Goal: Task Accomplishment & Management: Complete application form

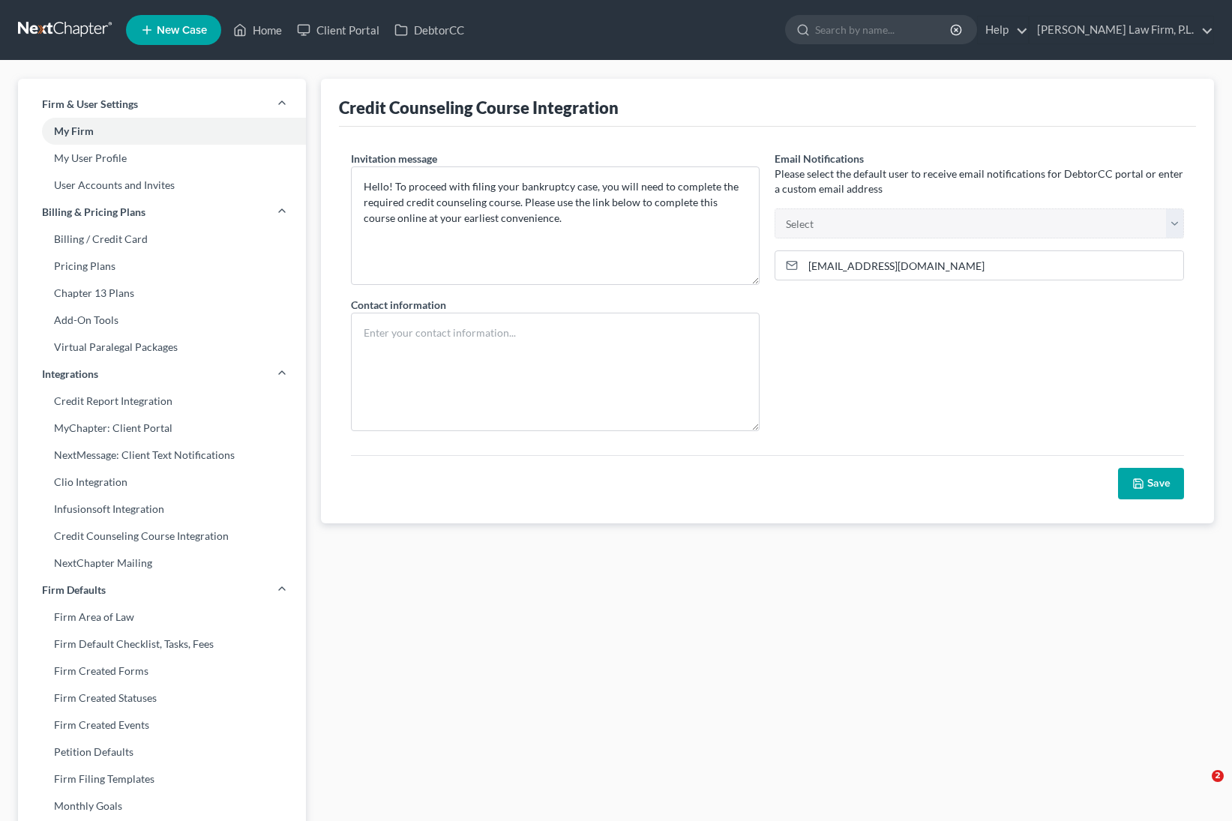
select select
click at [446, 36] on link "DebtorCC" at bounding box center [429, 30] width 85 height 27
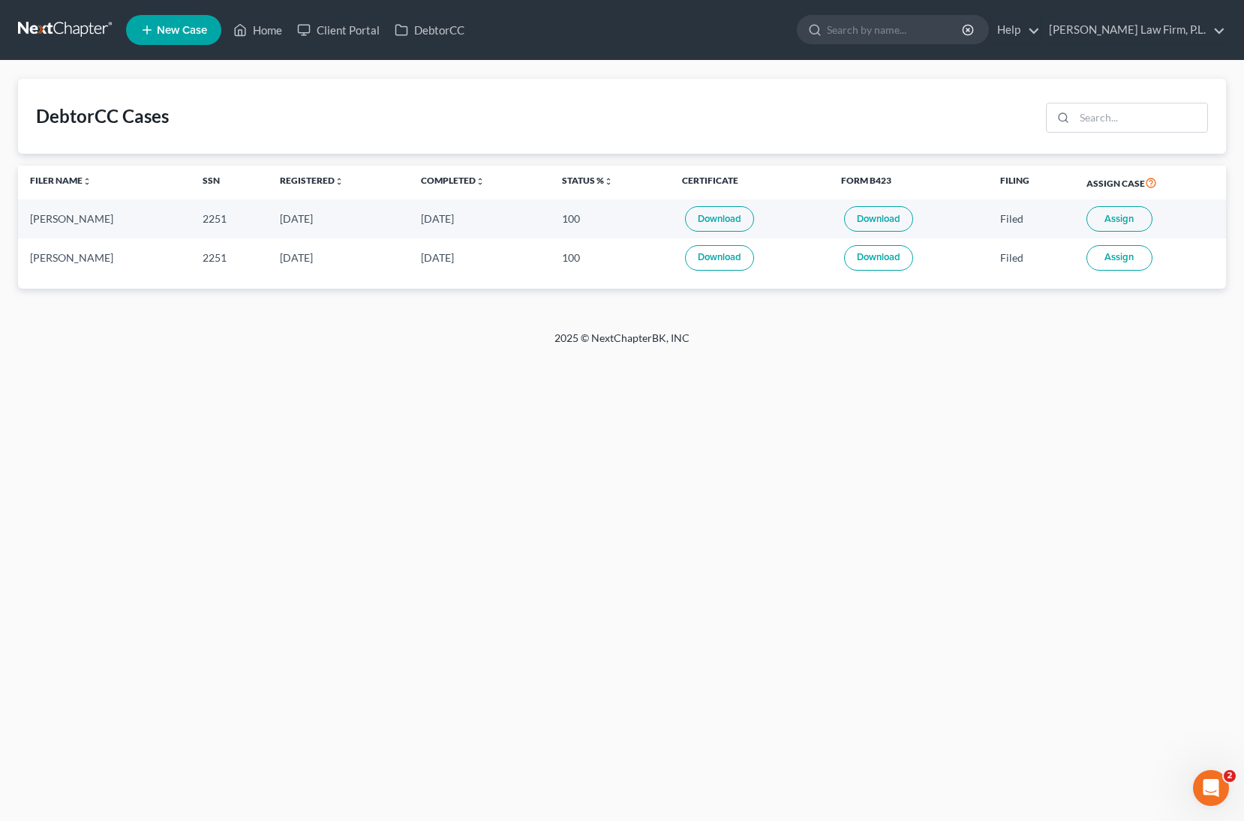
click at [95, 122] on div "DebtorCC Cases" at bounding box center [102, 116] width 133 height 24
click at [263, 29] on link "Home" at bounding box center [258, 30] width 64 height 27
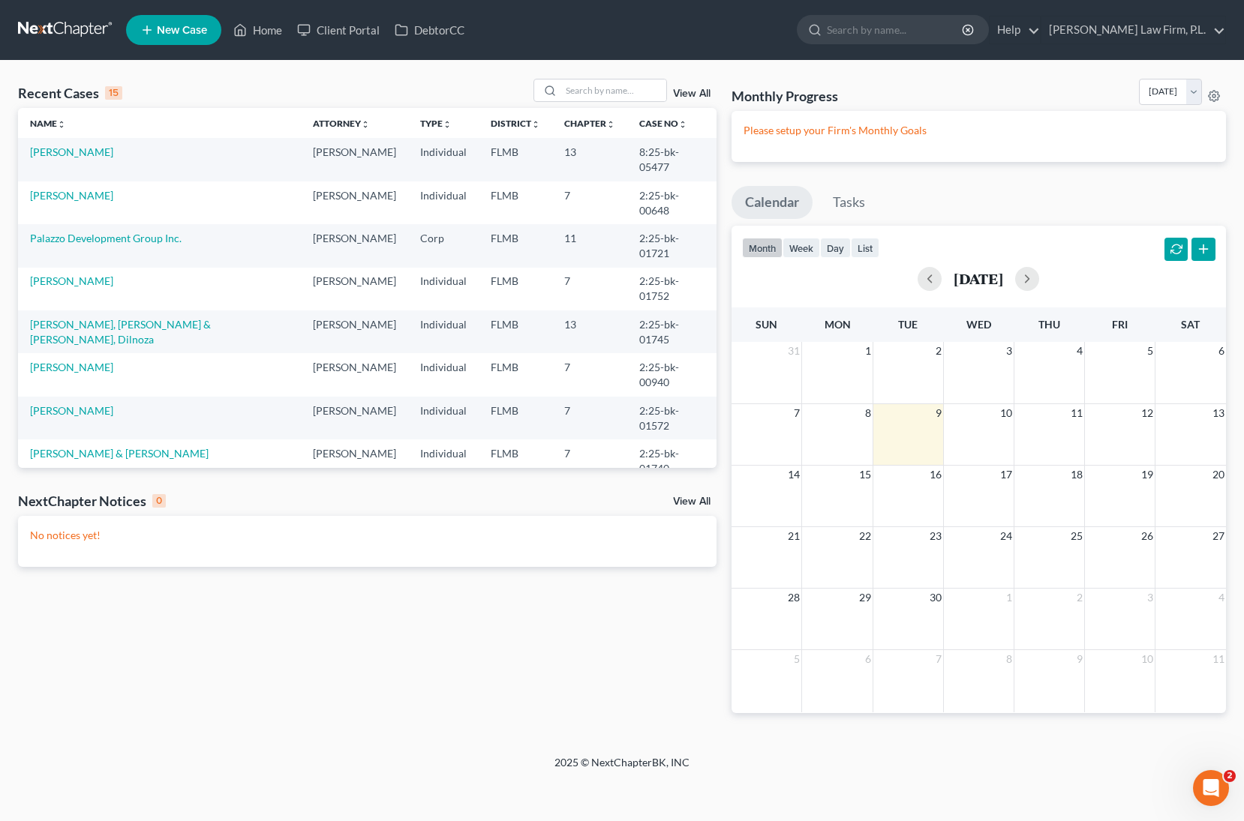
click at [185, 35] on span "New Case" at bounding box center [182, 30] width 50 height 11
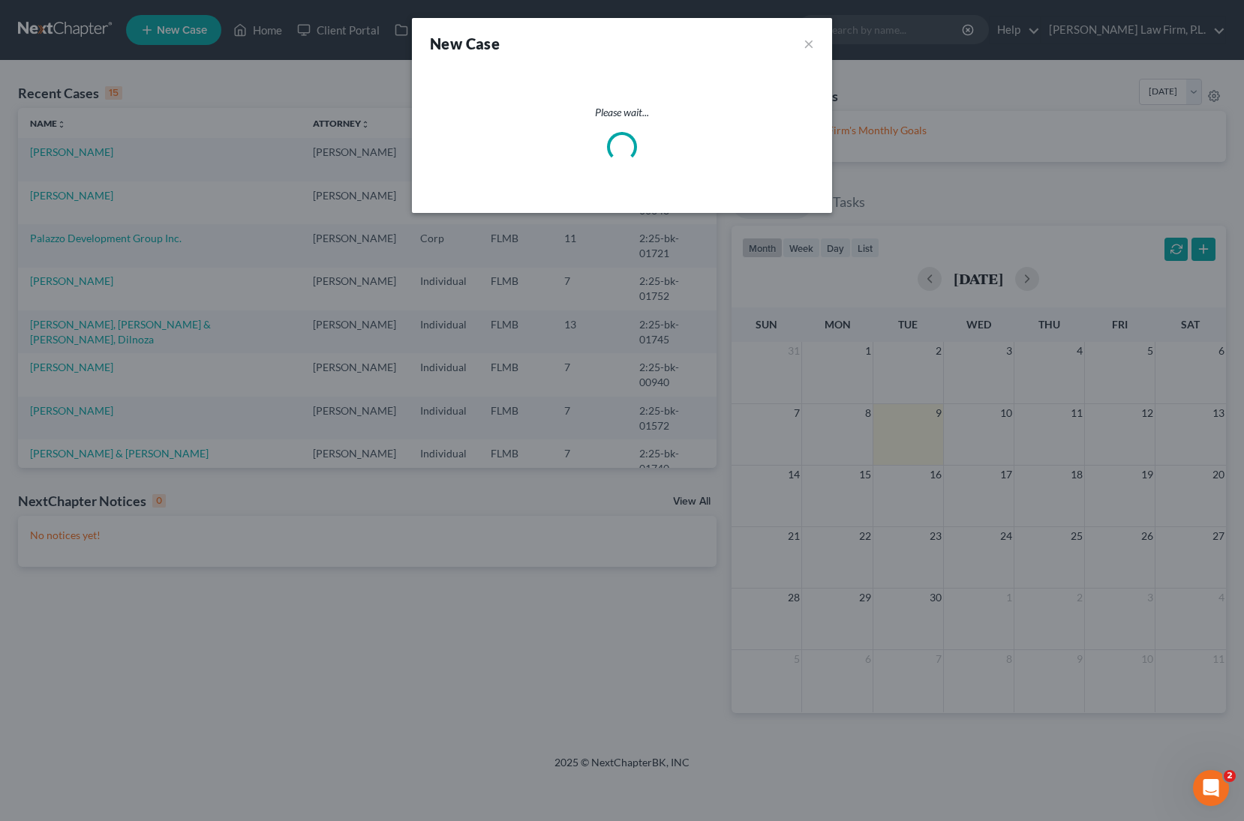
select select "15"
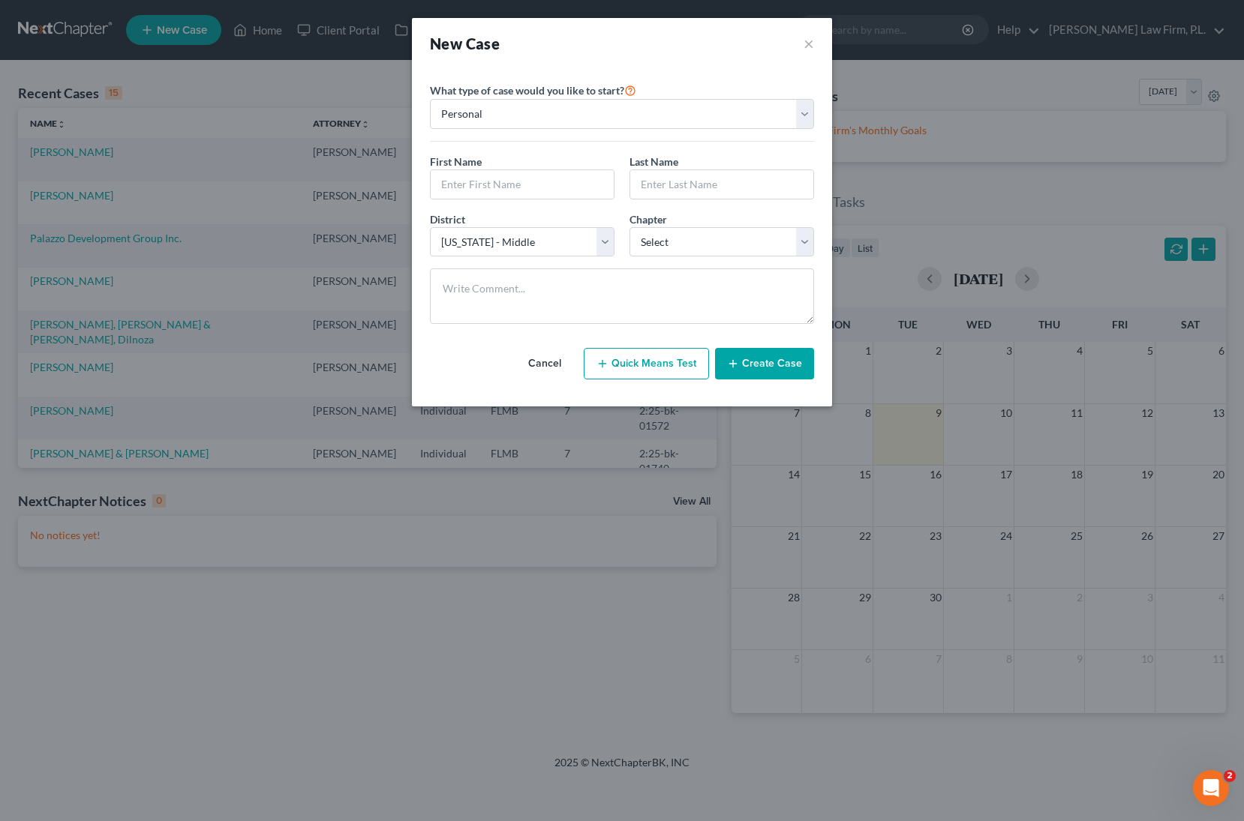
click at [512, 200] on div "First Name * Last Name *" at bounding box center [621, 183] width 399 height 58
click at [515, 188] on input "text" at bounding box center [522, 184] width 183 height 29
type input "Cyanna"
type input "Test"
click at [742, 363] on button "Create Case" at bounding box center [764, 364] width 99 height 32
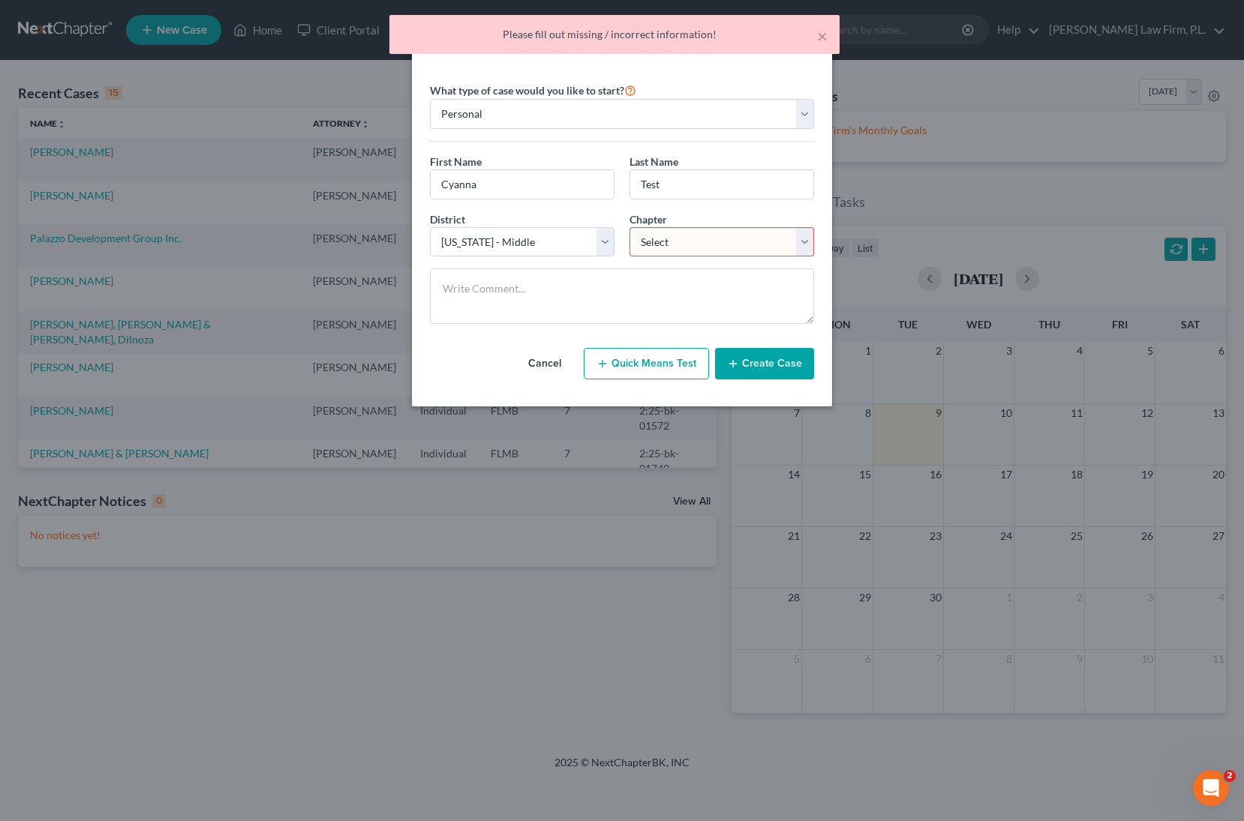
click at [712, 254] on select "Select 7 11 12 13" at bounding box center [721, 242] width 185 height 30
select select "0"
click at [629, 227] on select "Select 7 11 12 13" at bounding box center [721, 242] width 185 height 30
click at [750, 369] on button "Create Case" at bounding box center [764, 364] width 99 height 32
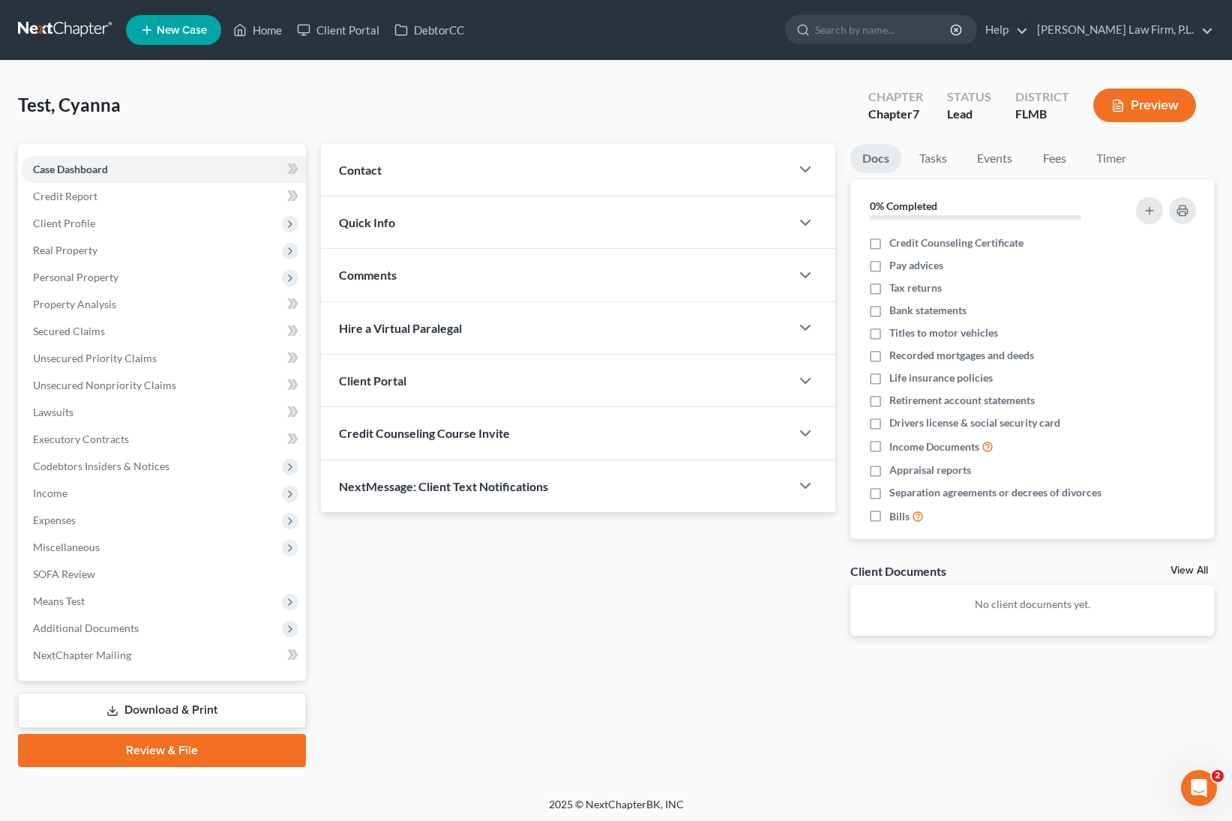
click at [507, 385] on div "Client Portal" at bounding box center [556, 381] width 470 height 52
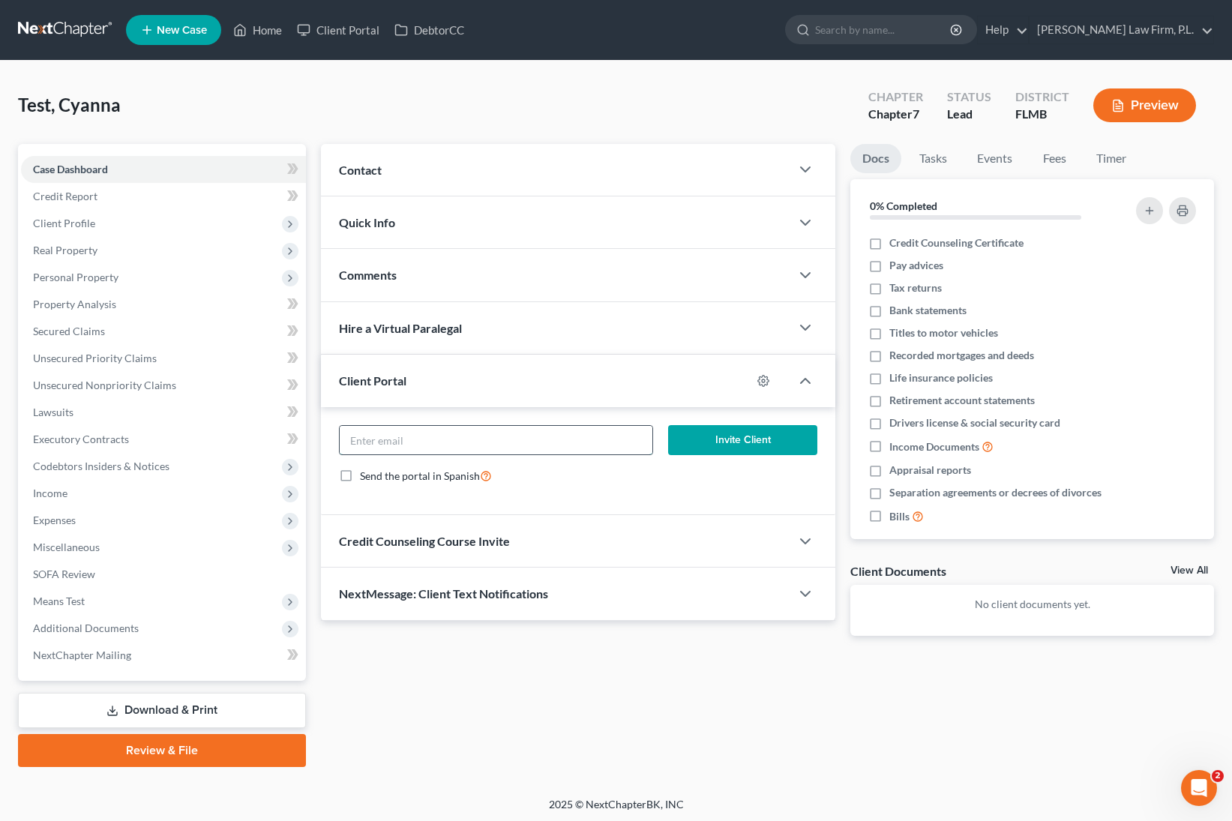
click at [497, 432] on input "email" at bounding box center [496, 440] width 313 height 29
type input "[EMAIL_ADDRESS][DOMAIN_NAME]"
click at [731, 443] on button "Invite Client" at bounding box center [743, 440] width 150 height 30
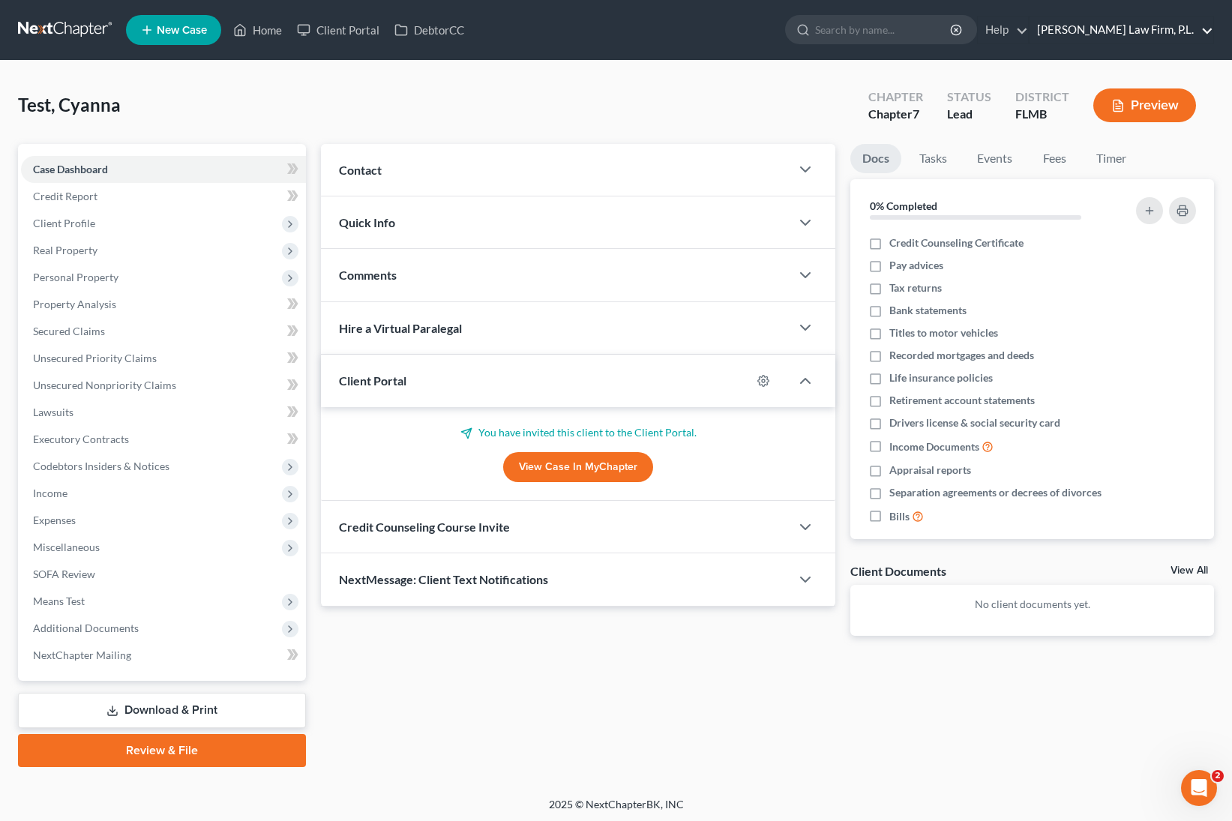
click at [1184, 26] on link "[PERSON_NAME] Law Firm, P.L." at bounding box center [1122, 30] width 184 height 27
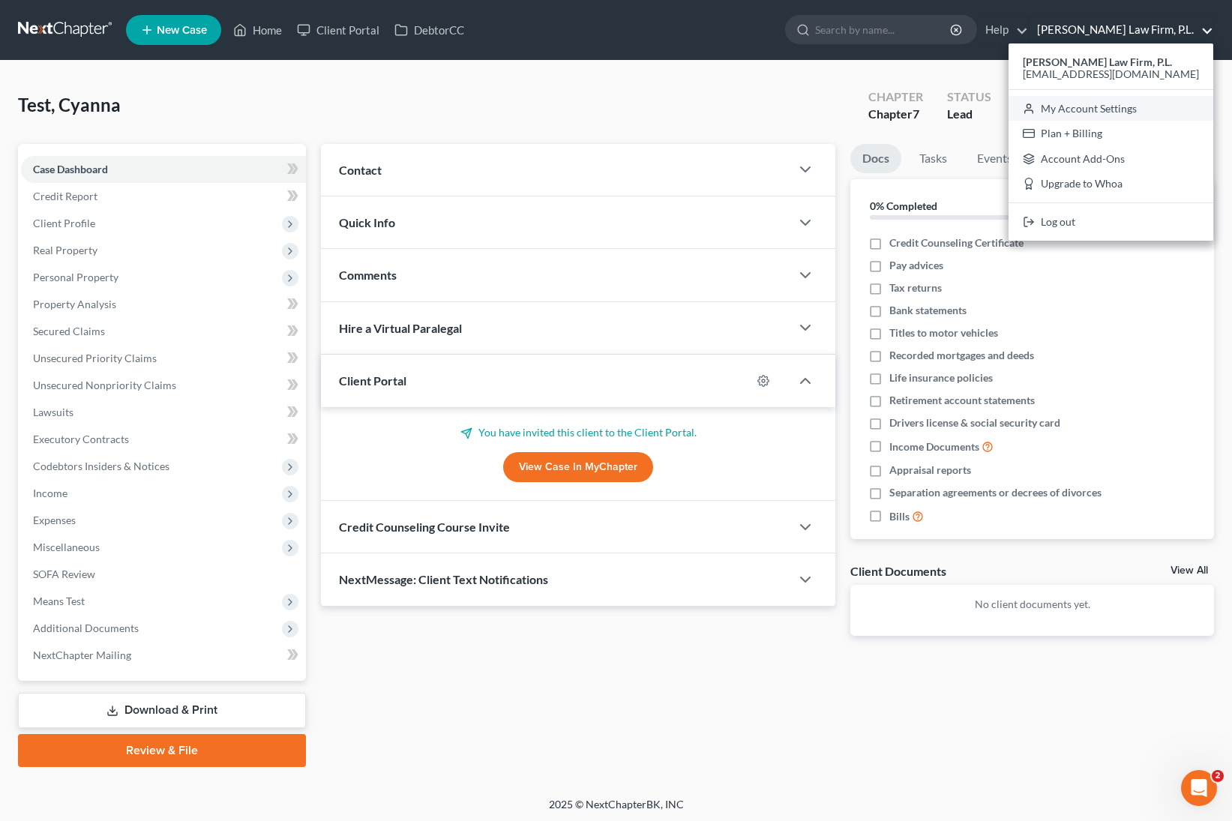
click at [1154, 104] on link "My Account Settings" at bounding box center [1111, 109] width 205 height 26
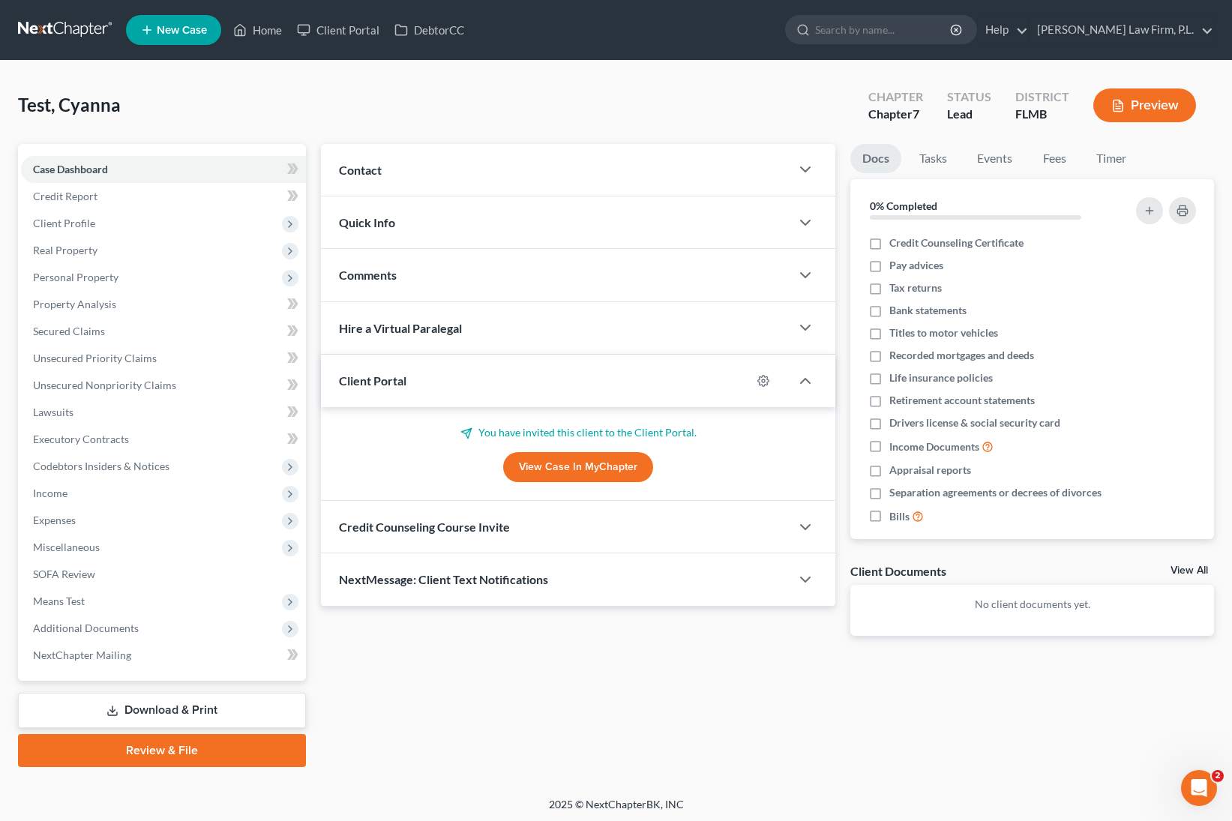
select select "15"
select select "24"
select select "9"
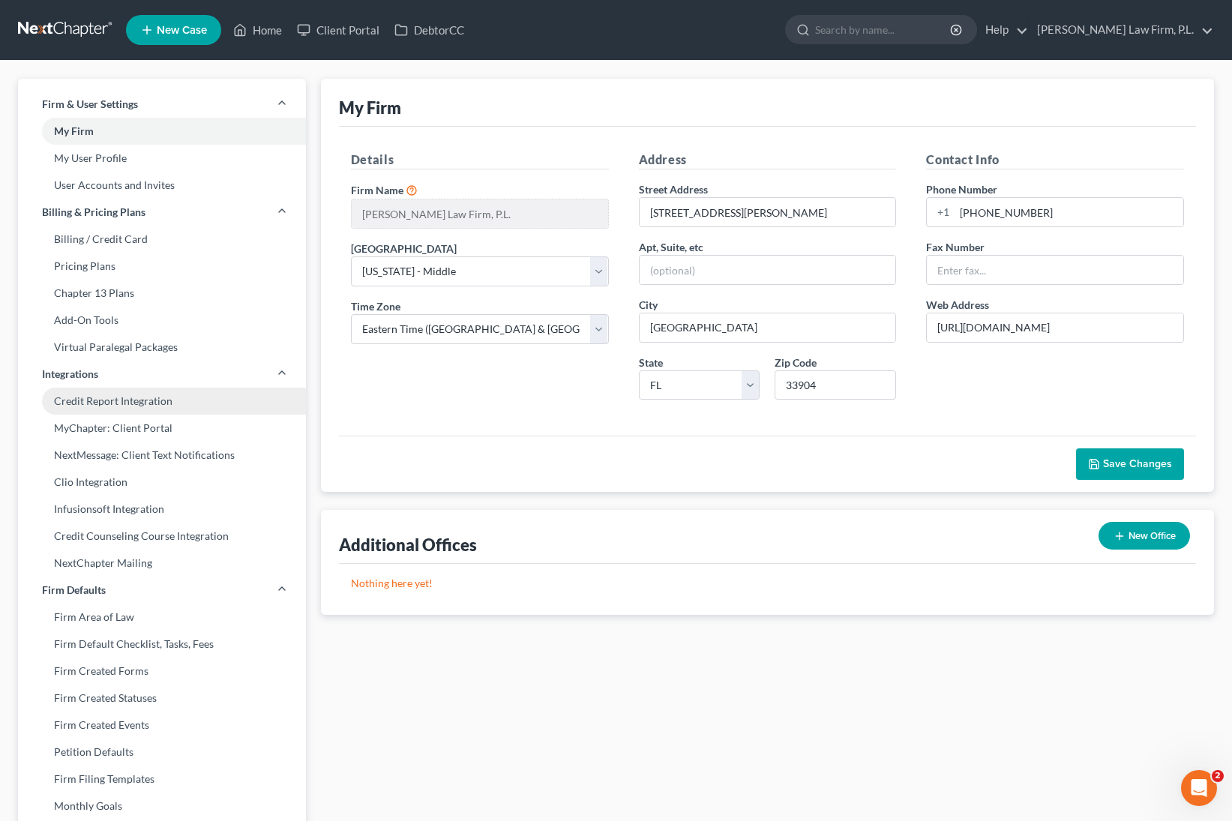
click at [172, 403] on link "Credit Report Integration" at bounding box center [162, 401] width 288 height 27
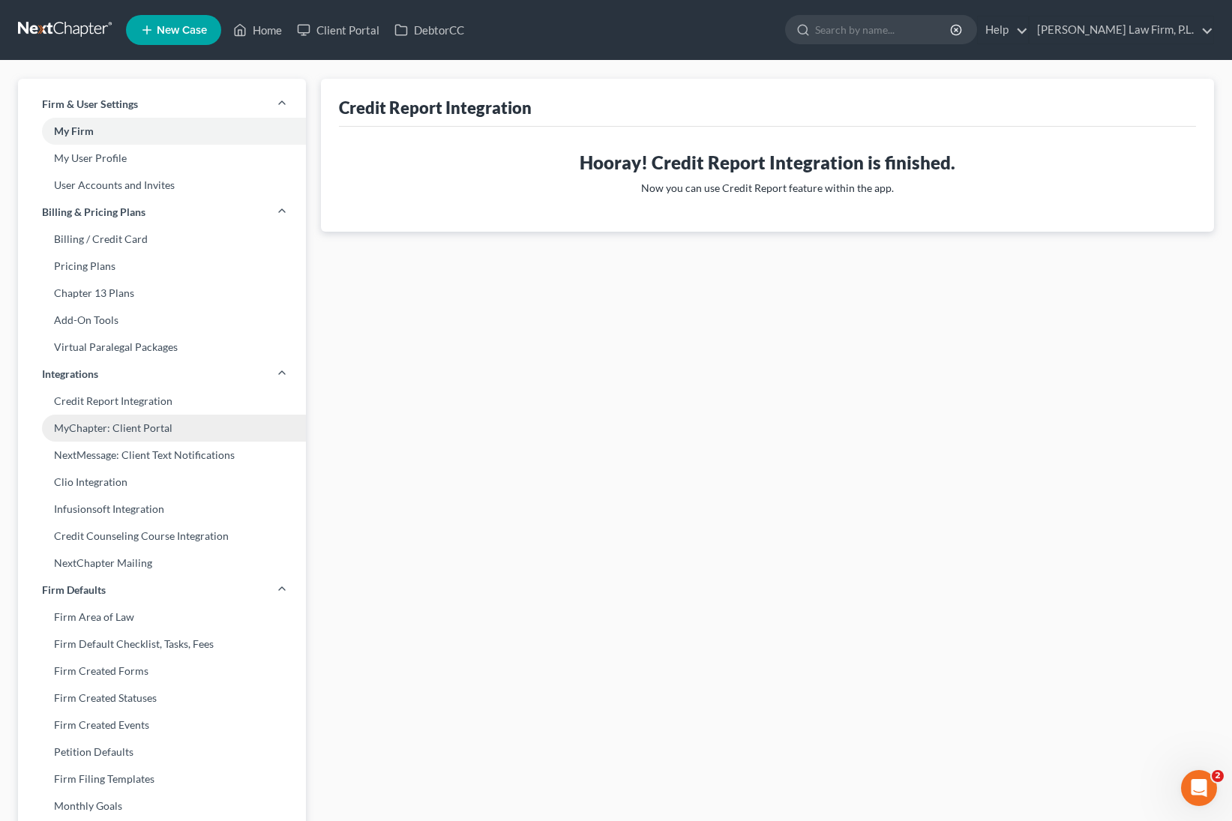
click at [165, 425] on link "MyChapter: Client Portal" at bounding box center [162, 428] width 288 height 27
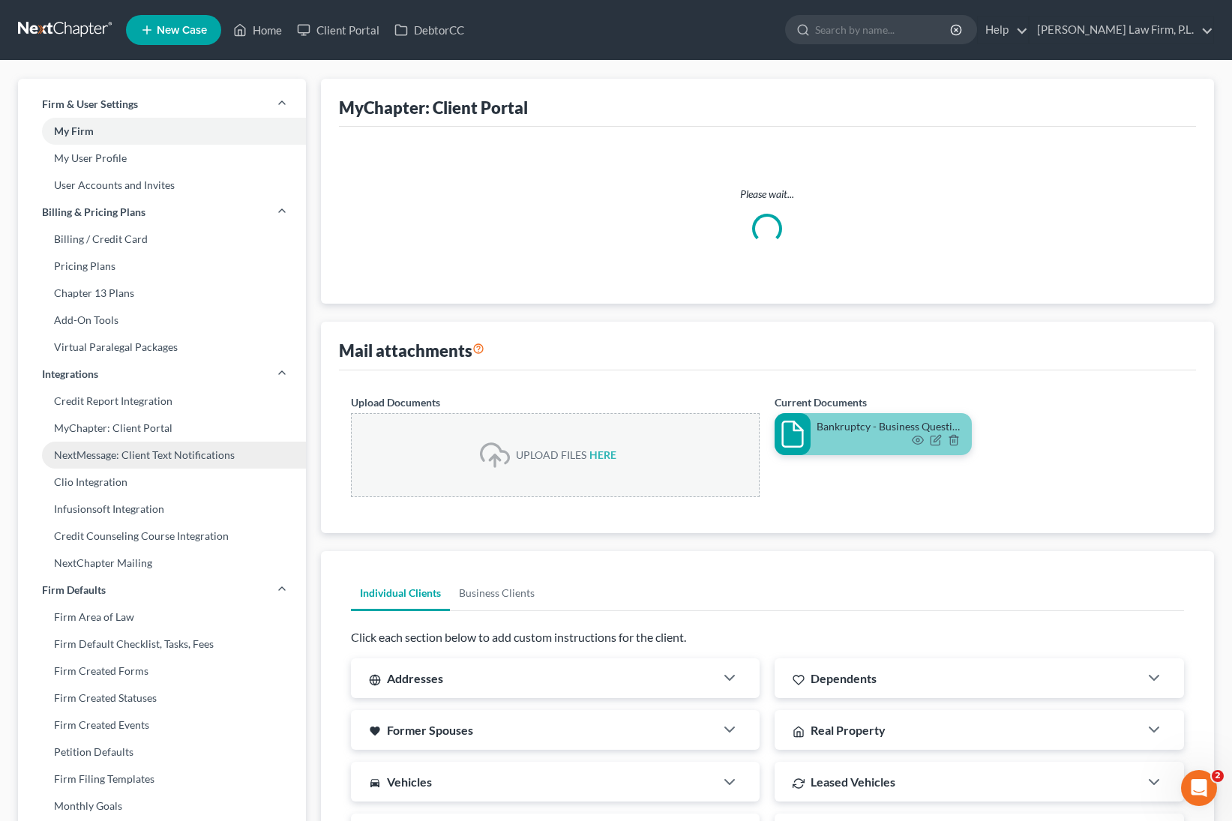
select select "3"
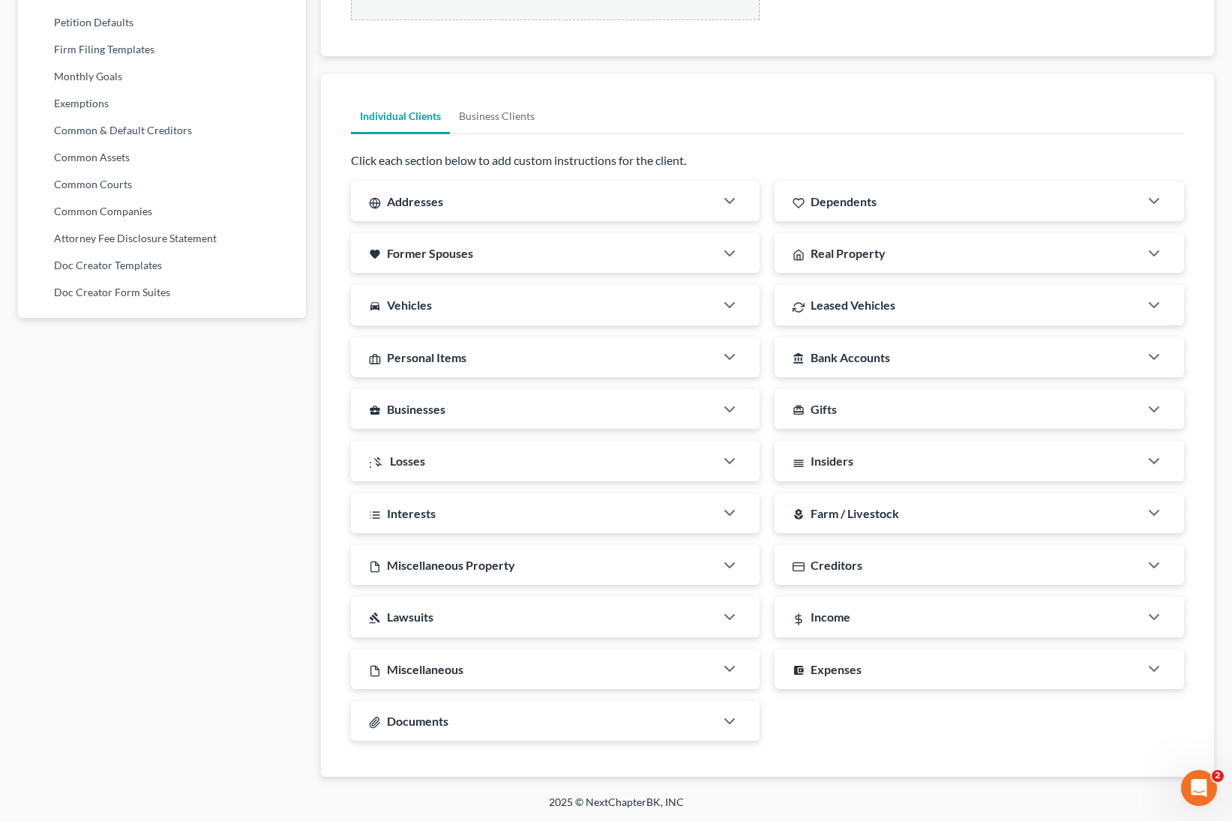
scroll to position [731, 0]
click at [716, 713] on div at bounding box center [737, 721] width 45 height 30
click at [725, 719] on polyline "button" at bounding box center [729, 721] width 9 height 5
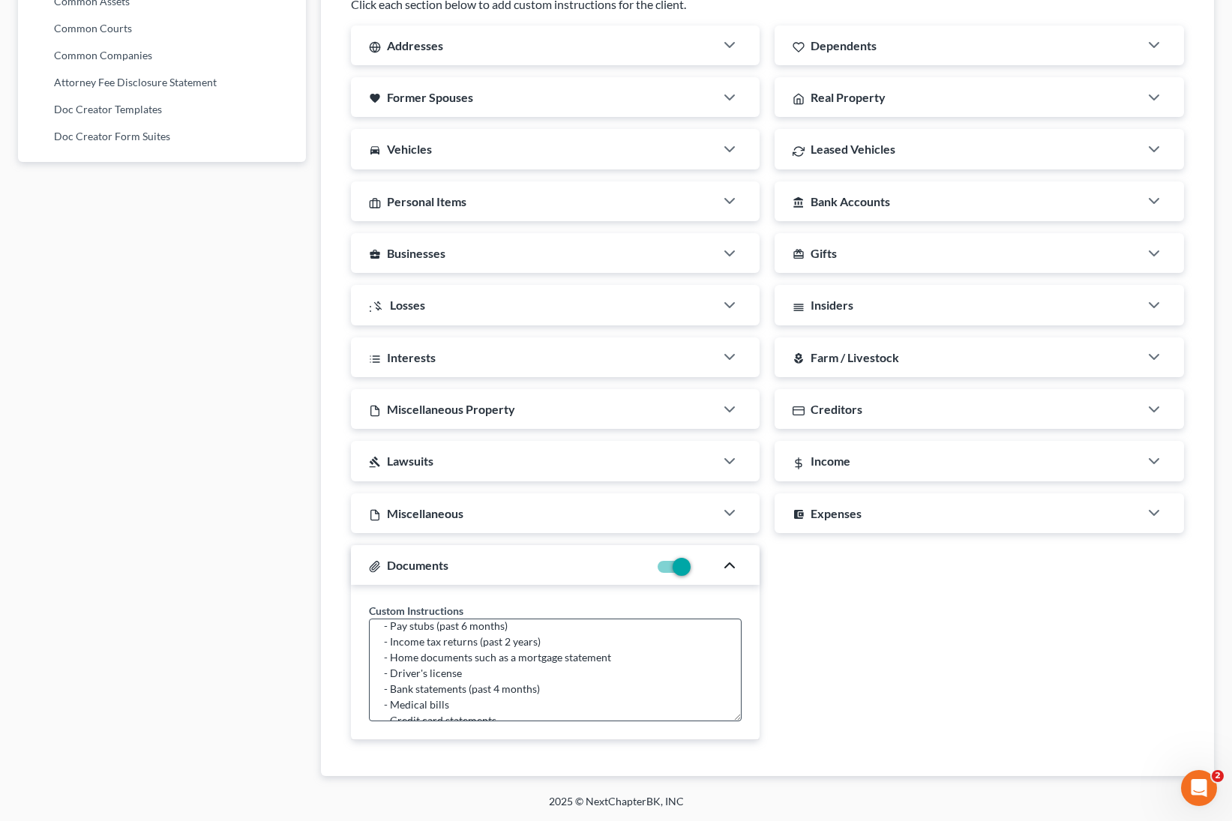
scroll to position [79, 0]
click at [557, 704] on textarea "Suggested documents to upload: - Pay stubs (past 6 months) - Income tax returns…" at bounding box center [556, 670] width 374 height 103
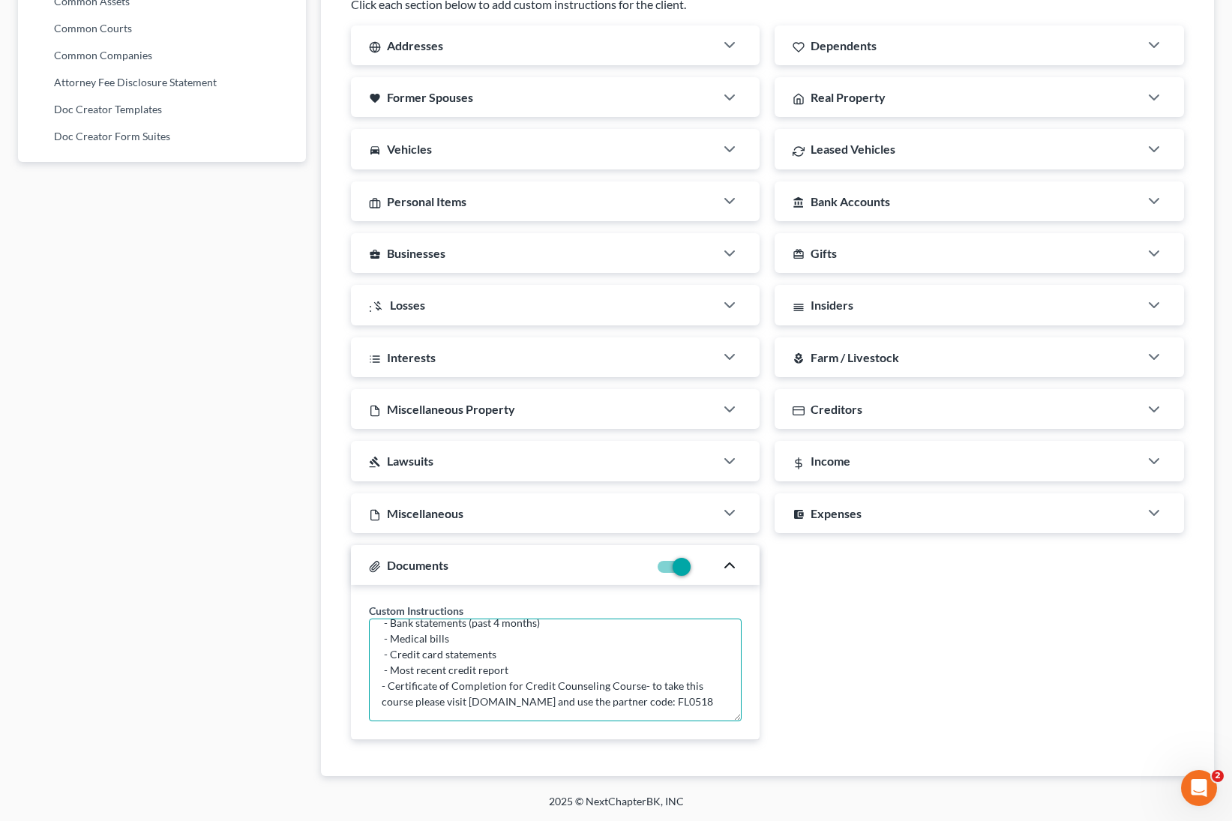
type textarea "Suggested documents to upload: - Pay stubs (past 6 months) - Income tax returns…"
click at [694, 571] on label at bounding box center [694, 571] width 0 height 0
click at [700, 564] on input "checkbox" at bounding box center [705, 565] width 10 height 10
click at [694, 571] on label at bounding box center [694, 571] width 0 height 0
click at [700, 567] on input "checkbox" at bounding box center [705, 565] width 10 height 10
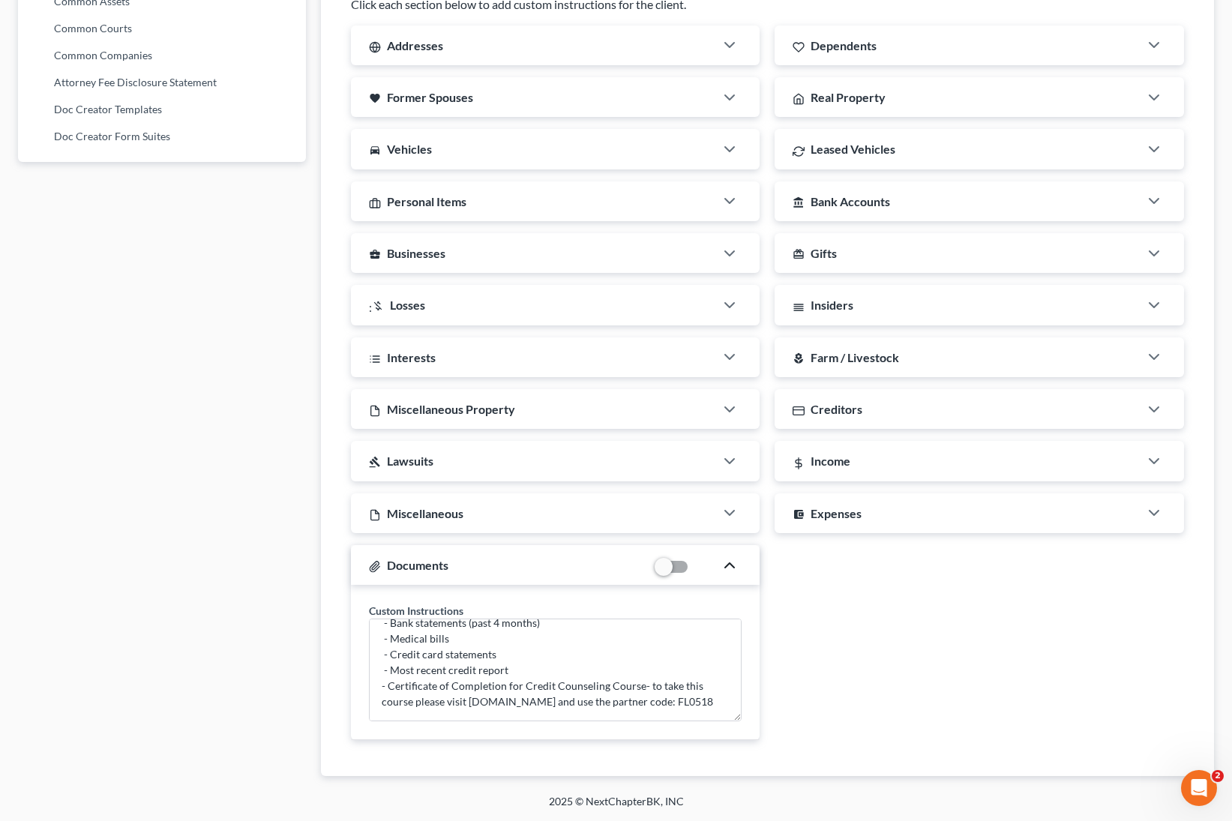
checkbox input "true"
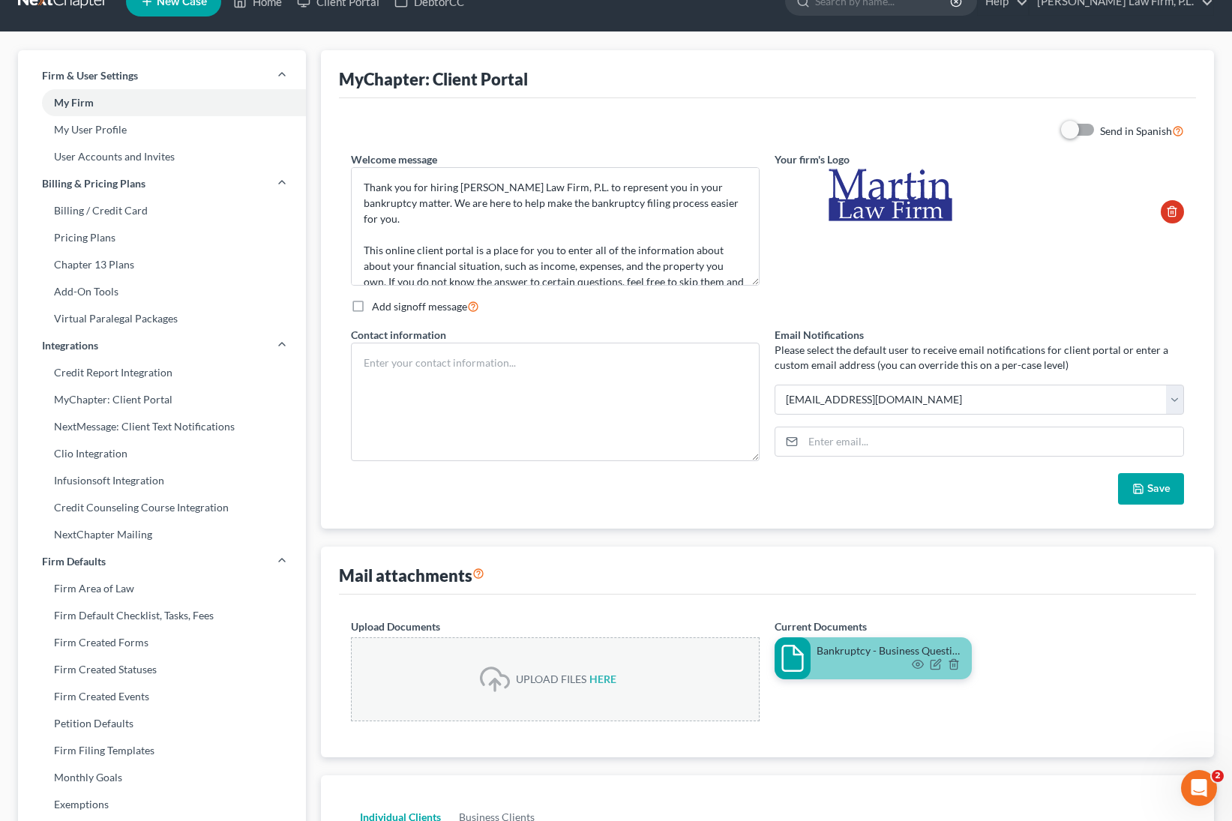
scroll to position [0, 0]
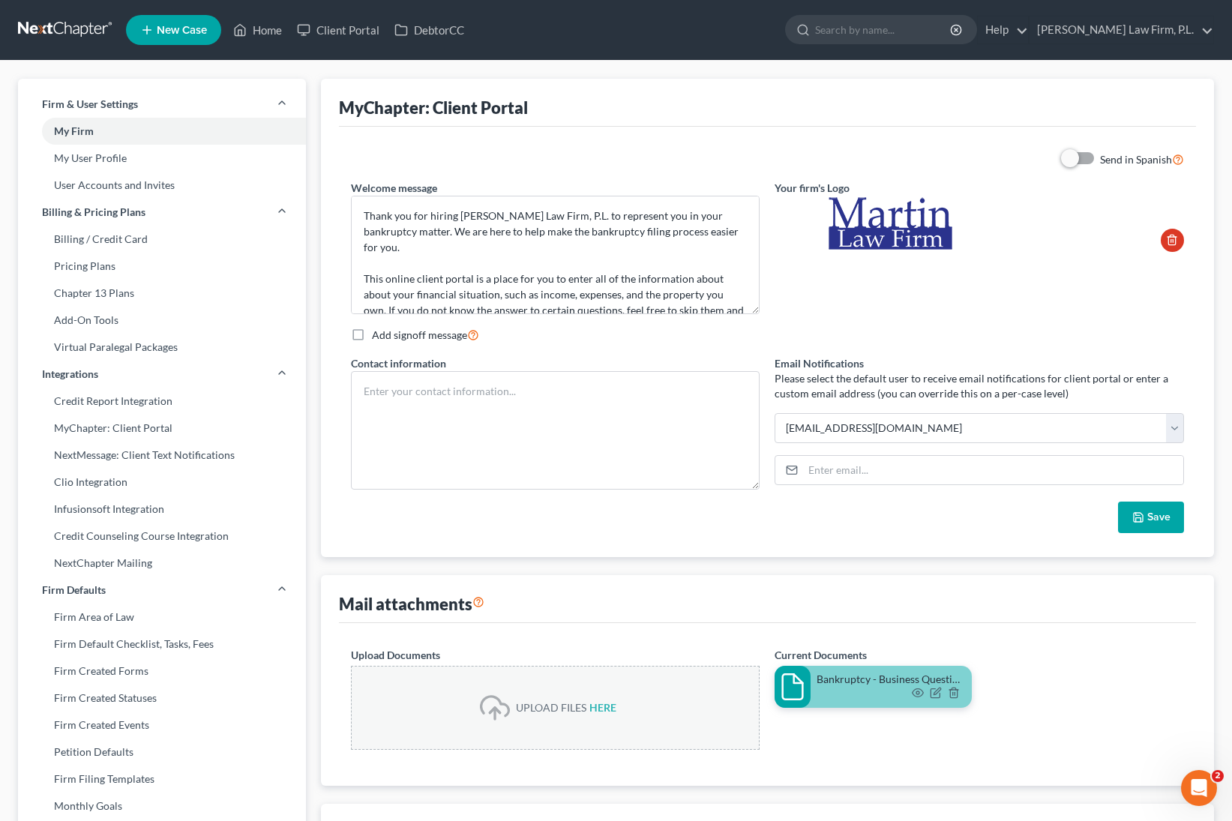
click at [1165, 521] on button "Save" at bounding box center [1151, 518] width 66 height 32
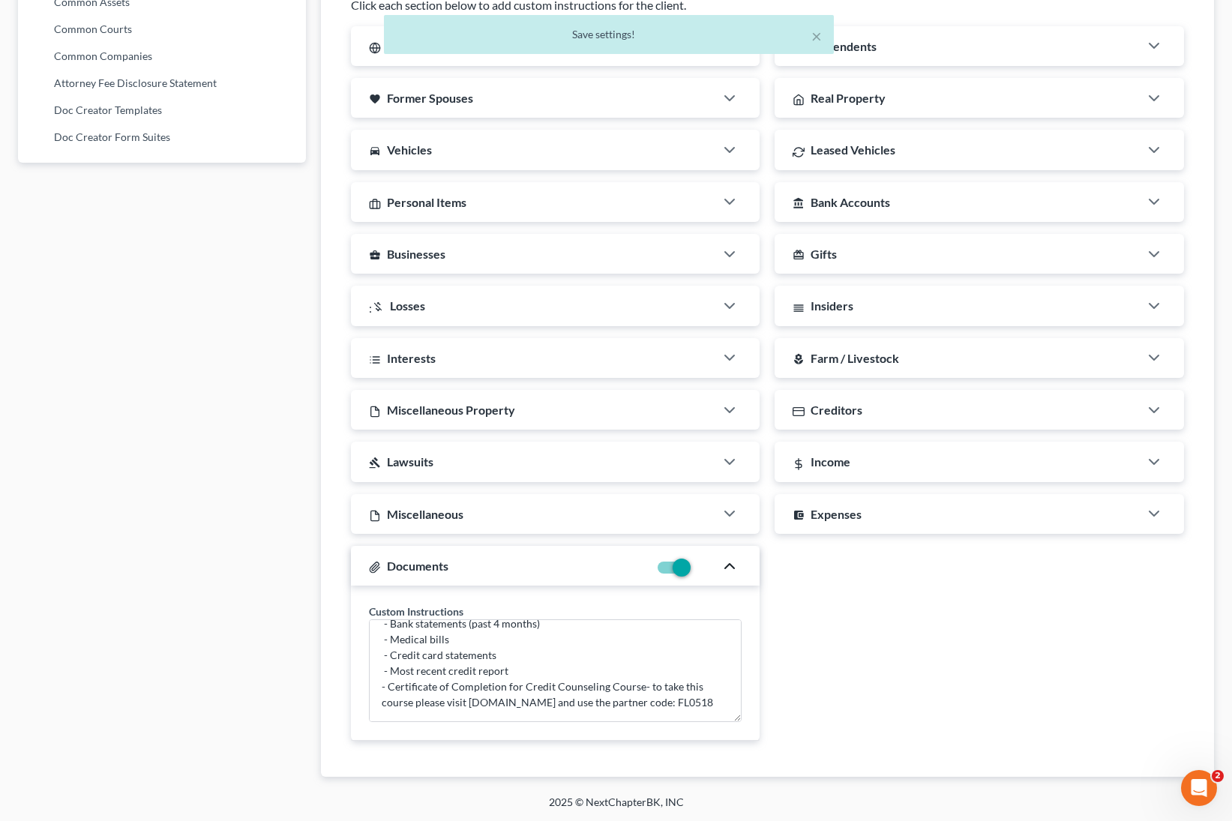
scroll to position [886, 0]
click at [946, 516] on div "account_balance_wallet Expenses" at bounding box center [957, 514] width 365 height 40
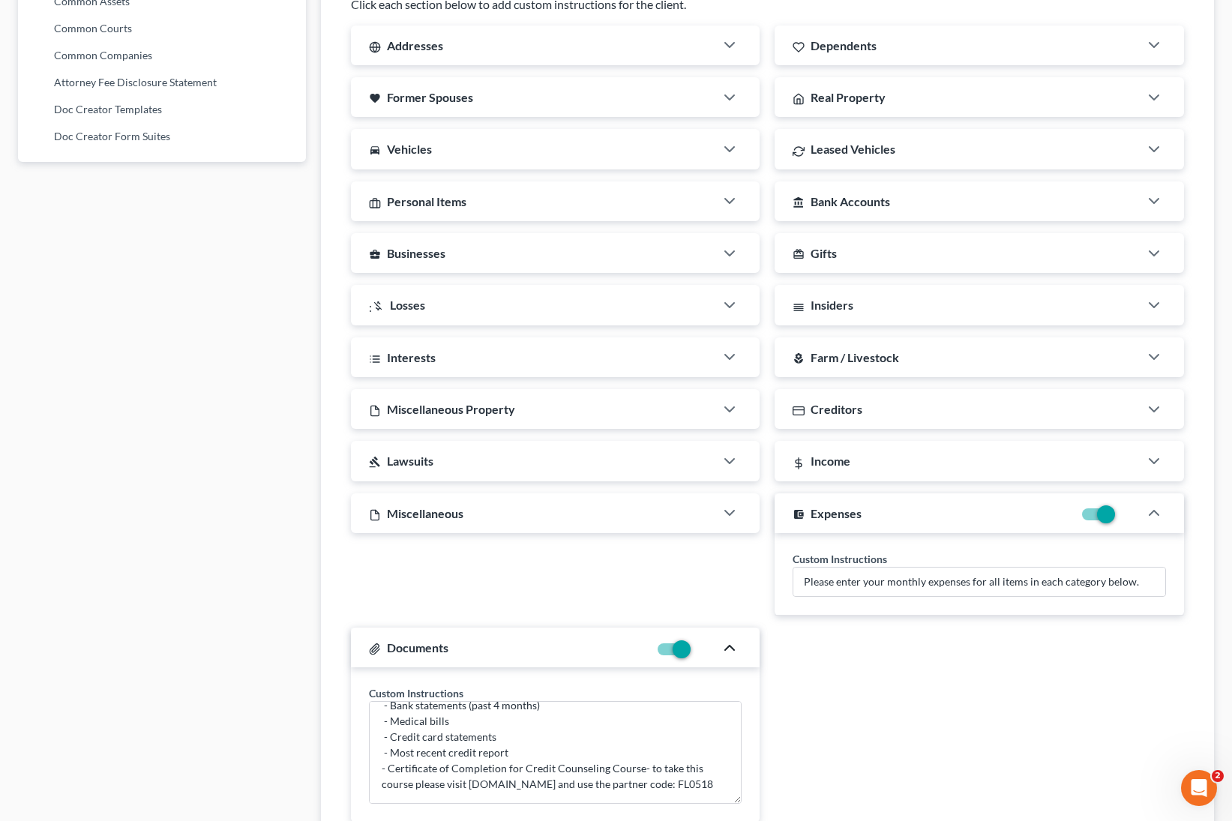
click at [669, 522] on div "Miscellaneous" at bounding box center [533, 514] width 365 height 40
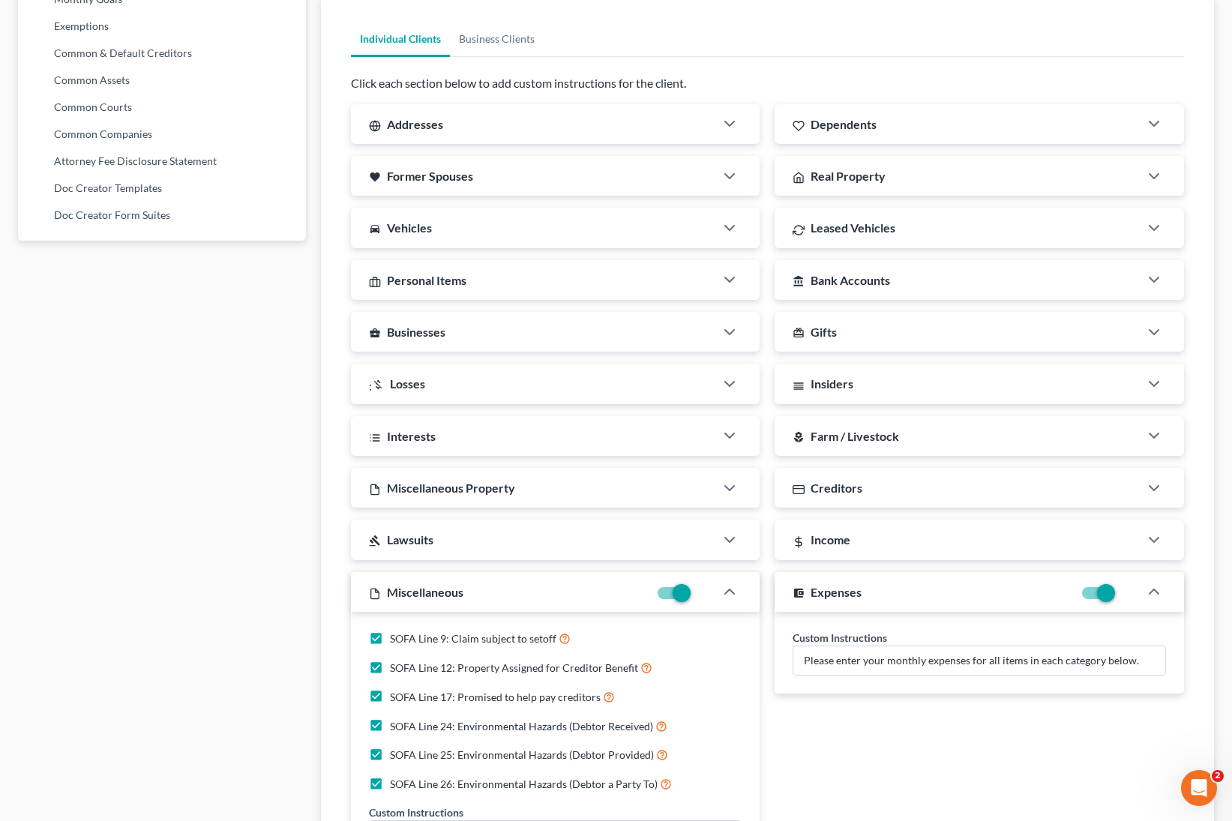
scroll to position [801, 0]
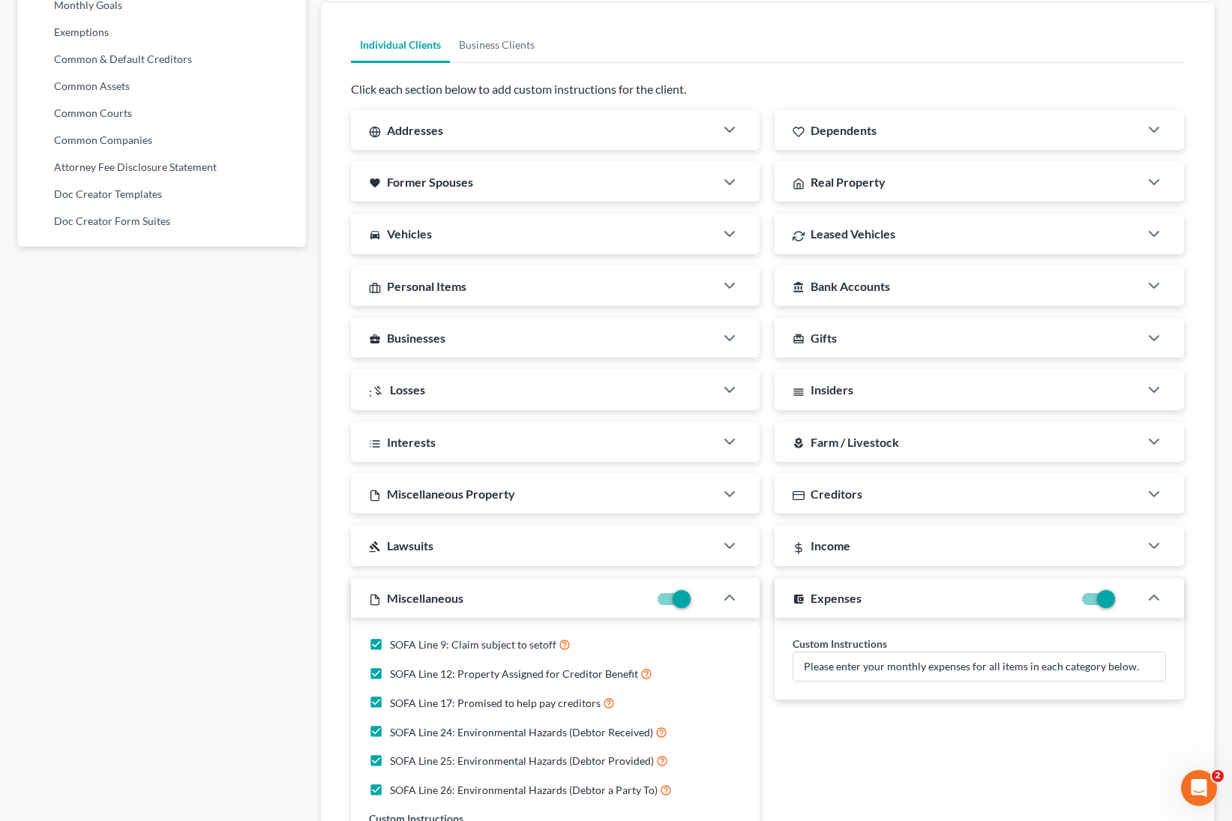
click at [485, 551] on div "gavel Lawsuits" at bounding box center [533, 546] width 365 height 40
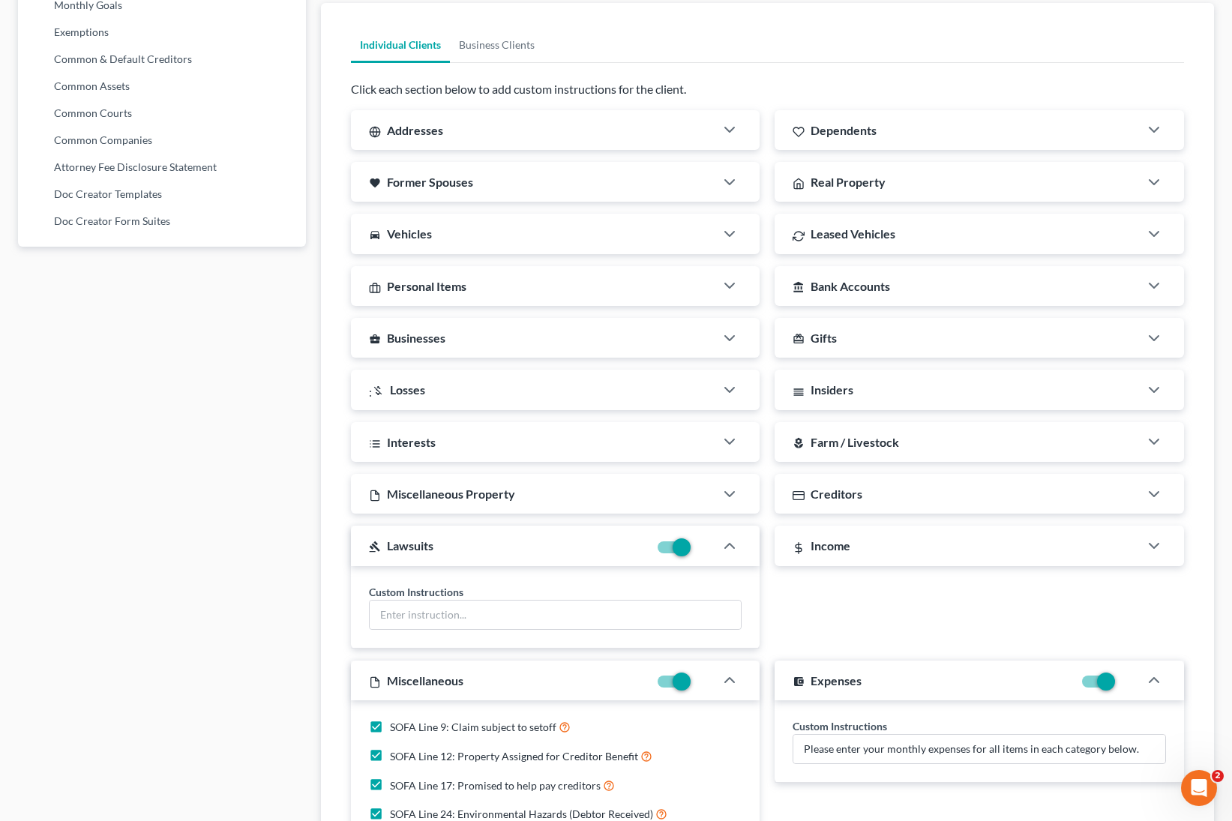
click at [512, 287] on div "Personal Items" at bounding box center [533, 286] width 365 height 40
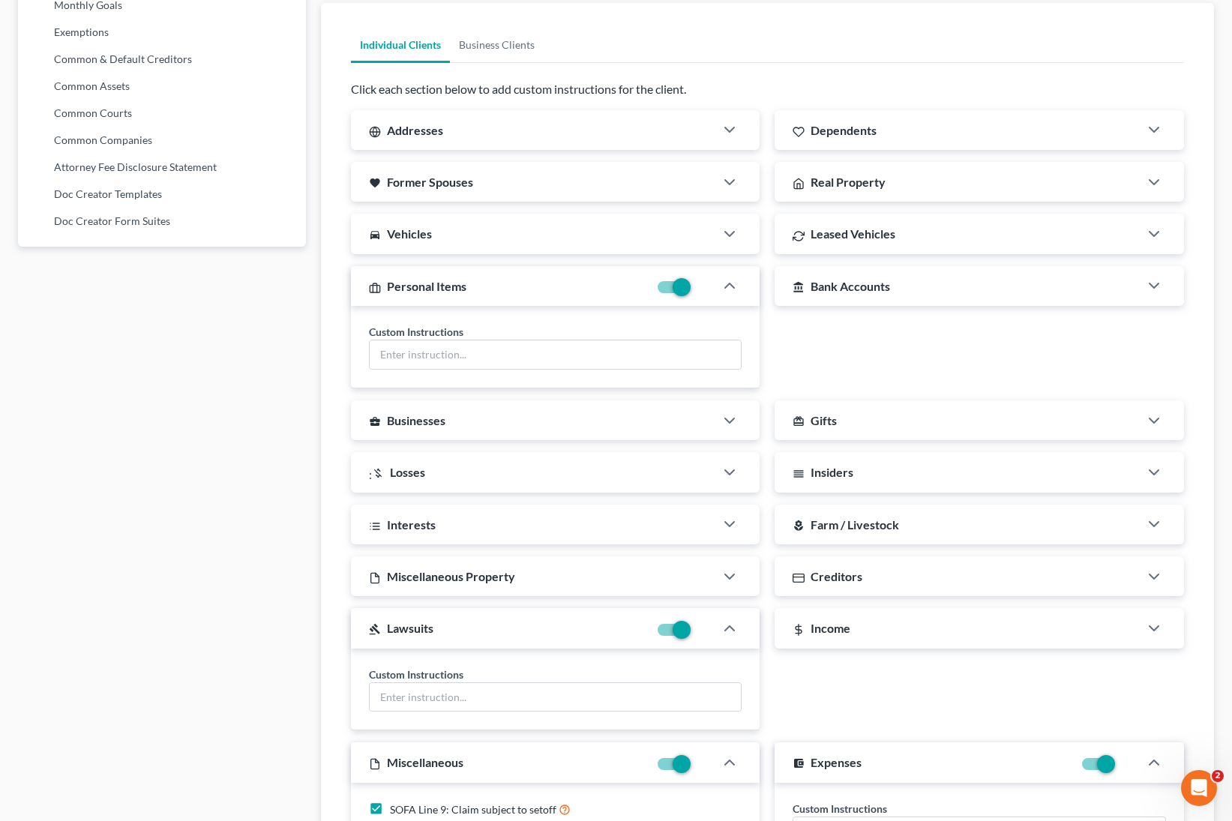
click at [869, 285] on span "Bank Accounts" at bounding box center [851, 286] width 80 height 14
click at [904, 226] on div "Leased Vehicles" at bounding box center [957, 234] width 365 height 40
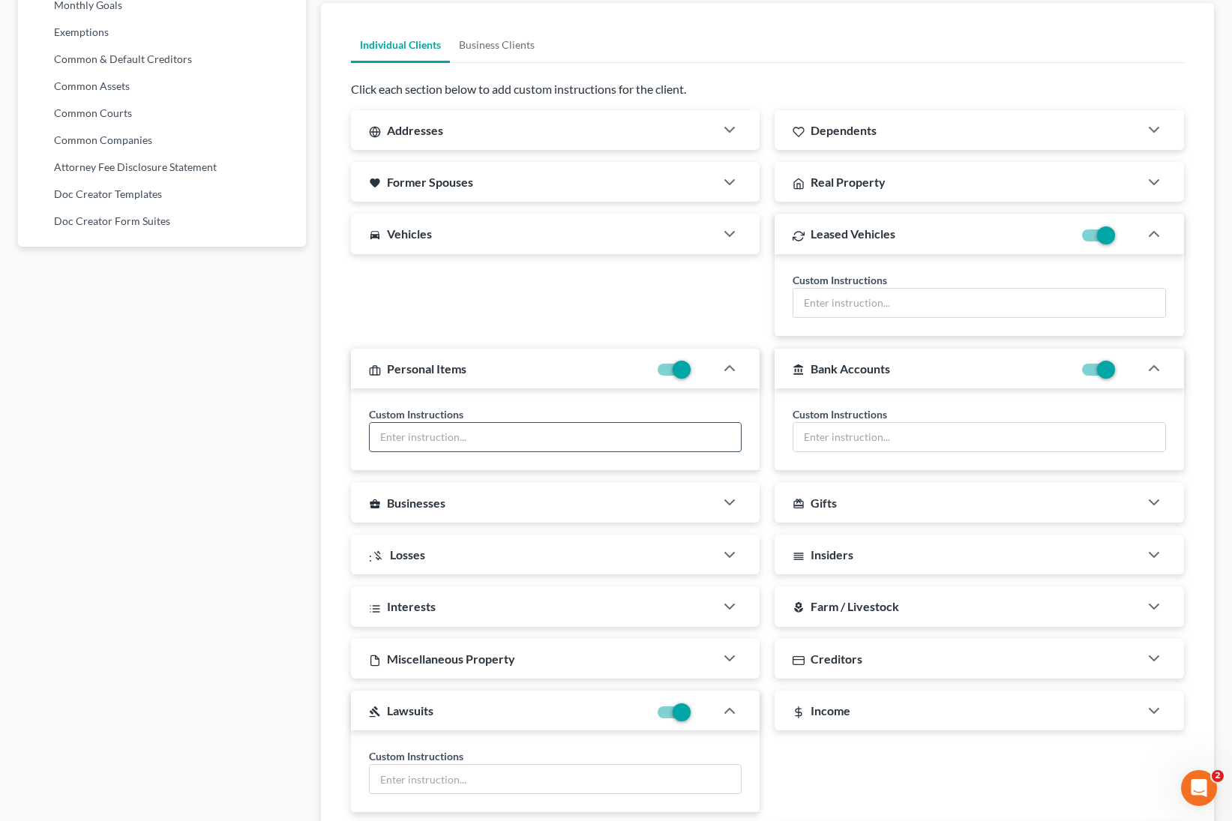
click at [484, 443] on input "text" at bounding box center [556, 437] width 372 height 29
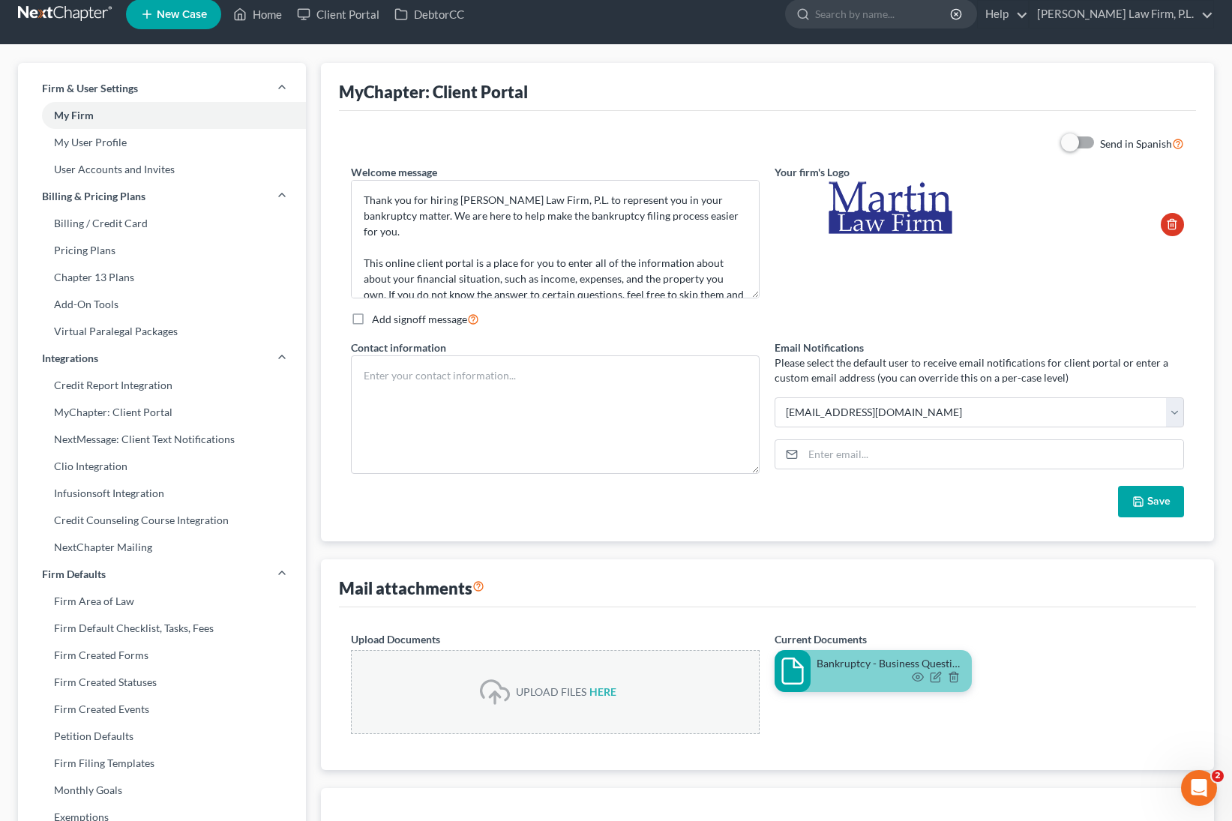
scroll to position [0, 0]
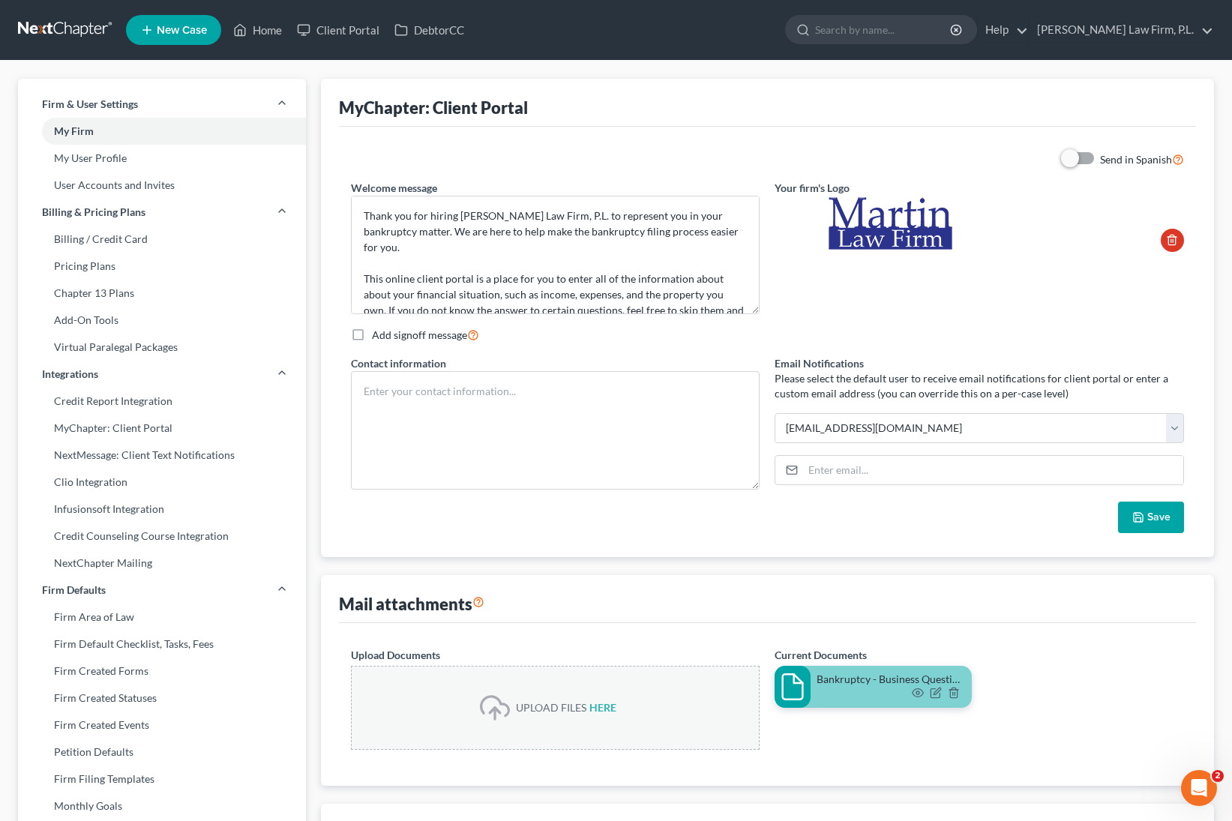
type input "Please specify your personal items, as well as estimated their garage sale valu…"
click at [1160, 524] on button "Save" at bounding box center [1151, 518] width 66 height 32
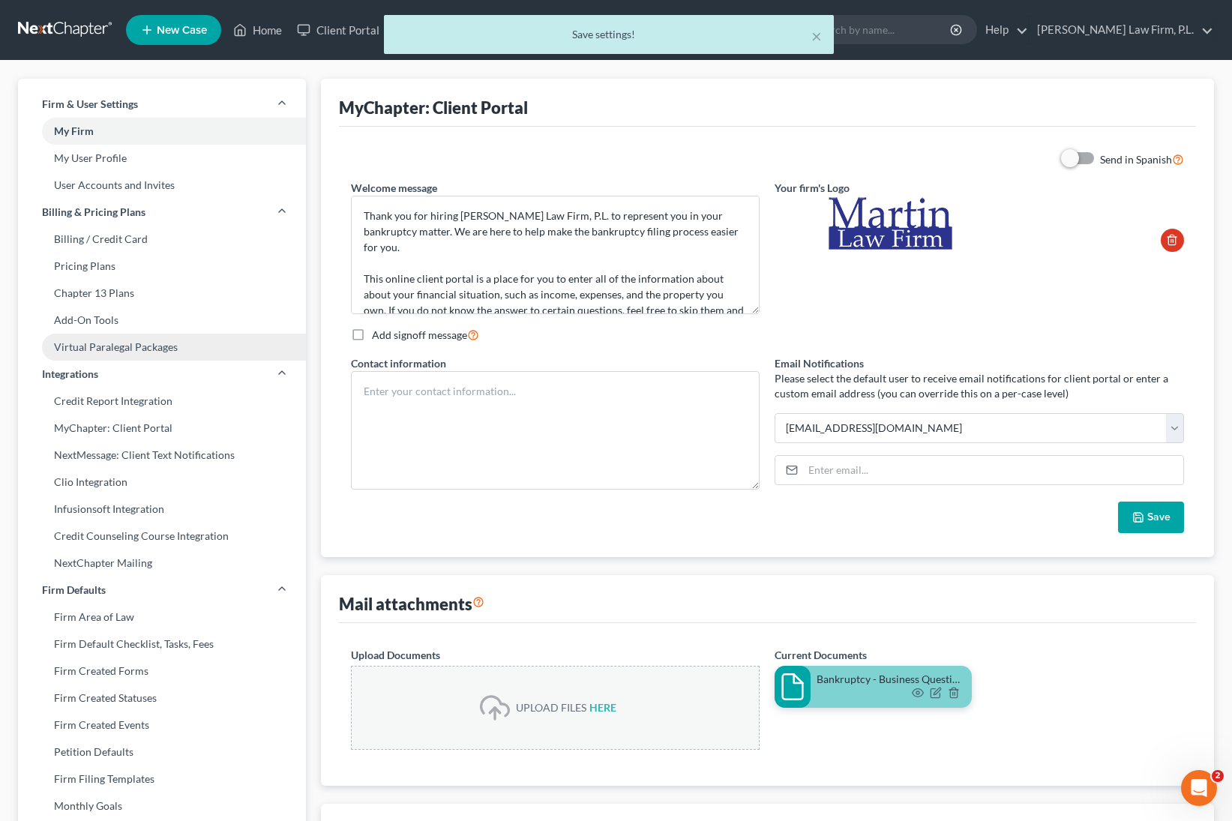
click at [150, 335] on link "Virtual Paralegal Packages" at bounding box center [162, 347] width 288 height 27
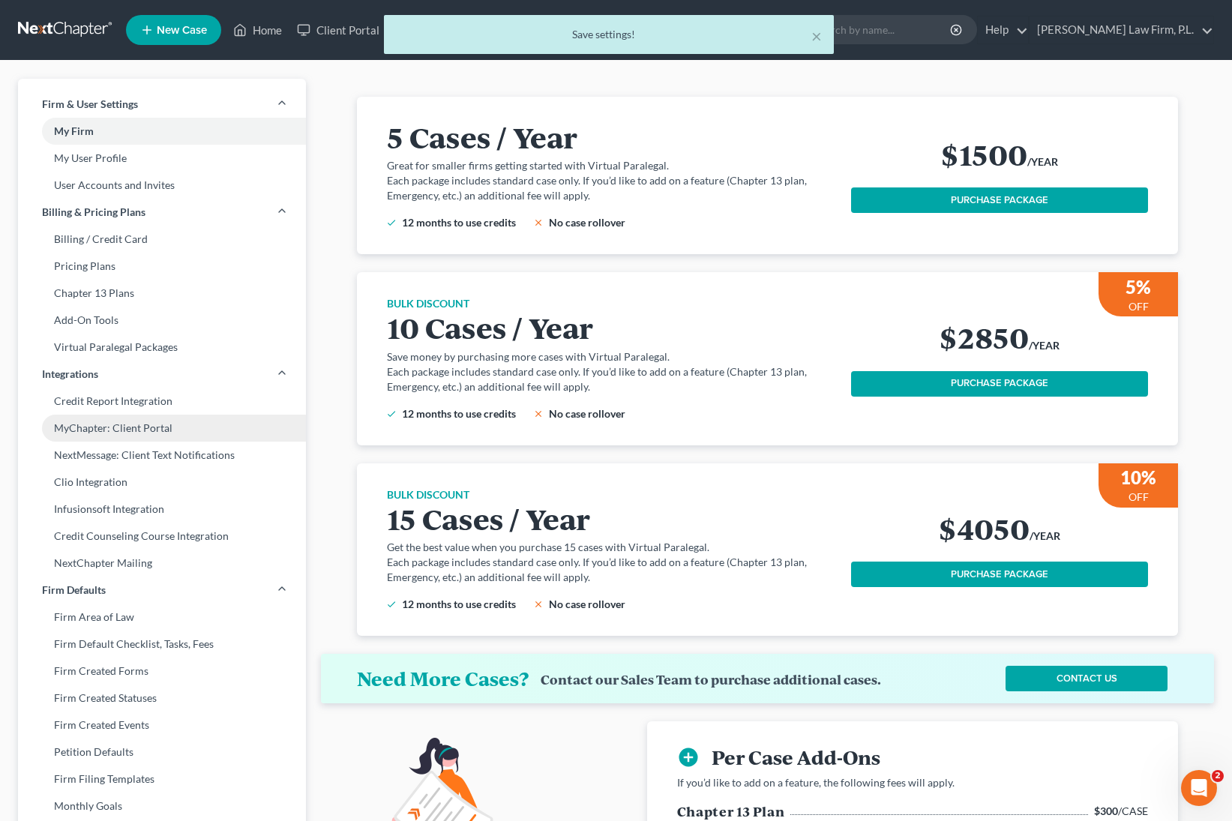
click at [186, 435] on link "MyChapter: Client Portal" at bounding box center [162, 428] width 288 height 27
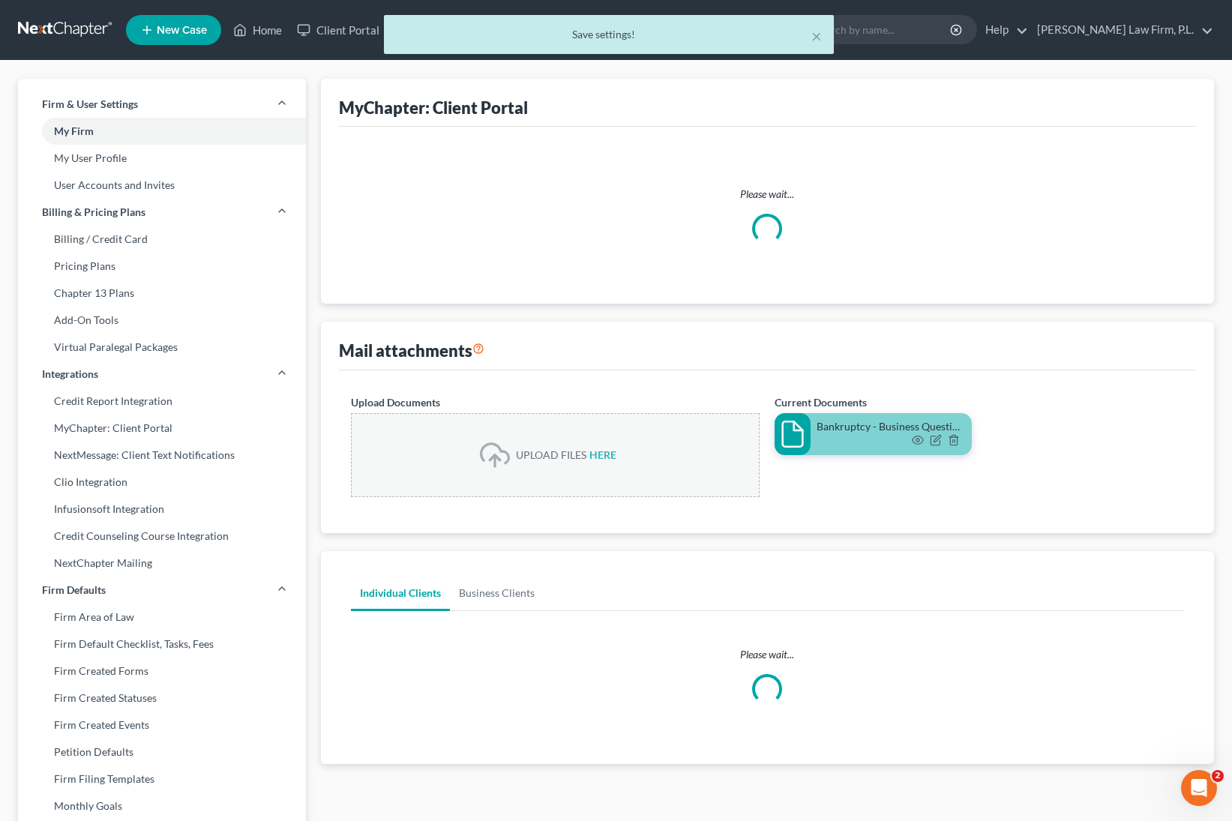
select select "3"
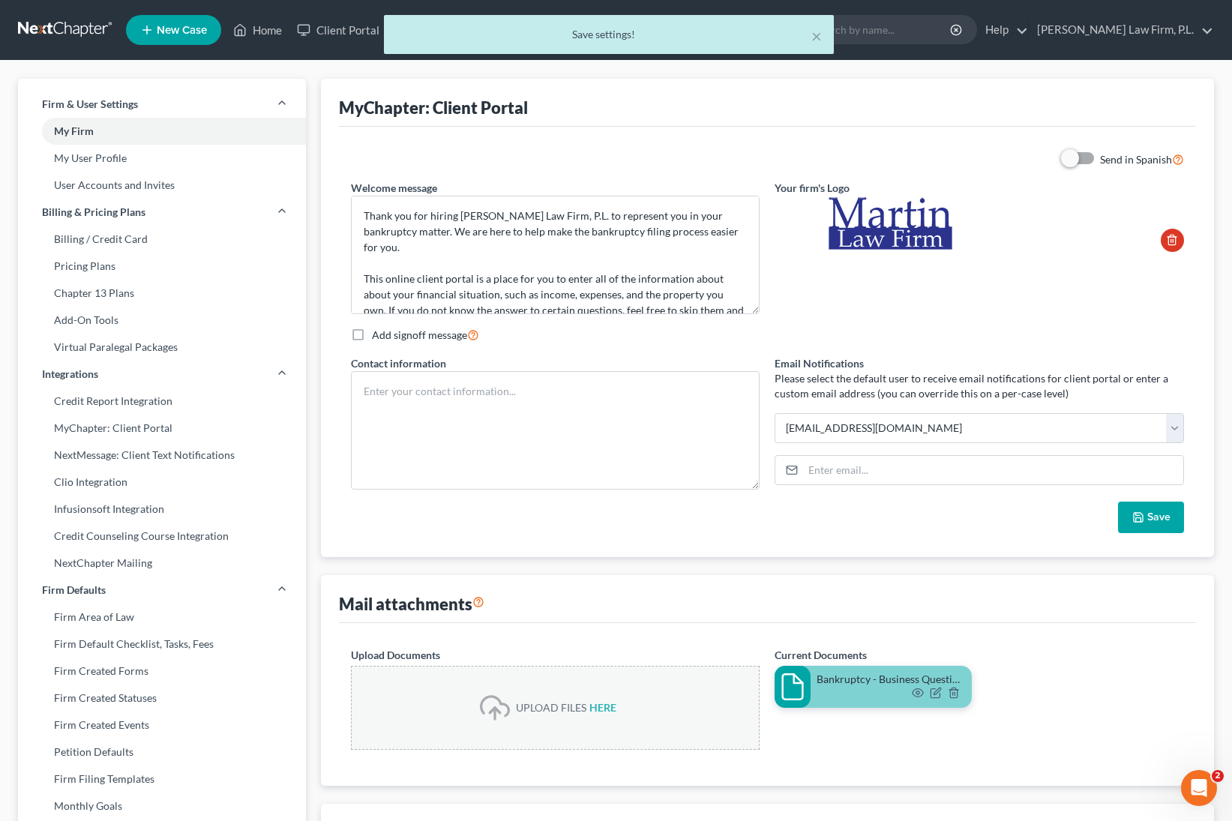
scroll to position [731, 0]
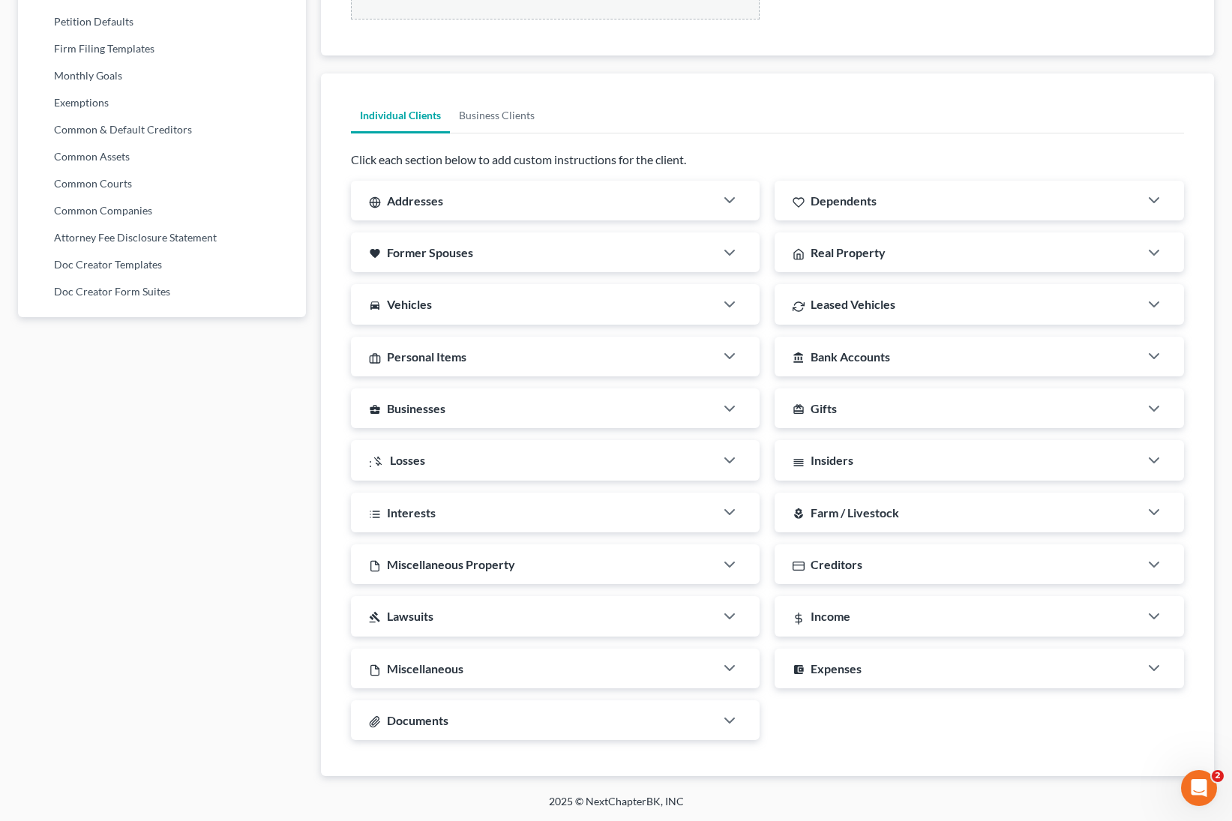
click at [620, 722] on div "Documents" at bounding box center [533, 721] width 365 height 40
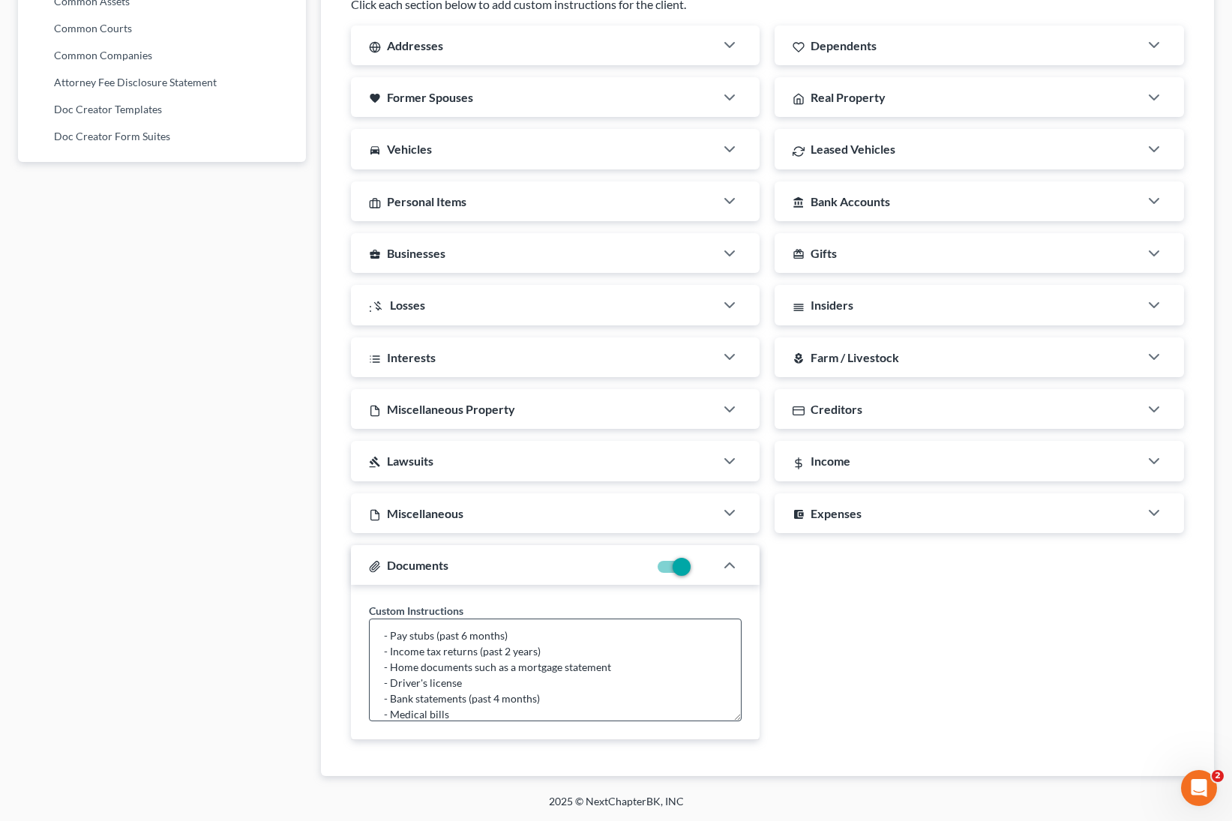
scroll to position [79, 0]
click at [587, 705] on textarea "Suggested documents to upload: - Pay stubs (past 6 months) - Income tax returns…" at bounding box center [556, 670] width 374 height 103
click at [694, 571] on label at bounding box center [694, 571] width 0 height 0
click at [700, 567] on input "checkbox" at bounding box center [705, 565] width 10 height 10
click at [668, 579] on div "Documents" at bounding box center [556, 565] width 410 height 40
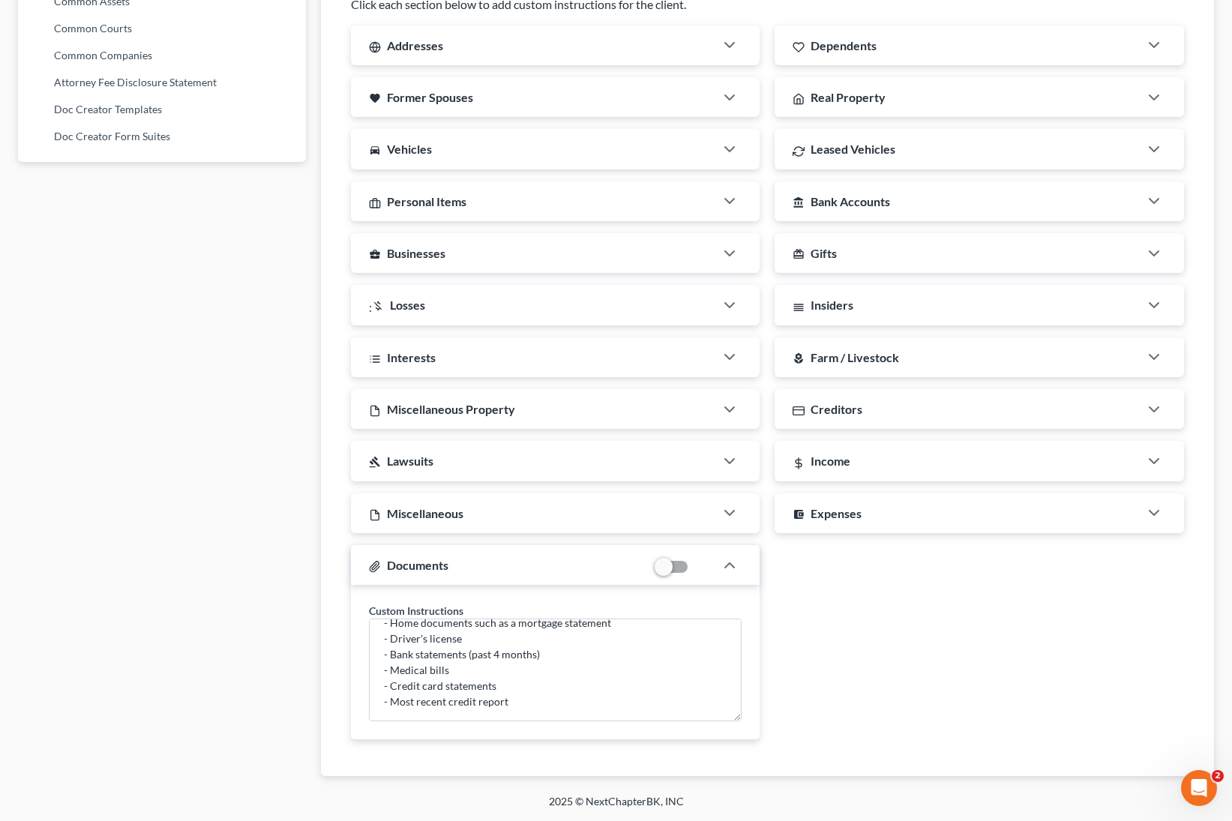
click at [694, 571] on label at bounding box center [694, 571] width 0 height 0
click at [700, 569] on input "checkbox" at bounding box center [705, 565] width 10 height 10
checkbox input "true"
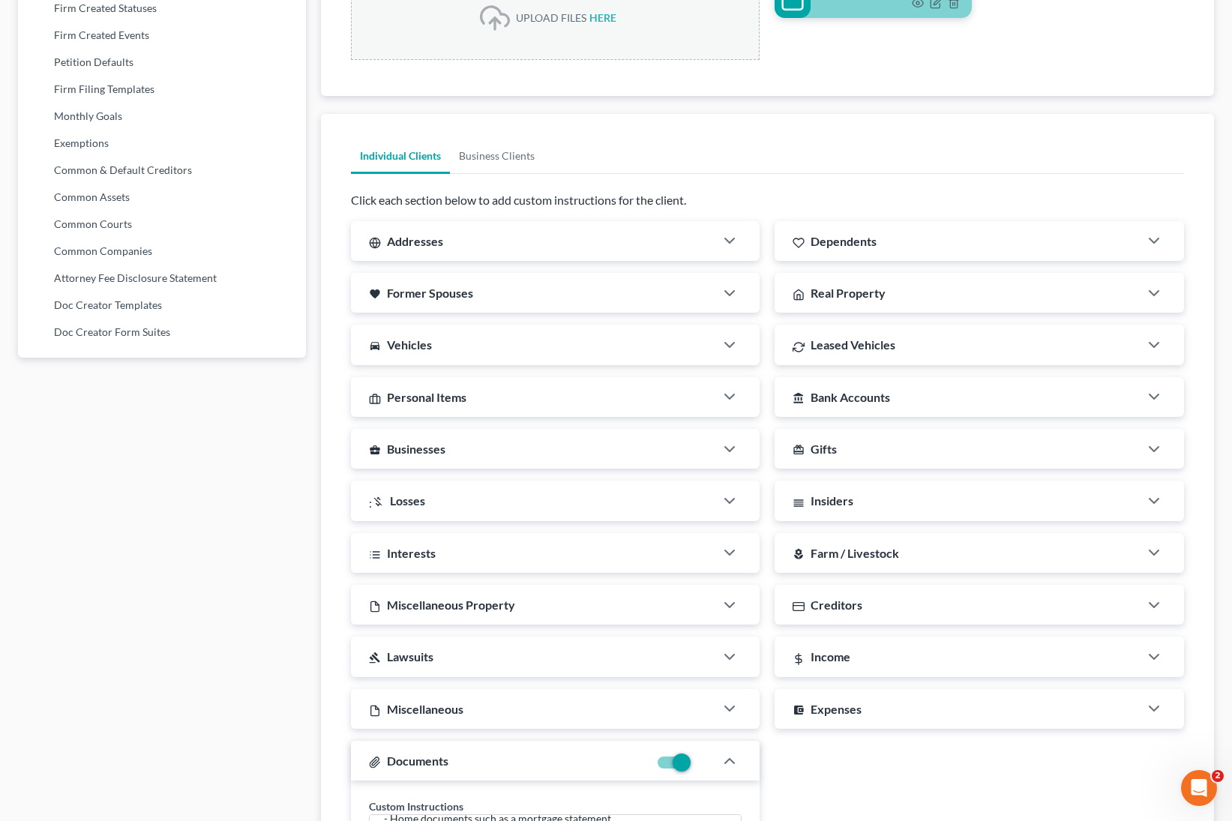
scroll to position [564, 0]
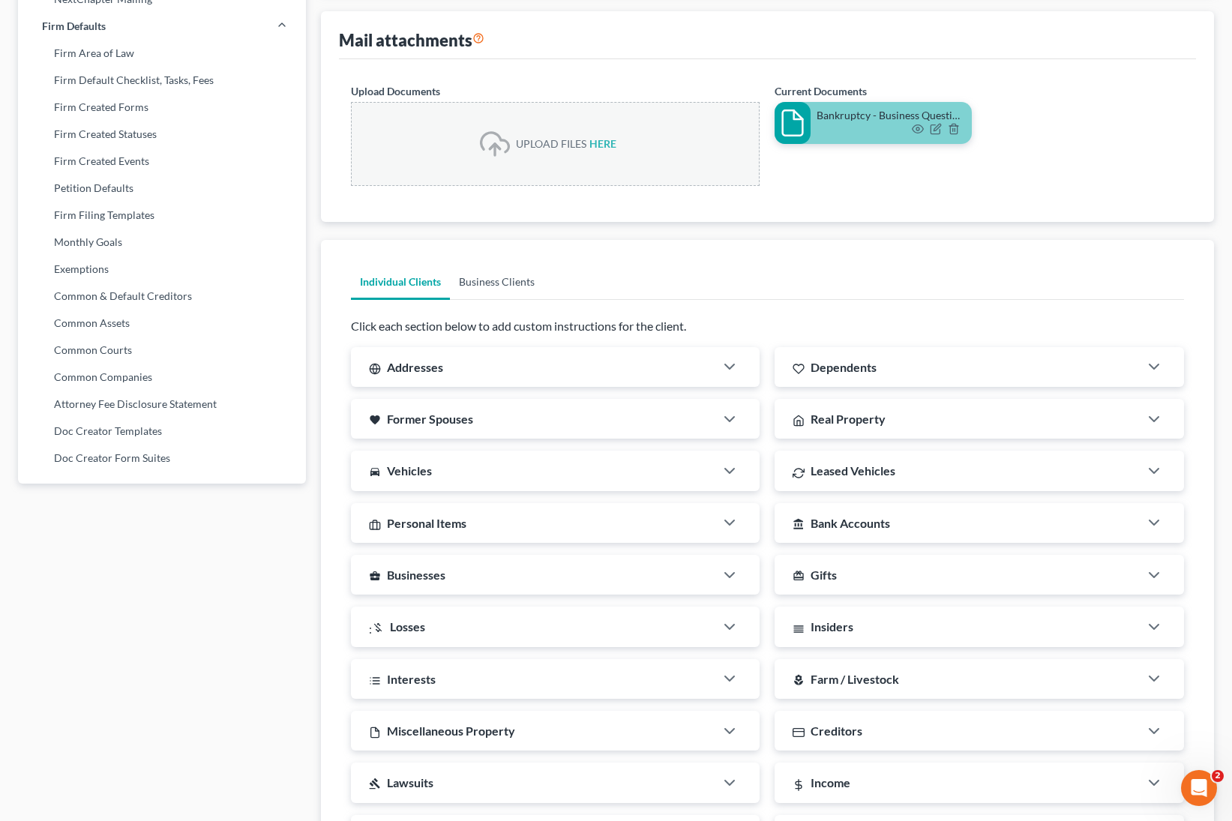
click at [508, 273] on link "Business Clients" at bounding box center [497, 282] width 94 height 36
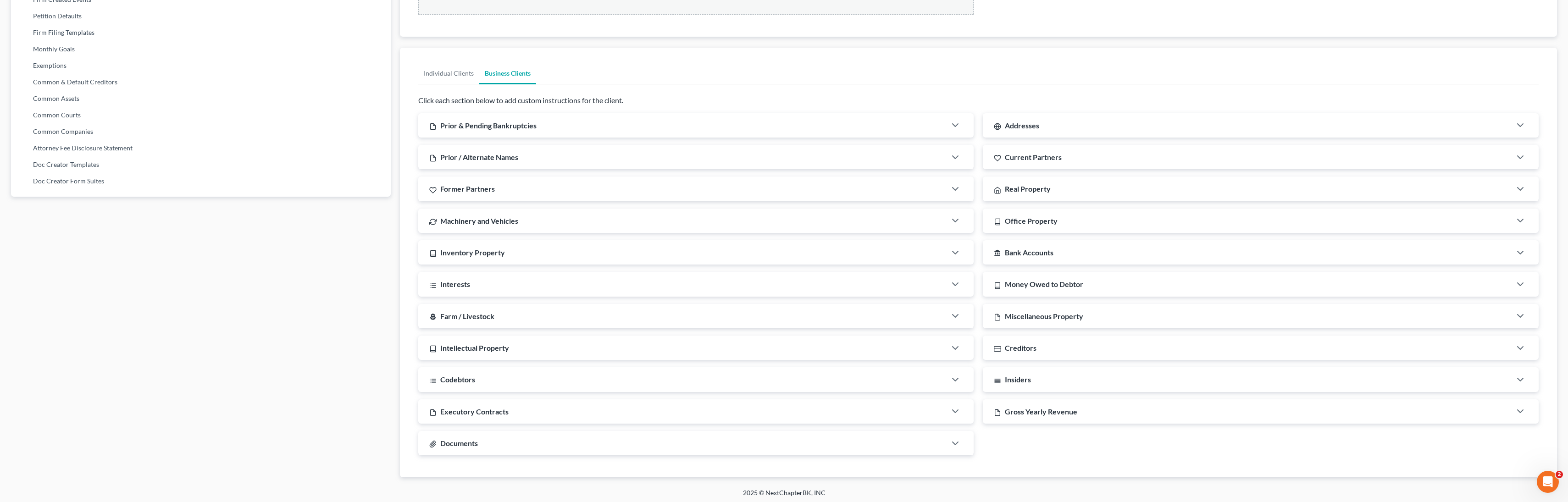
scroll to position [447, 0]
click at [753, 443] on div "Documents" at bounding box center [682, 441] width 528 height 24
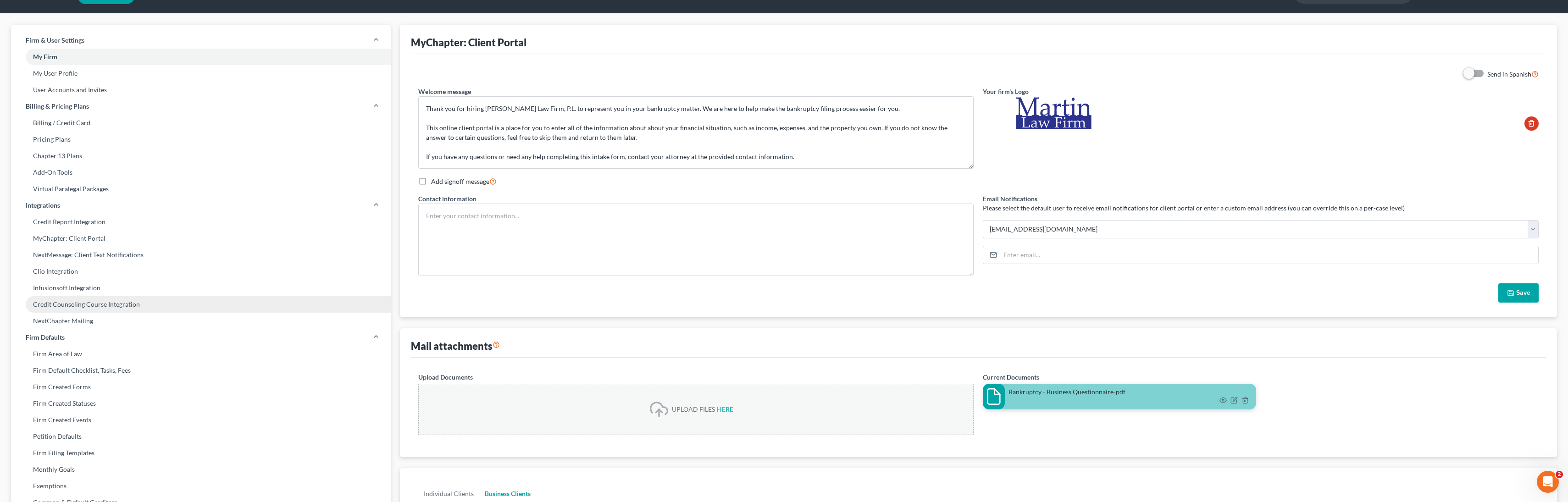
scroll to position [0, 0]
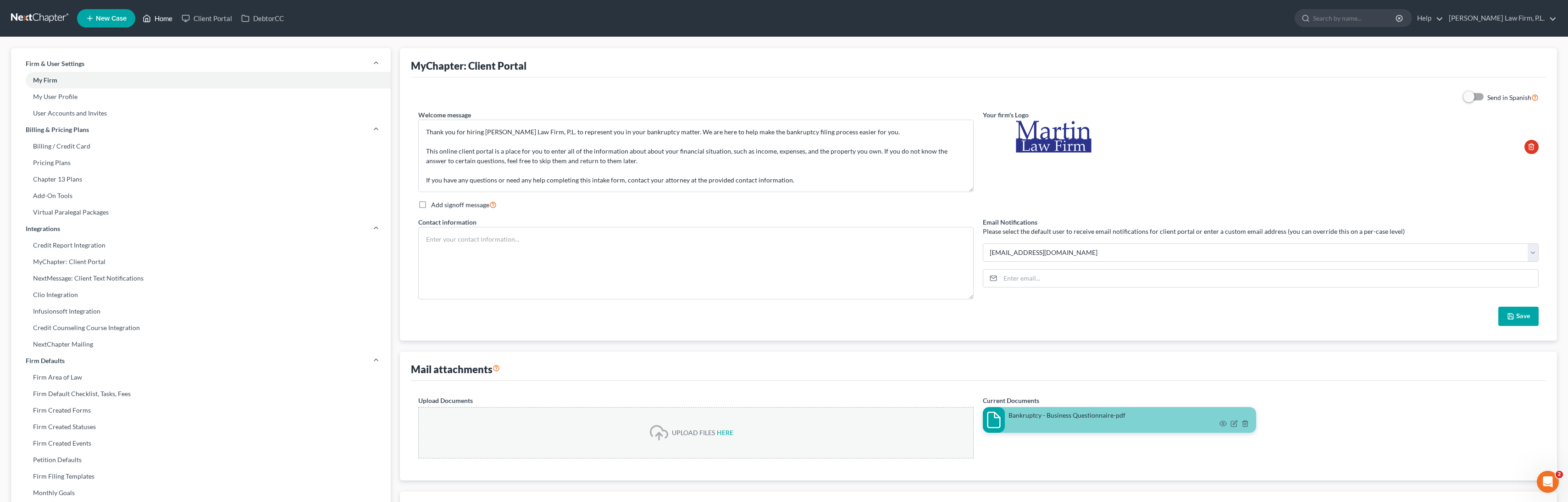
click at [155, 17] on link "Home" at bounding box center [158, 18] width 39 height 17
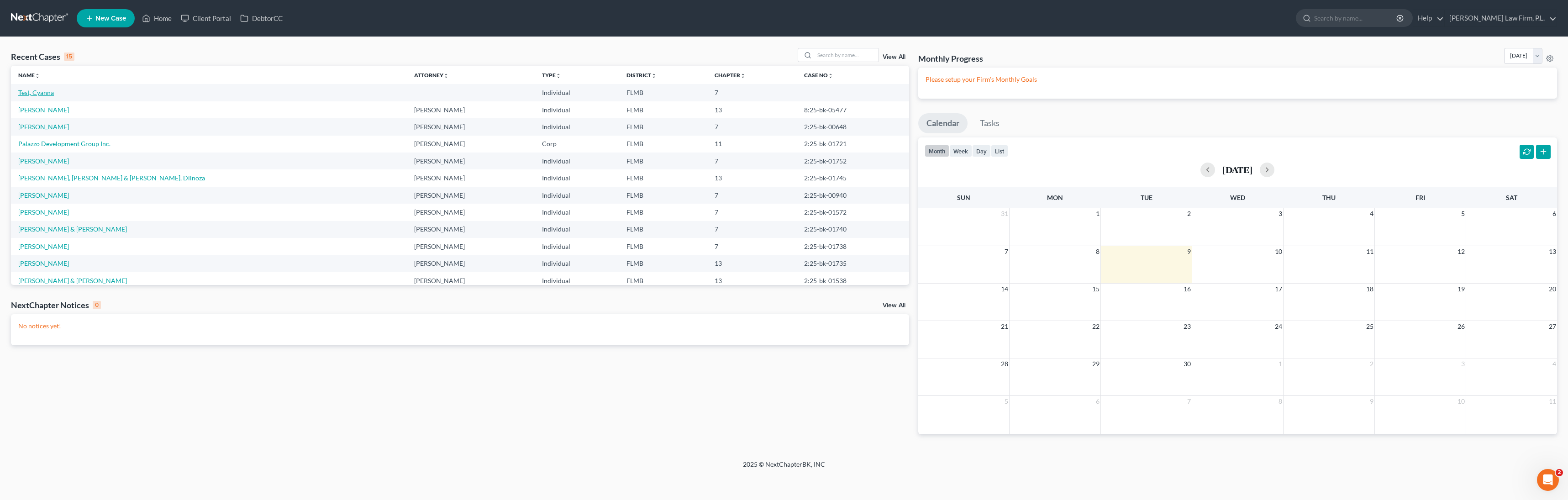
click at [43, 96] on link "Test, Cyanna" at bounding box center [36, 93] width 36 height 8
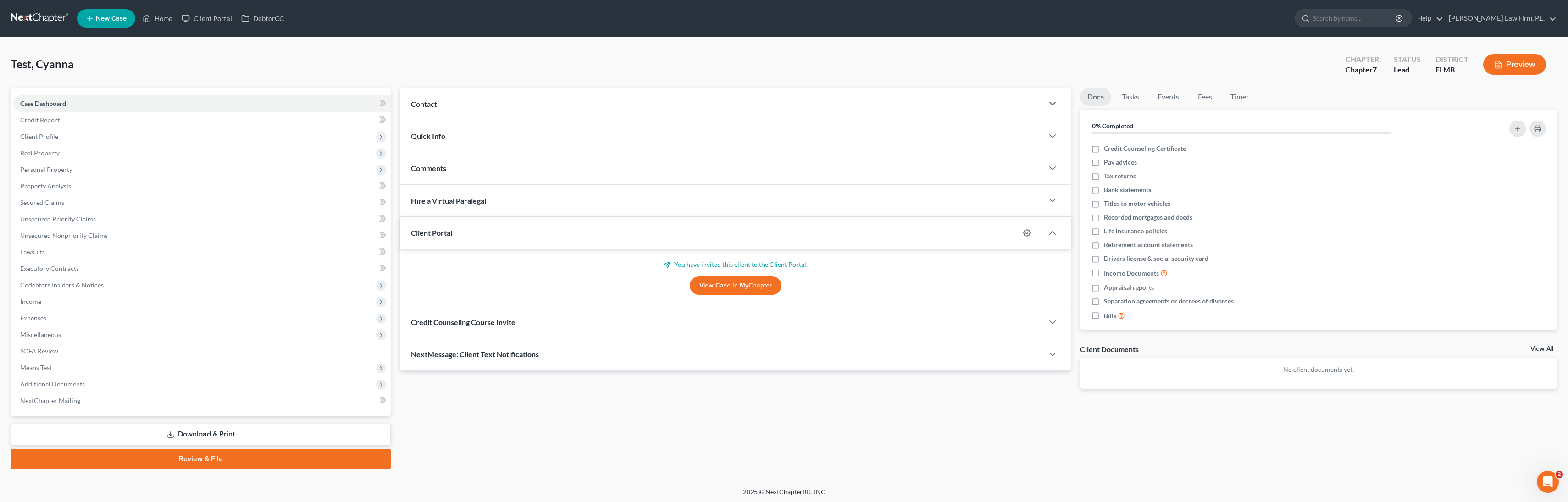
click at [715, 287] on link "View Case in MyChapter" at bounding box center [735, 286] width 92 height 18
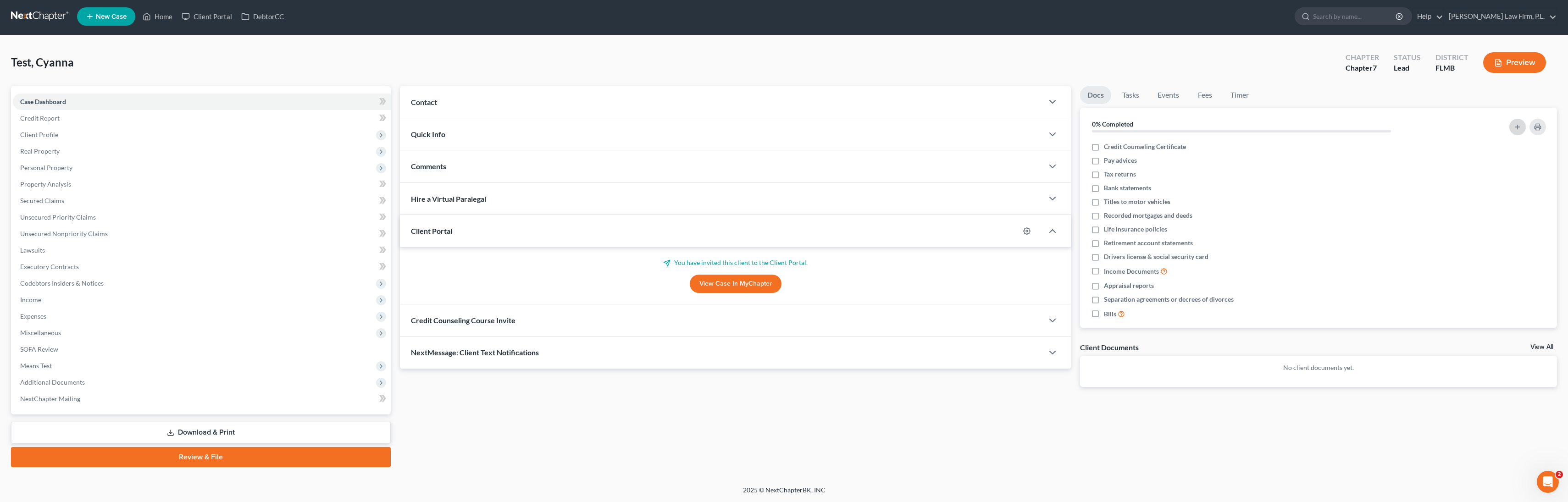
click at [753, 122] on button "button" at bounding box center [1517, 127] width 17 height 17
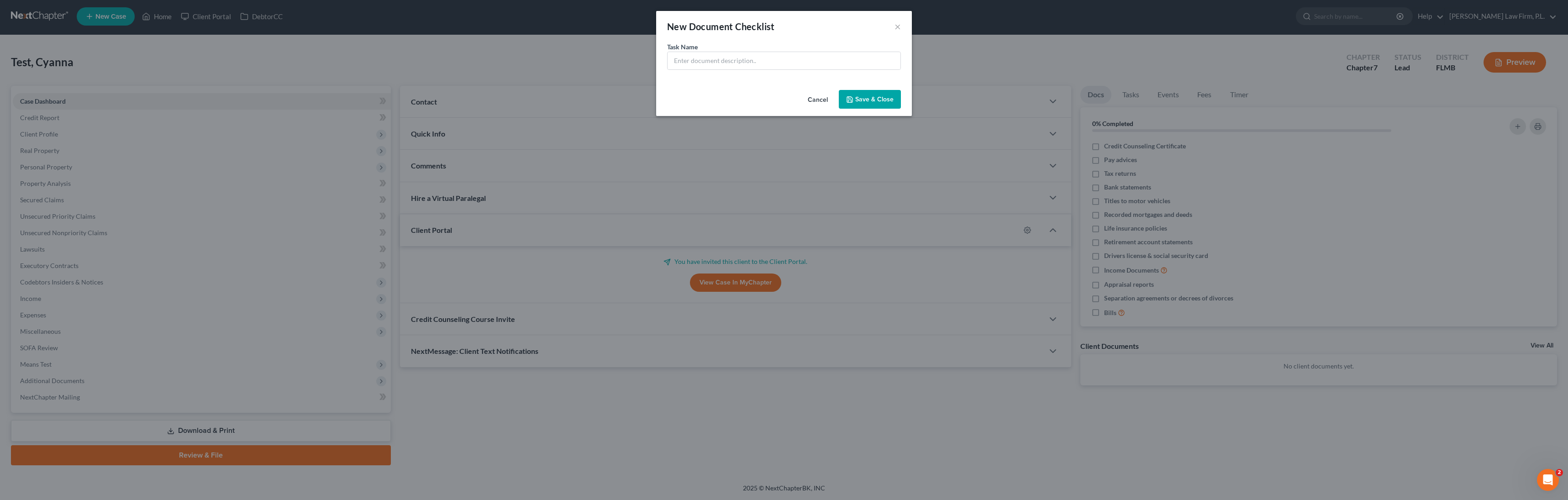
click at [750, 106] on button "Cancel" at bounding box center [817, 100] width 35 height 18
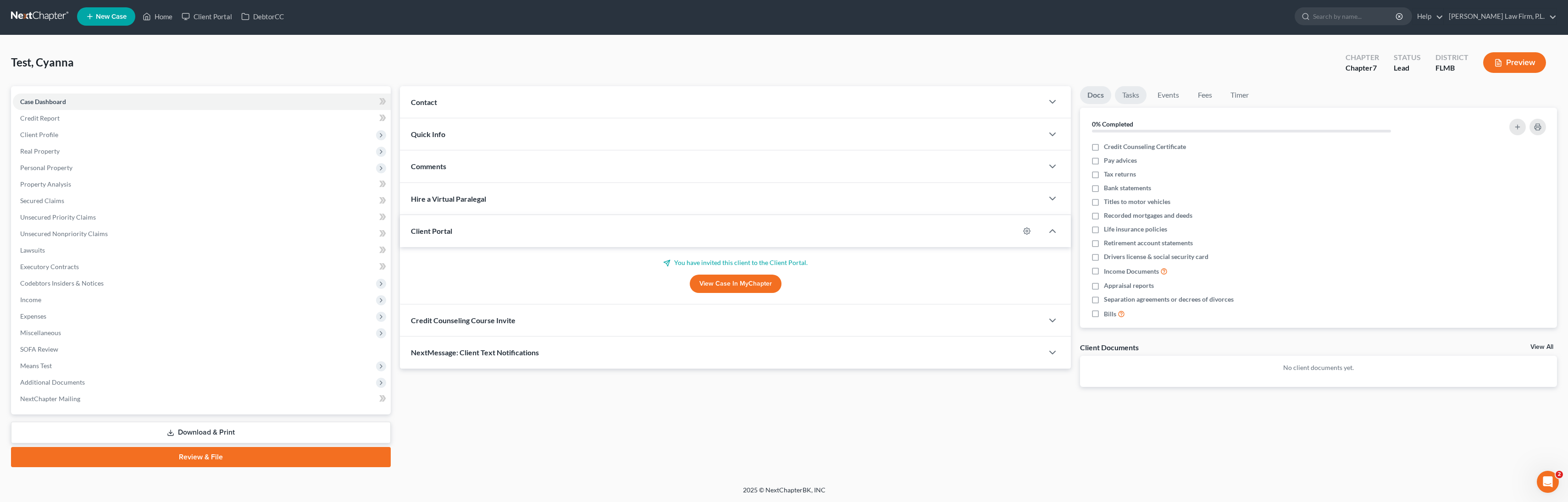
click at [753, 98] on link "Tasks" at bounding box center [1131, 95] width 32 height 18
click at [753, 15] on link "[PERSON_NAME] Law Firm, P.L." at bounding box center [1500, 17] width 112 height 17
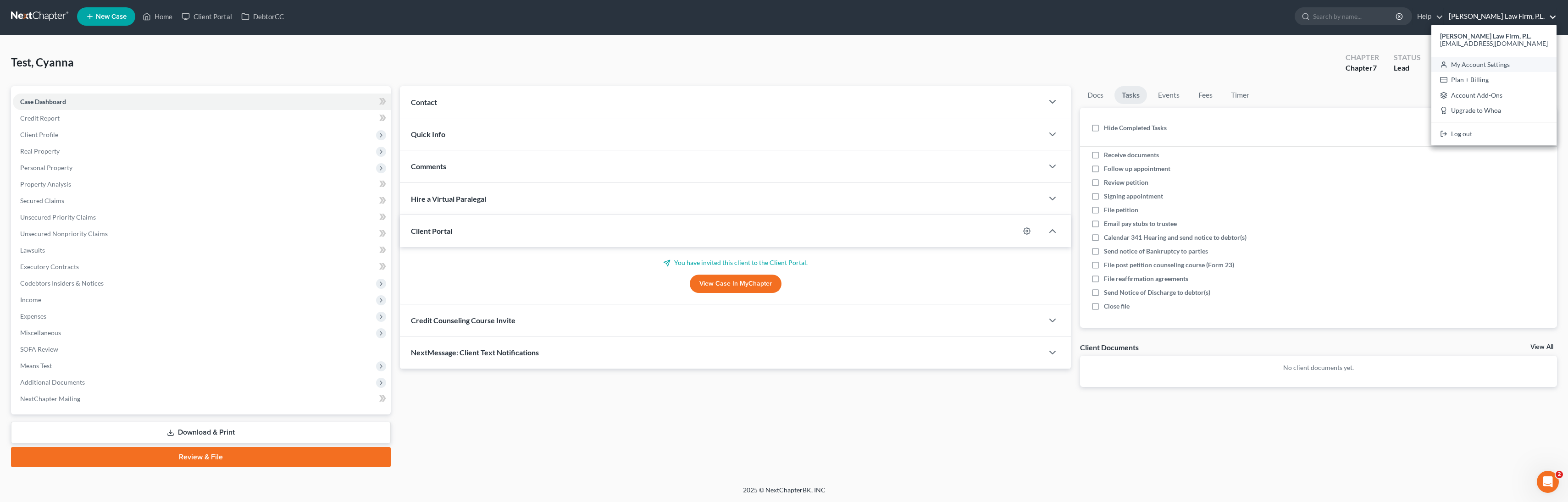
click at [753, 67] on link "My Account Settings" at bounding box center [1493, 65] width 125 height 16
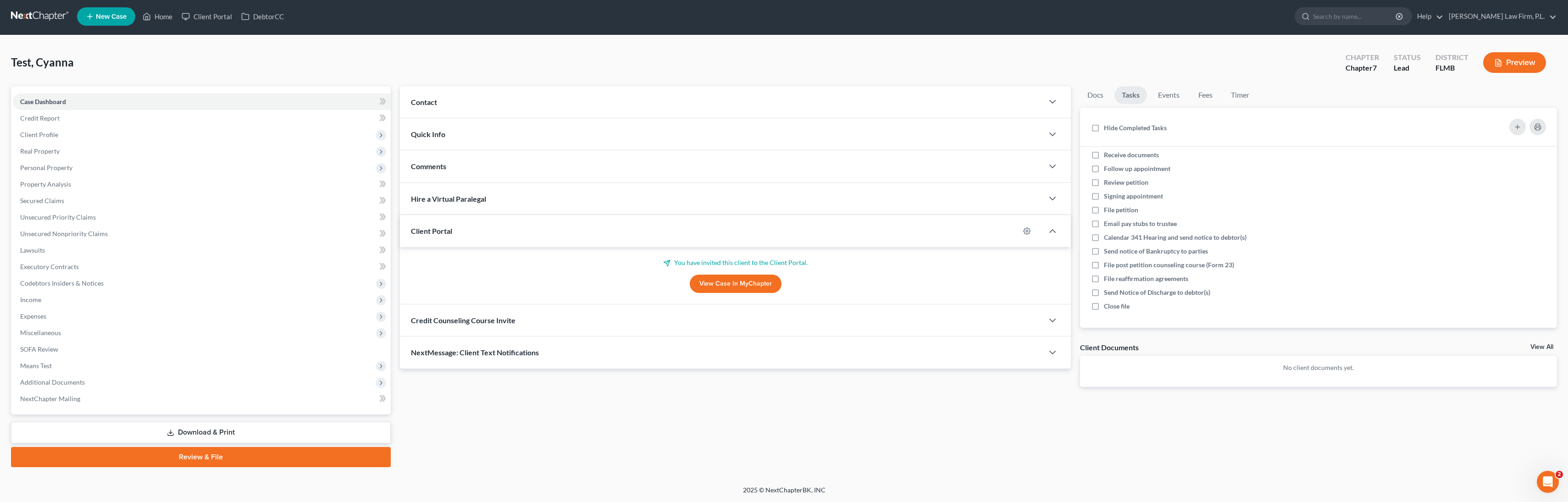
select select "15"
select select "24"
select select "9"
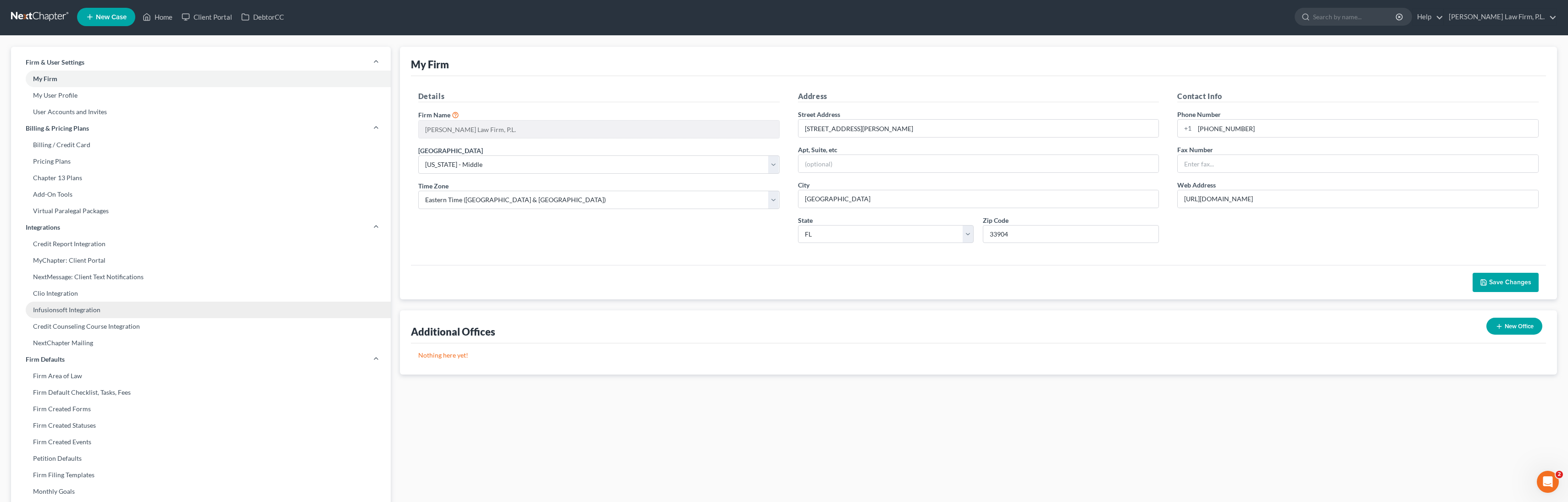
scroll to position [177, 0]
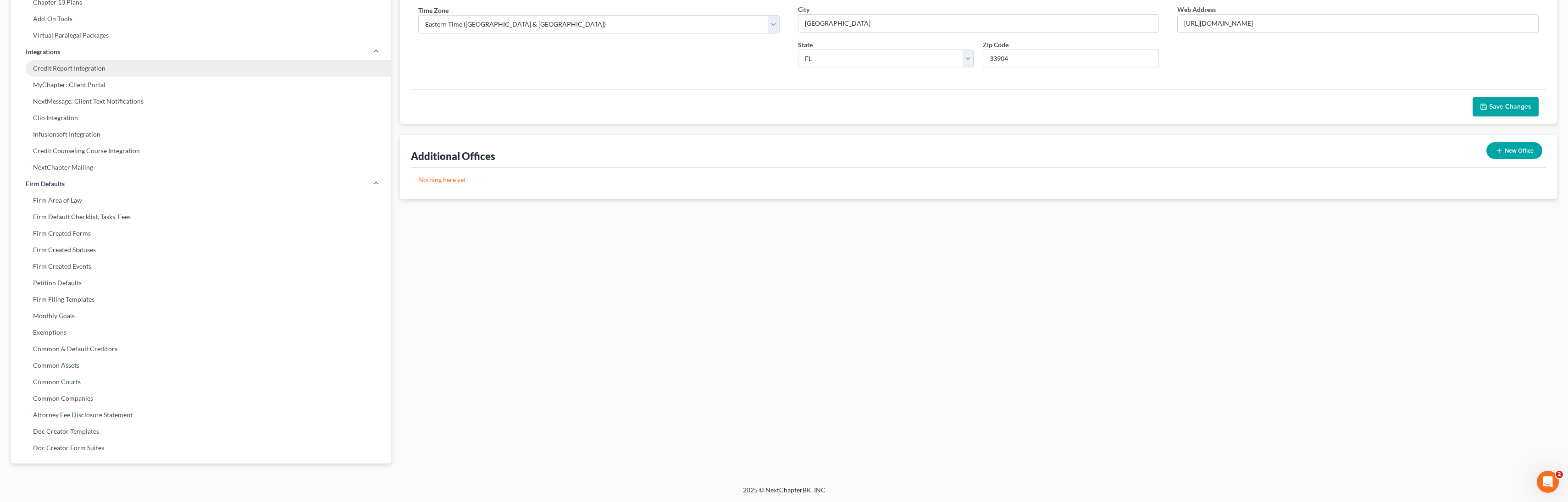
click at [130, 72] on link "Credit Report Integration" at bounding box center [201, 68] width 380 height 17
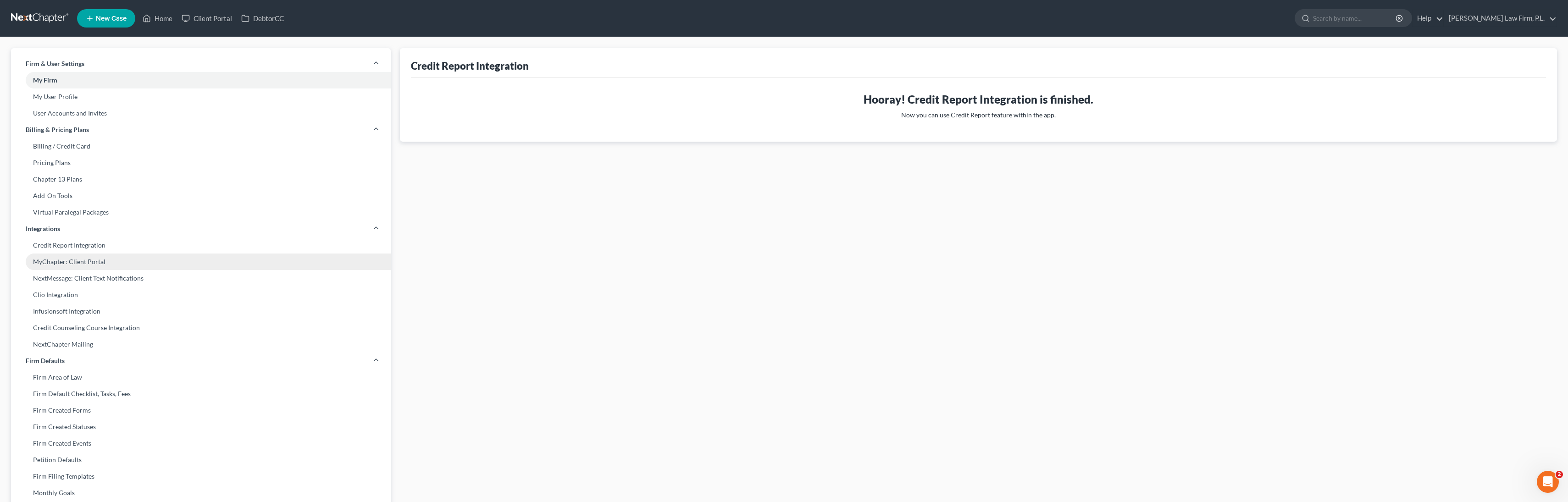
click at [117, 267] on link "MyChapter: Client Portal" at bounding box center [201, 262] width 380 height 17
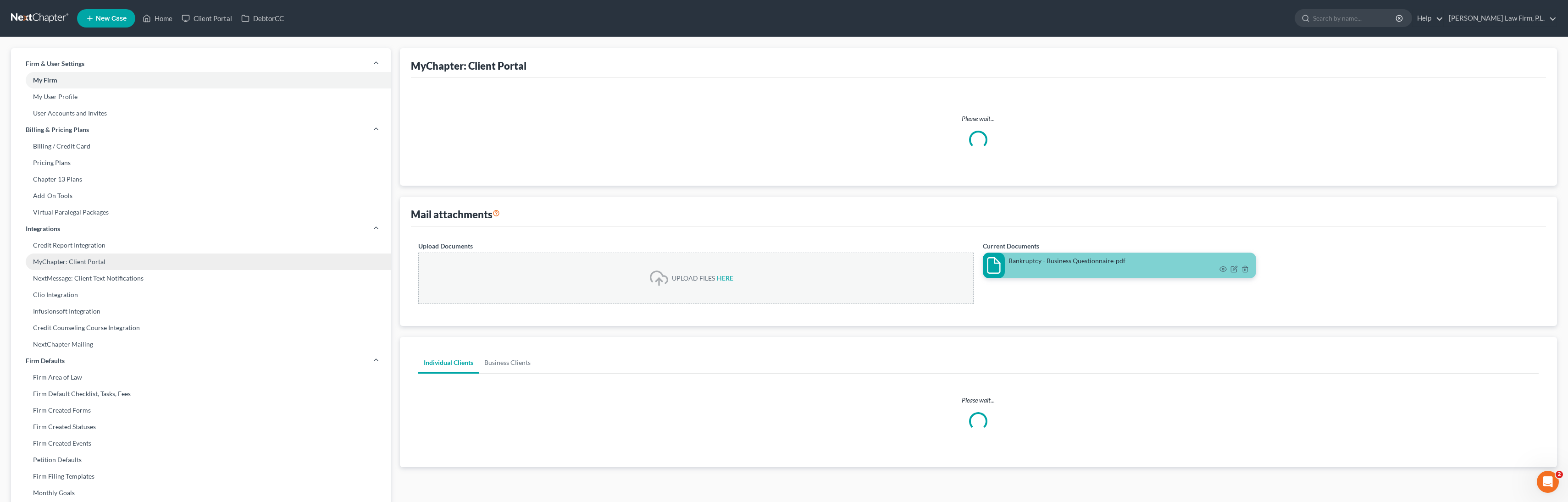
select select "3"
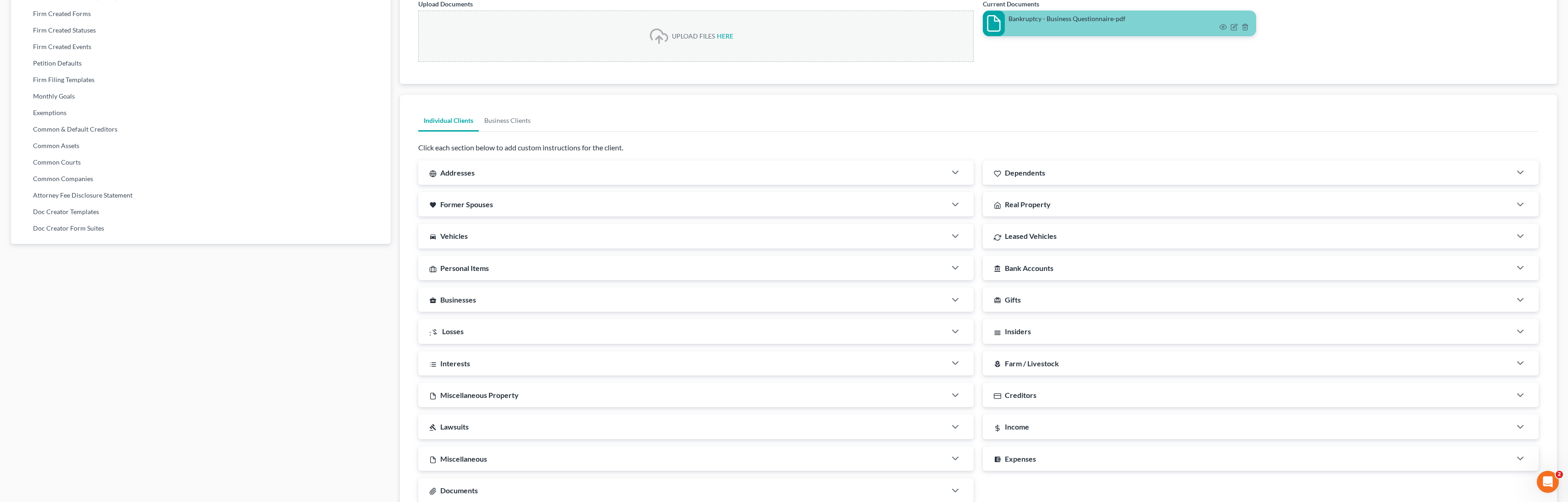
scroll to position [447, 0]
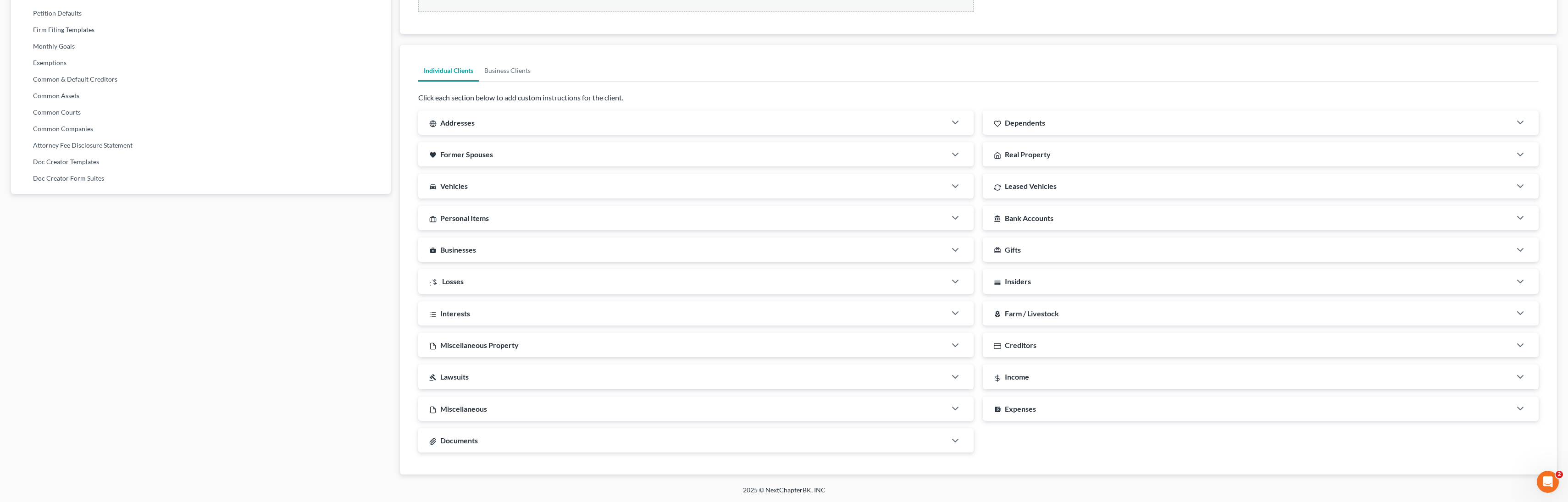
click at [566, 429] on div "Documents" at bounding box center [682, 441] width 528 height 24
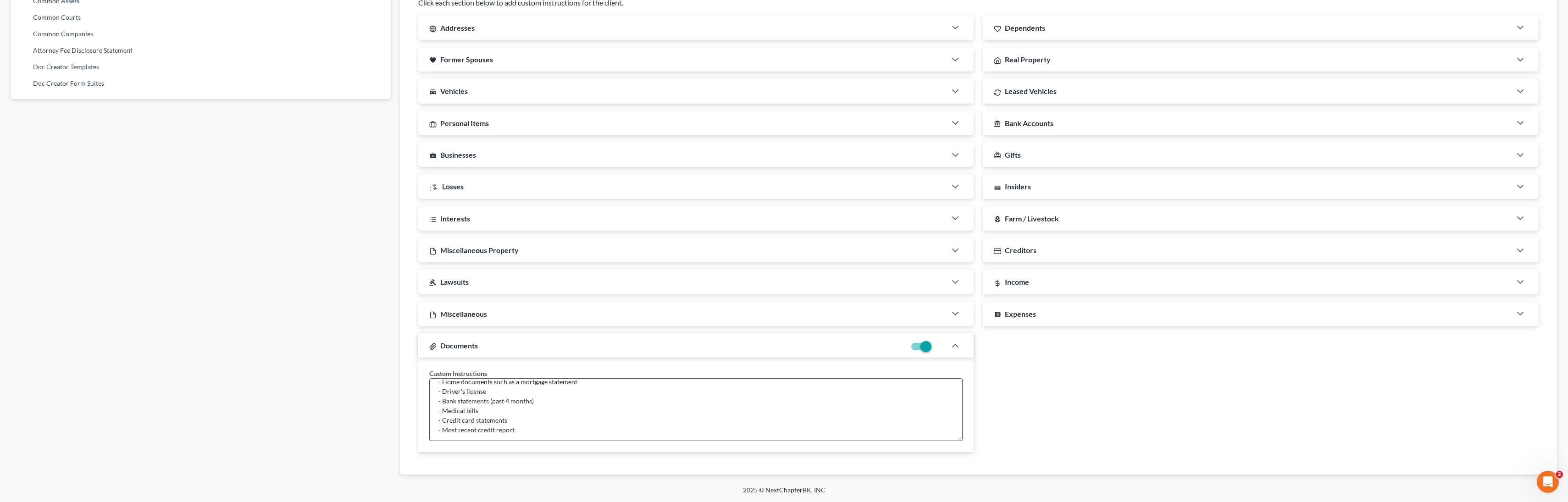
scroll to position [48, 0]
click at [557, 430] on textarea "Suggested documents to upload: - Pay stubs (past 6 months) - Income tax returns…" at bounding box center [696, 410] width 534 height 63
click at [534, 436] on textarea "Suggested documents to upload: - Pay stubs (past 6 months) - Income tax returns…" at bounding box center [696, 410] width 534 height 63
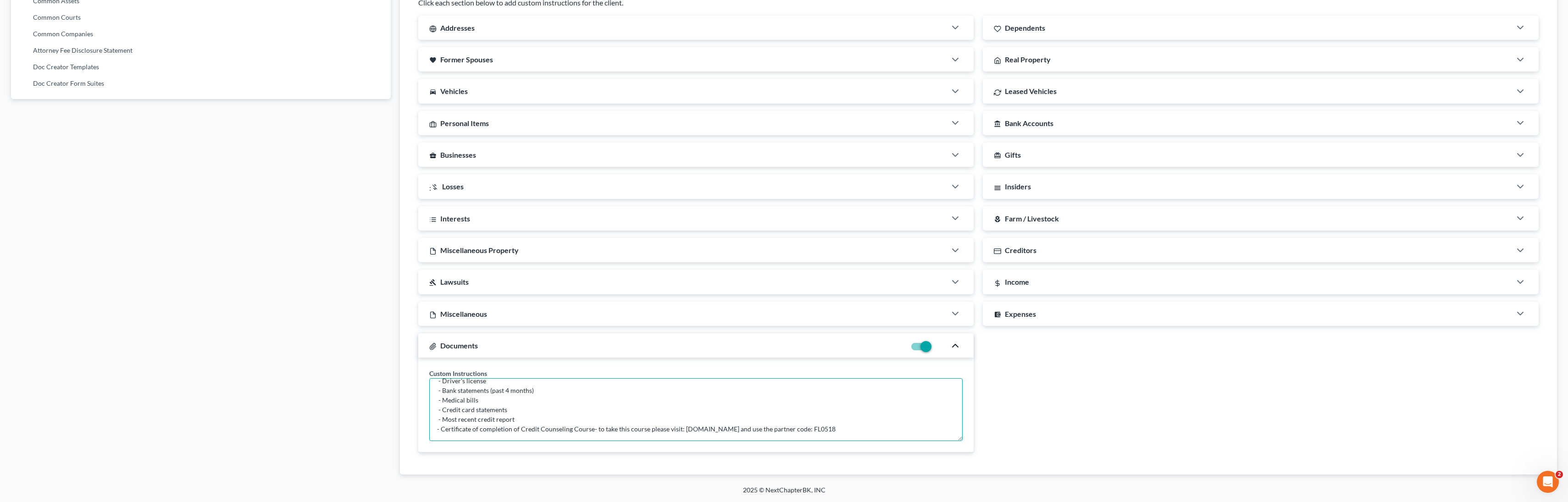
type textarea "Suggested documents to upload: - Pay stubs (past 6 months) - Income tax returns…"
click at [753, 344] on polyline "button" at bounding box center [955, 345] width 6 height 3
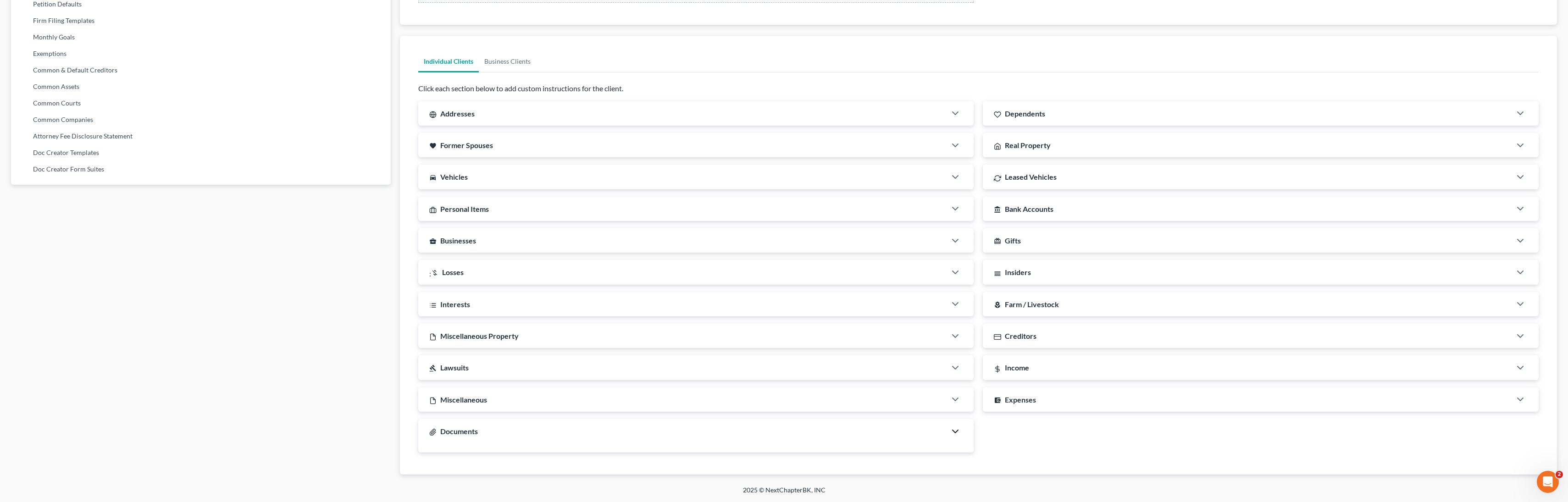
scroll to position [447, 0]
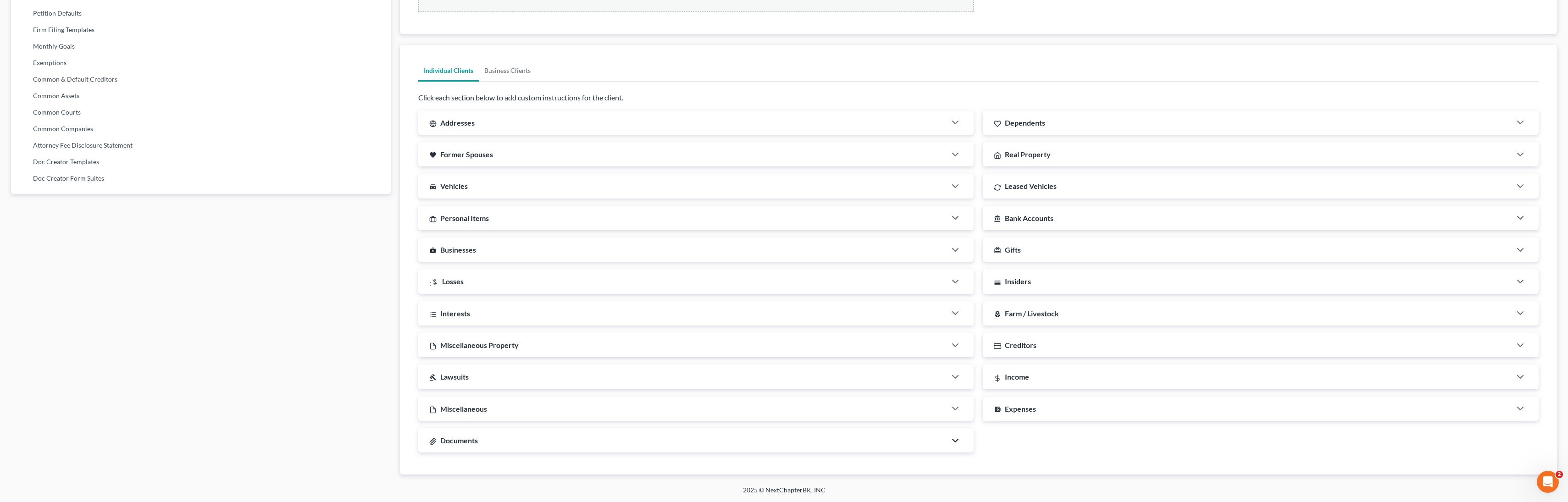
click at [753, 441] on icon "button" at bounding box center [955, 441] width 11 height 11
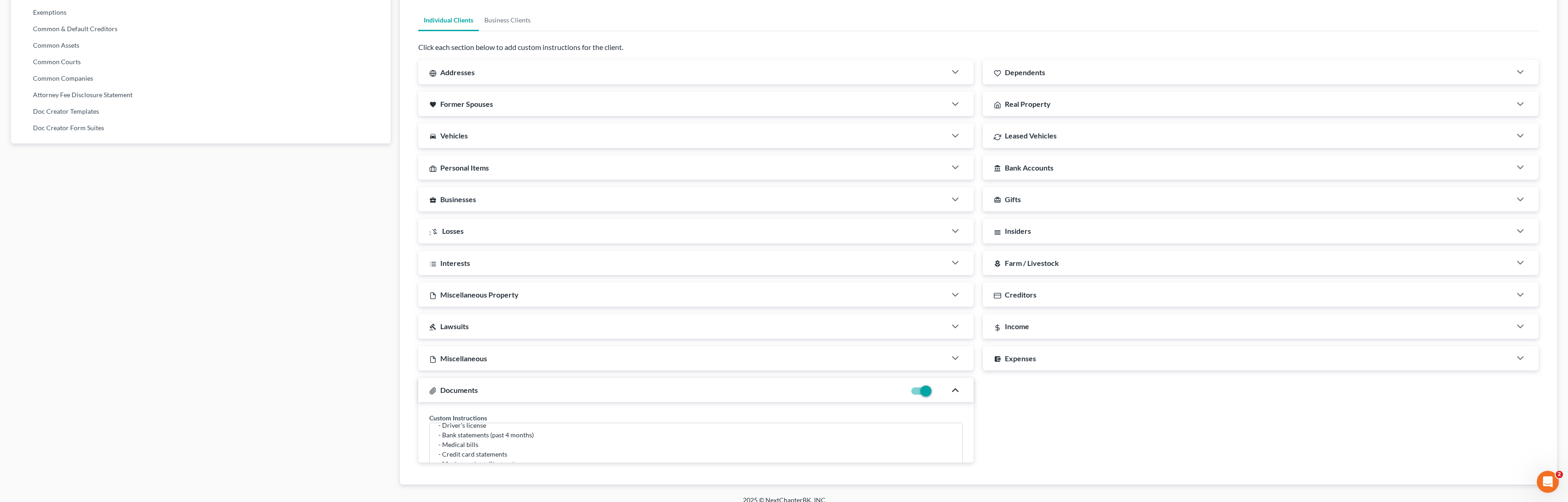
scroll to position [542, 0]
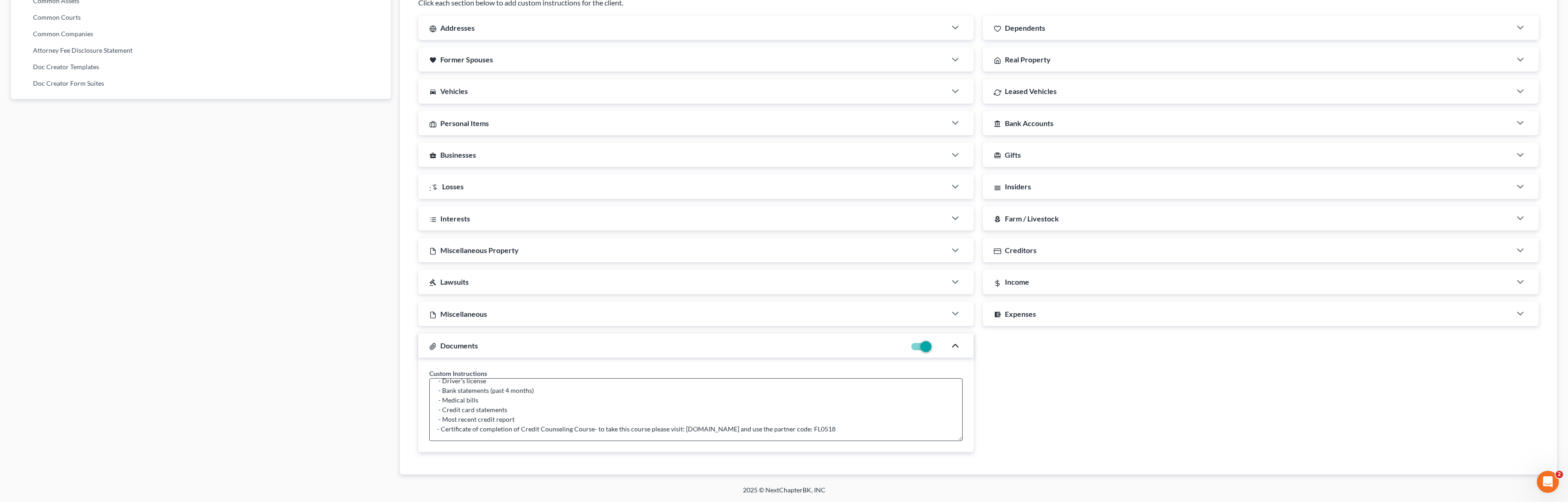
click at [753, 341] on button "button" at bounding box center [955, 346] width 11 height 11
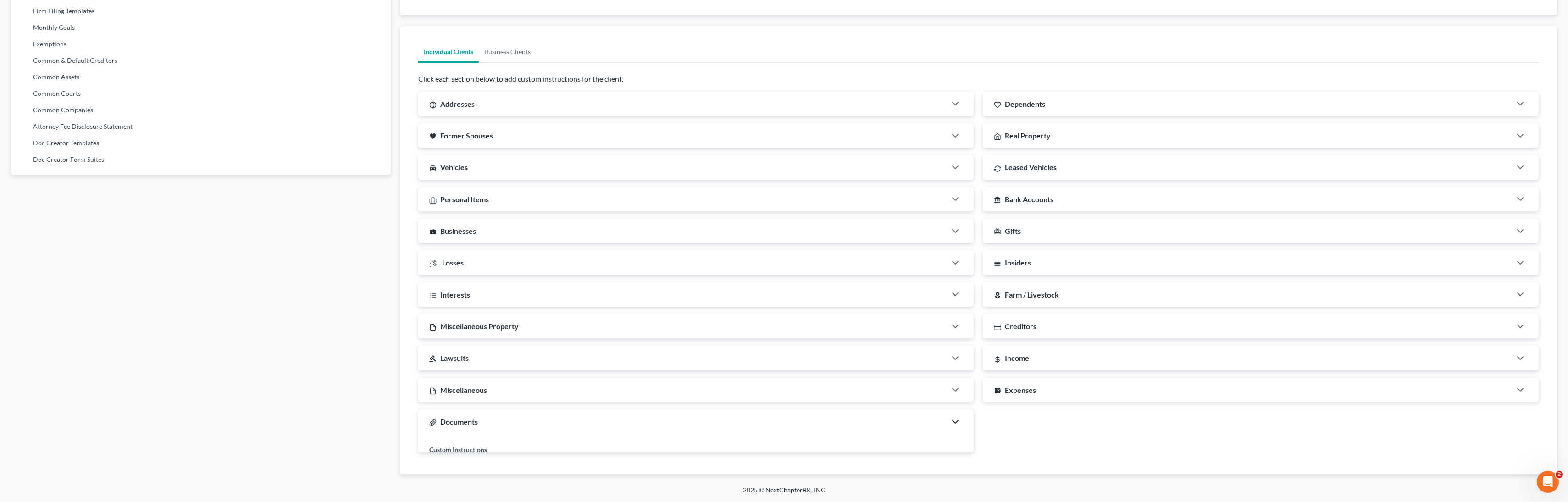
scroll to position [447, 0]
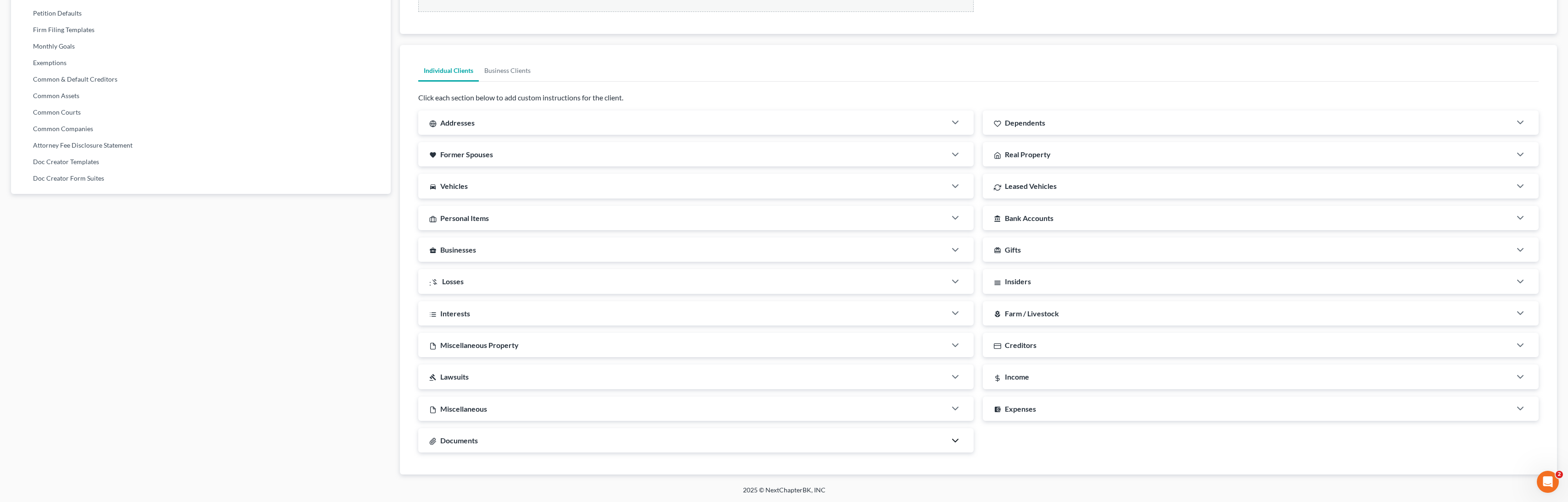
click at [753, 433] on div "Documents" at bounding box center [682, 441] width 528 height 24
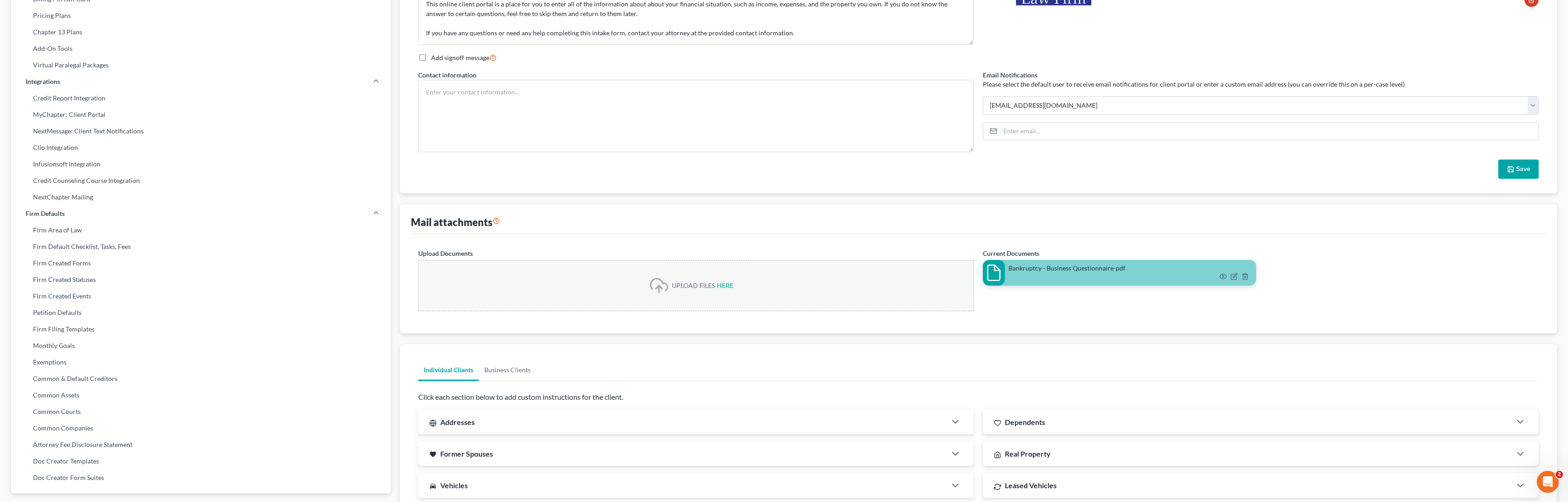
scroll to position [63, 0]
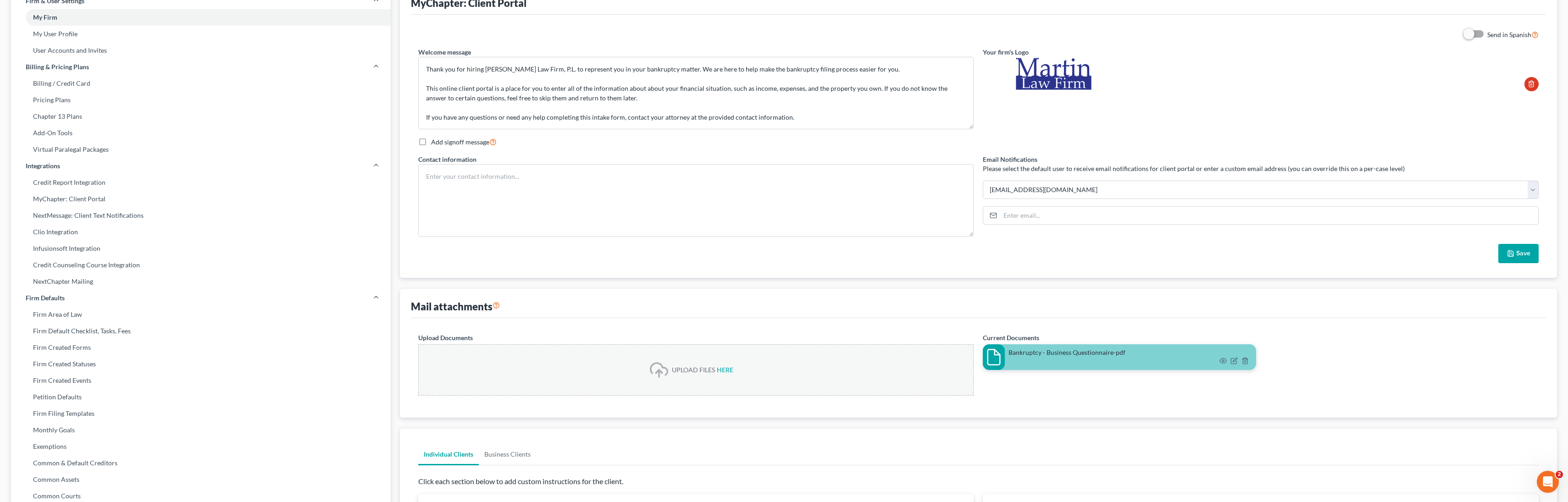
click at [753, 253] on button "Save" at bounding box center [1518, 254] width 40 height 20
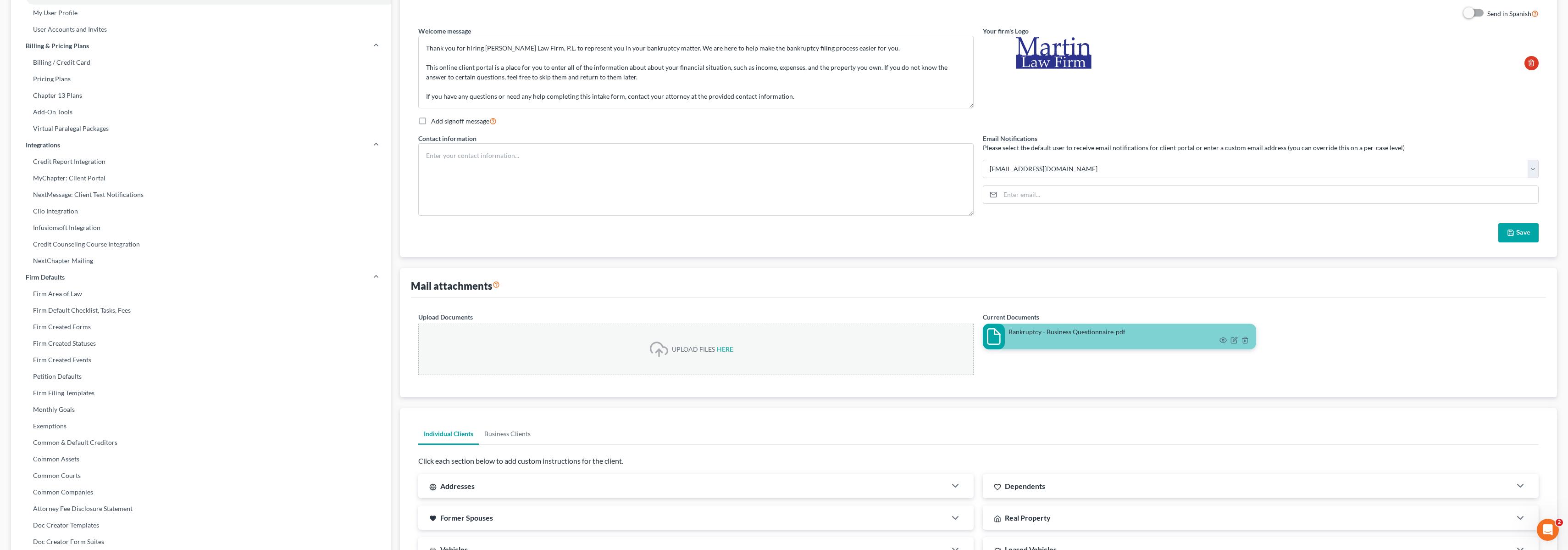
scroll to position [0, 0]
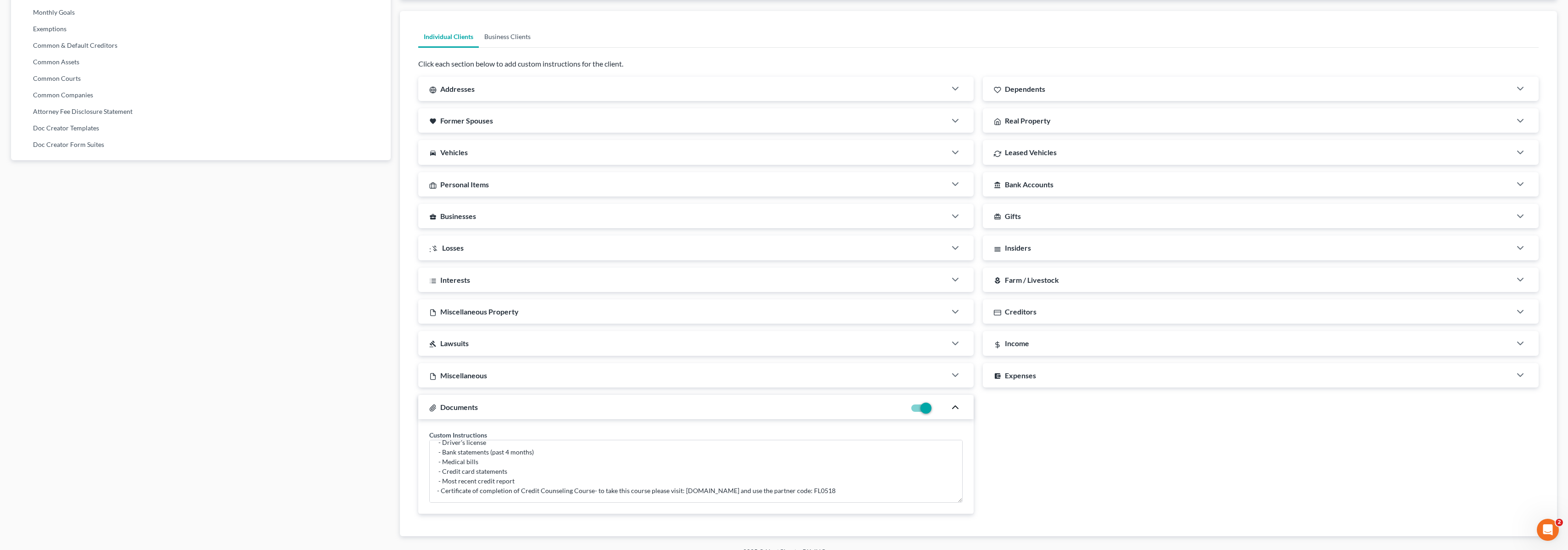
click at [504, 37] on link "Business Clients" at bounding box center [507, 37] width 57 height 22
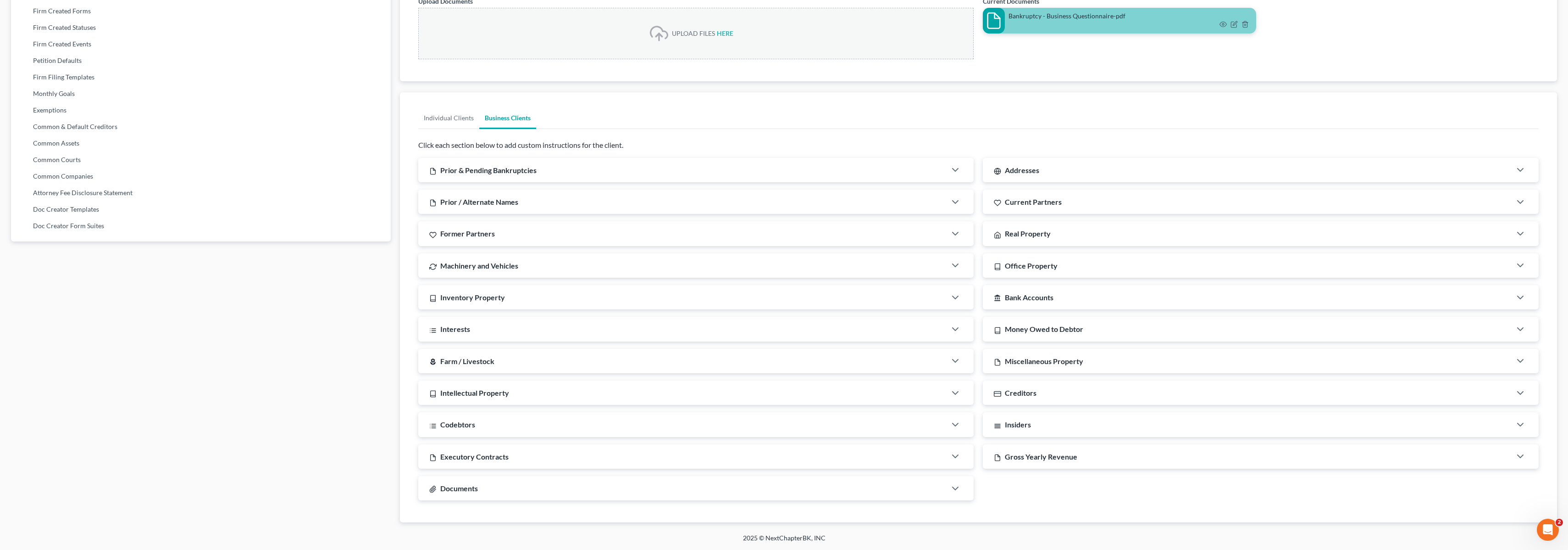
click at [753, 488] on div "Documents" at bounding box center [682, 488] width 528 height 24
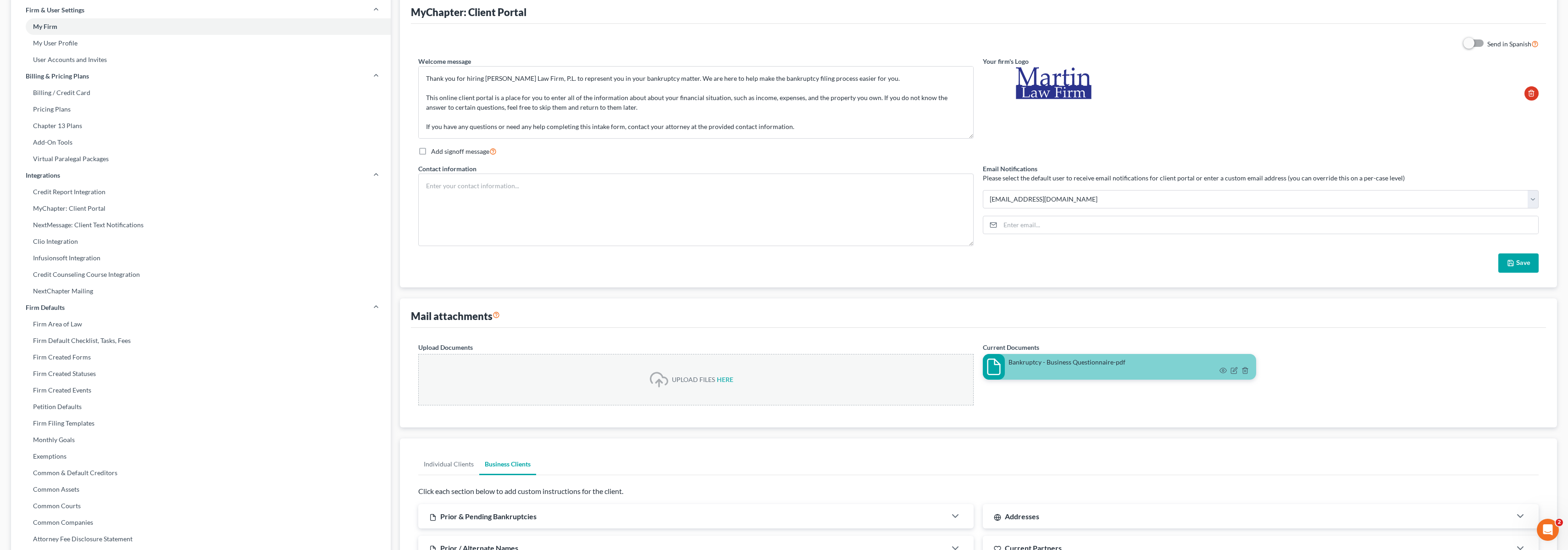
scroll to position [87, 0]
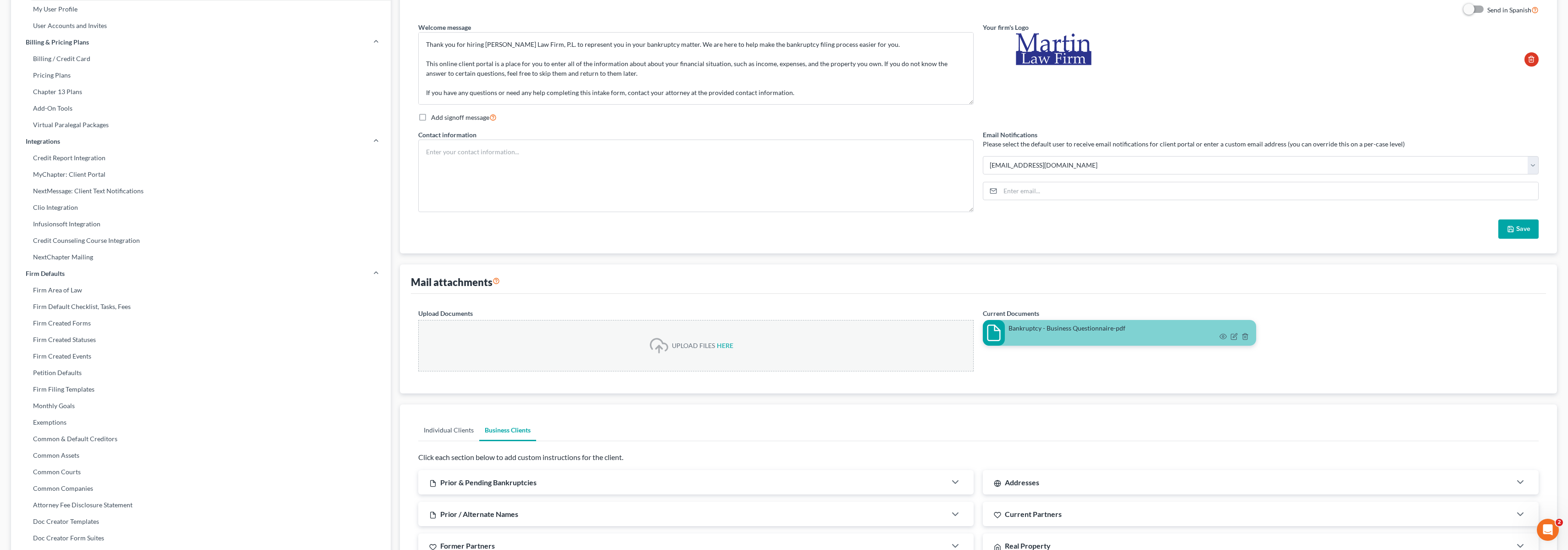
click at [450, 428] on link "Individual Clients" at bounding box center [449, 430] width 61 height 22
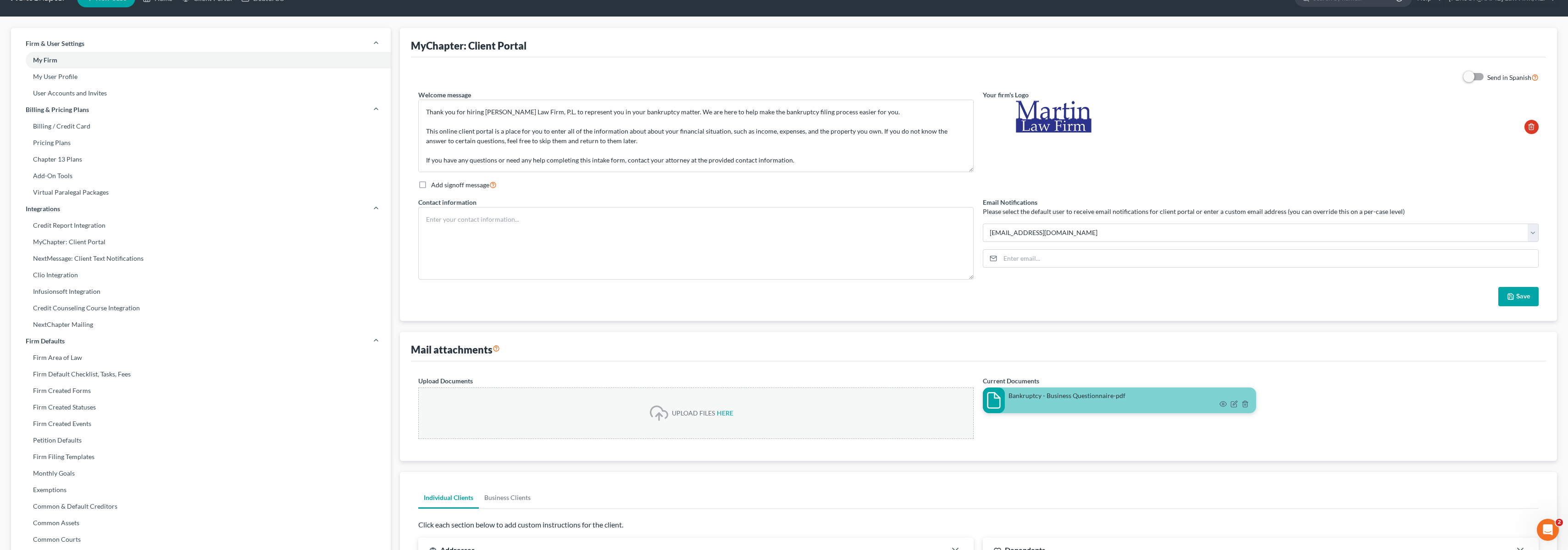
scroll to position [0, 0]
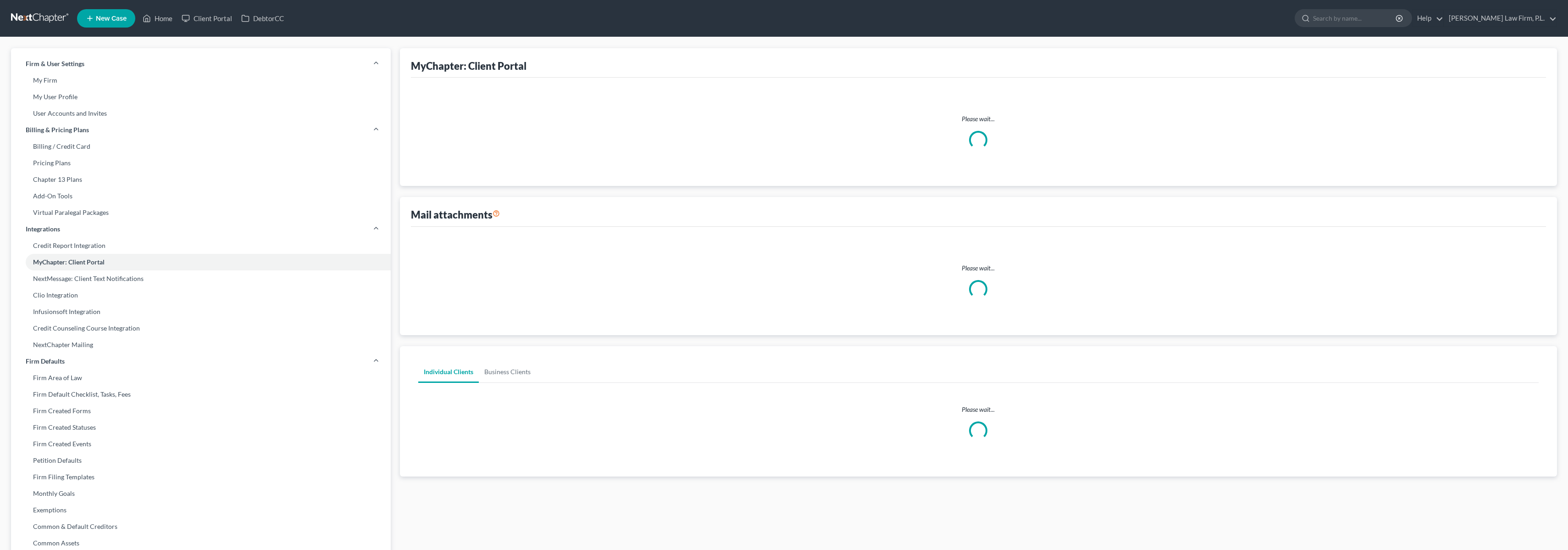
select select "3"
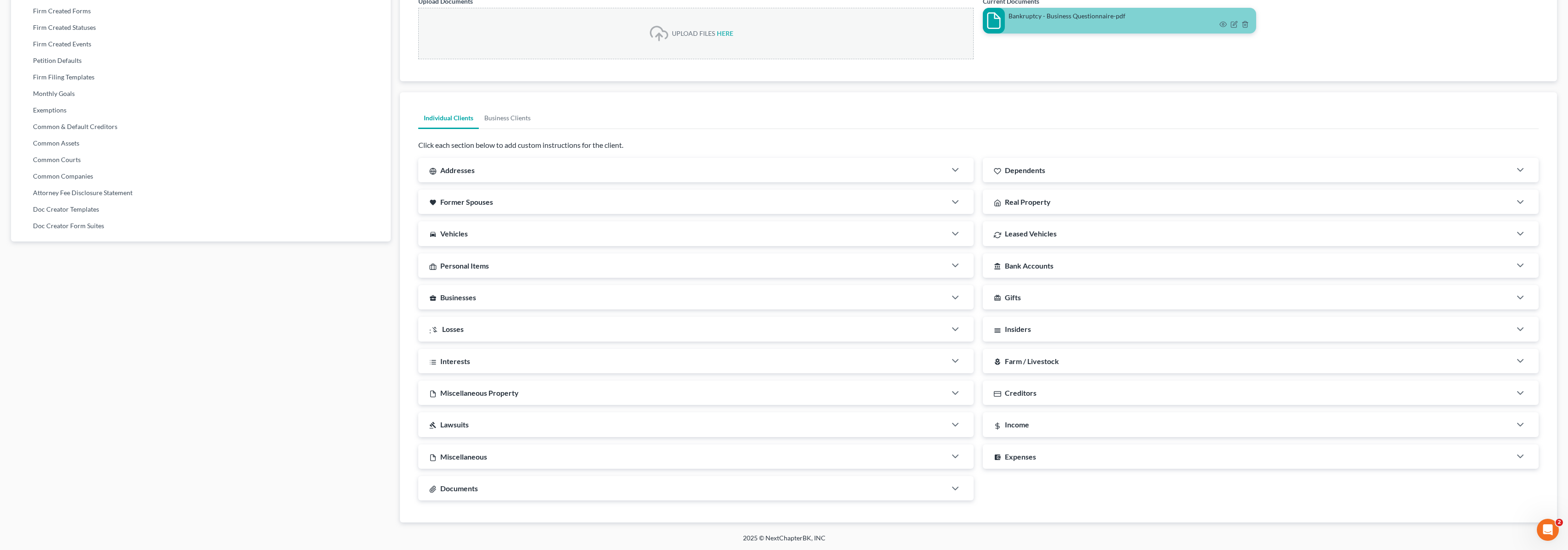
click at [592, 490] on div "Documents" at bounding box center [682, 488] width 528 height 24
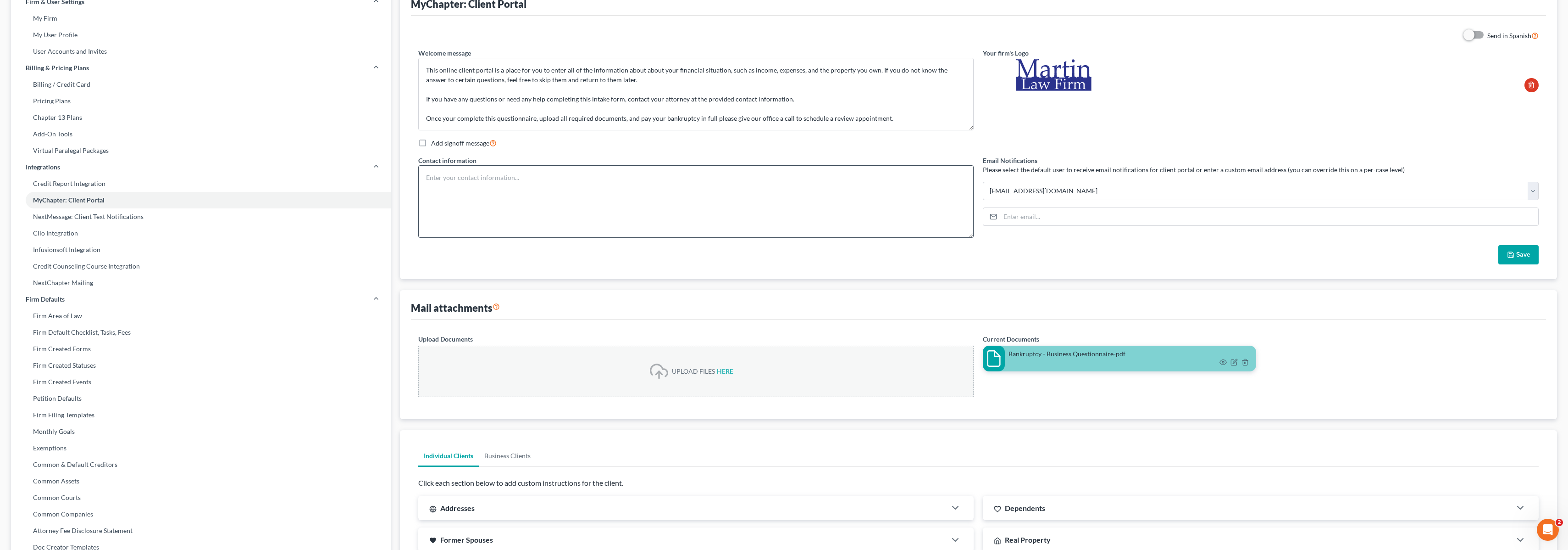
scroll to position [60, 0]
click at [803, 106] on textarea "Thank you for hiring [PERSON_NAME] Law Firm, P.L. to represent you in your bank…" at bounding box center [696, 96] width 556 height 73
click at [803, 103] on textarea "Thank you for hiring [PERSON_NAME] Law Firm, P.L. to represent you in your bank…" at bounding box center [696, 96] width 556 height 73
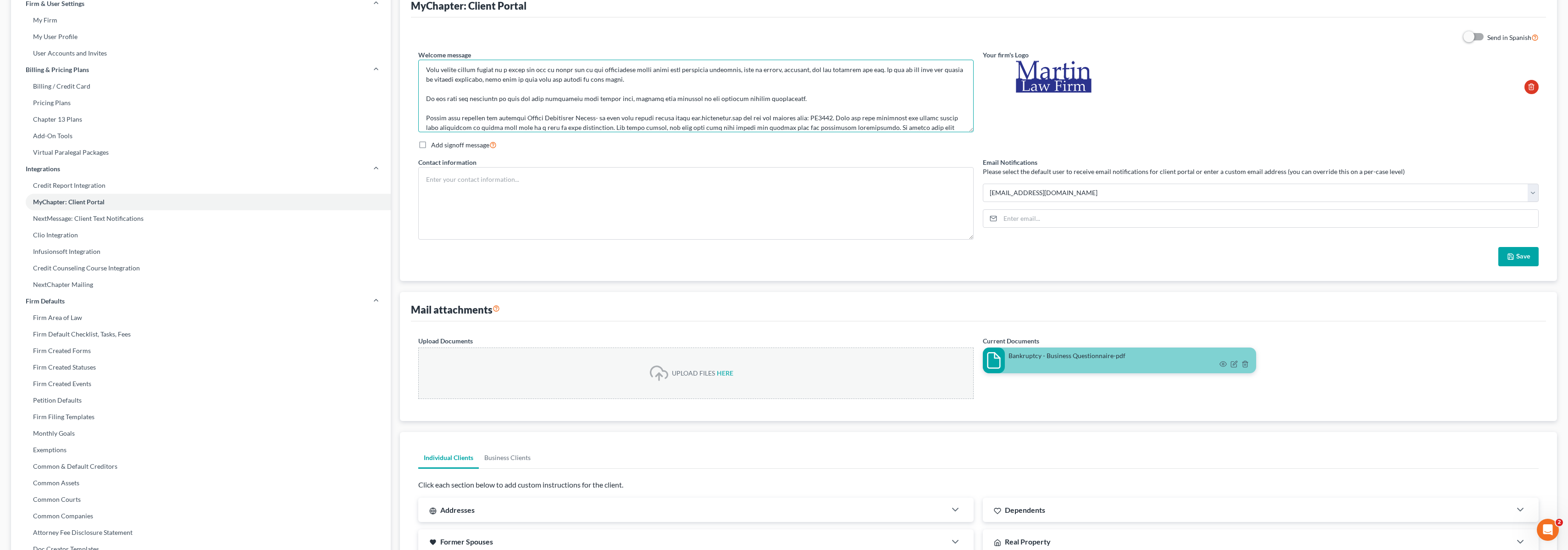
scroll to position [31, 0]
click at [479, 121] on textarea at bounding box center [696, 96] width 556 height 73
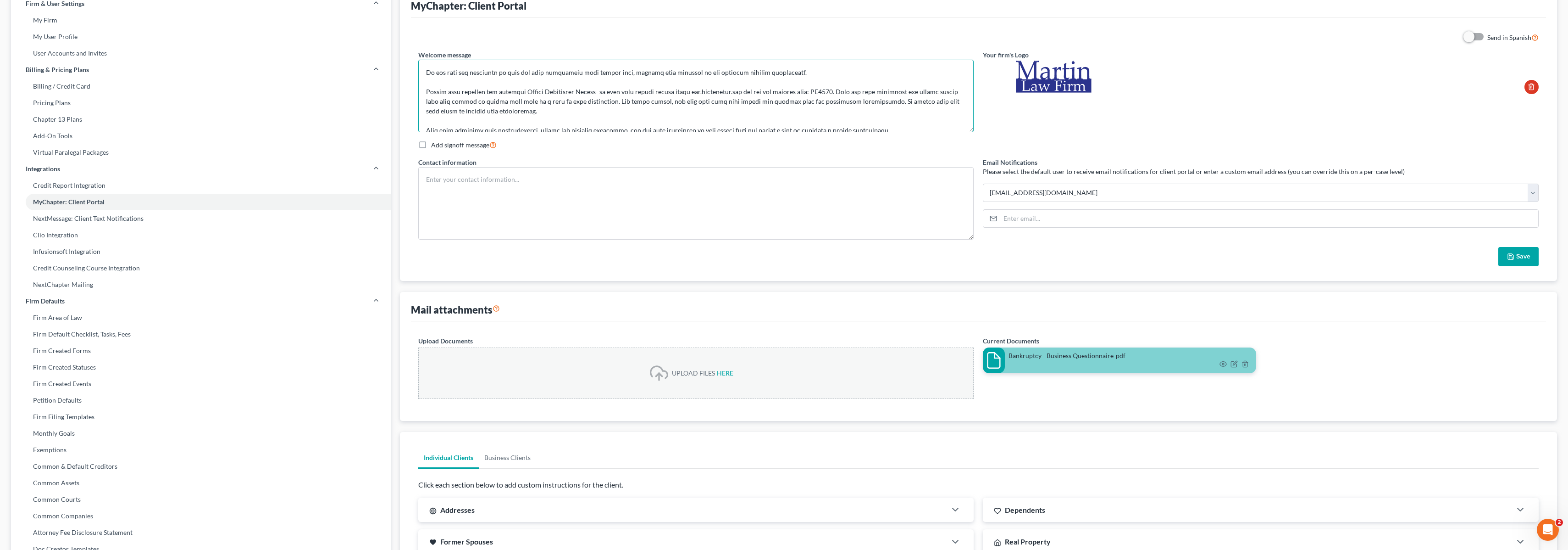
scroll to position [58, 0]
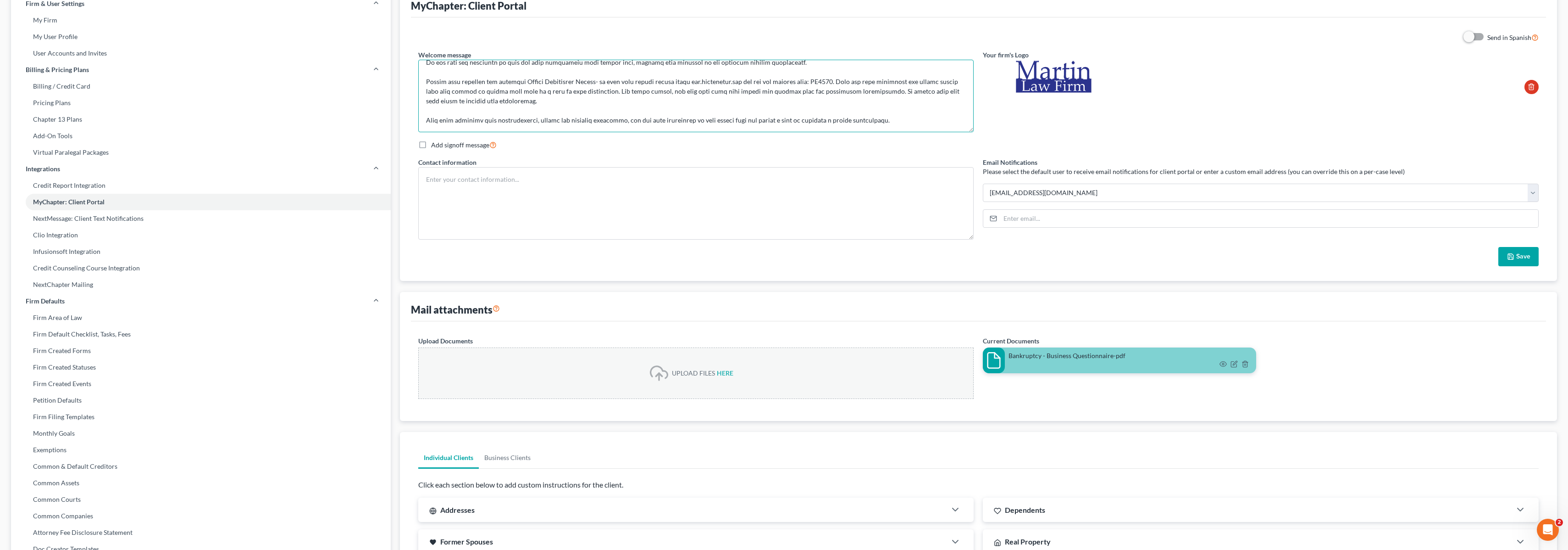
type textarea "Thank you for hiring [PERSON_NAME] Law Firm, P.L. to represent you in your bank…"
click at [1523, 261] on button "Save" at bounding box center [1518, 257] width 40 height 20
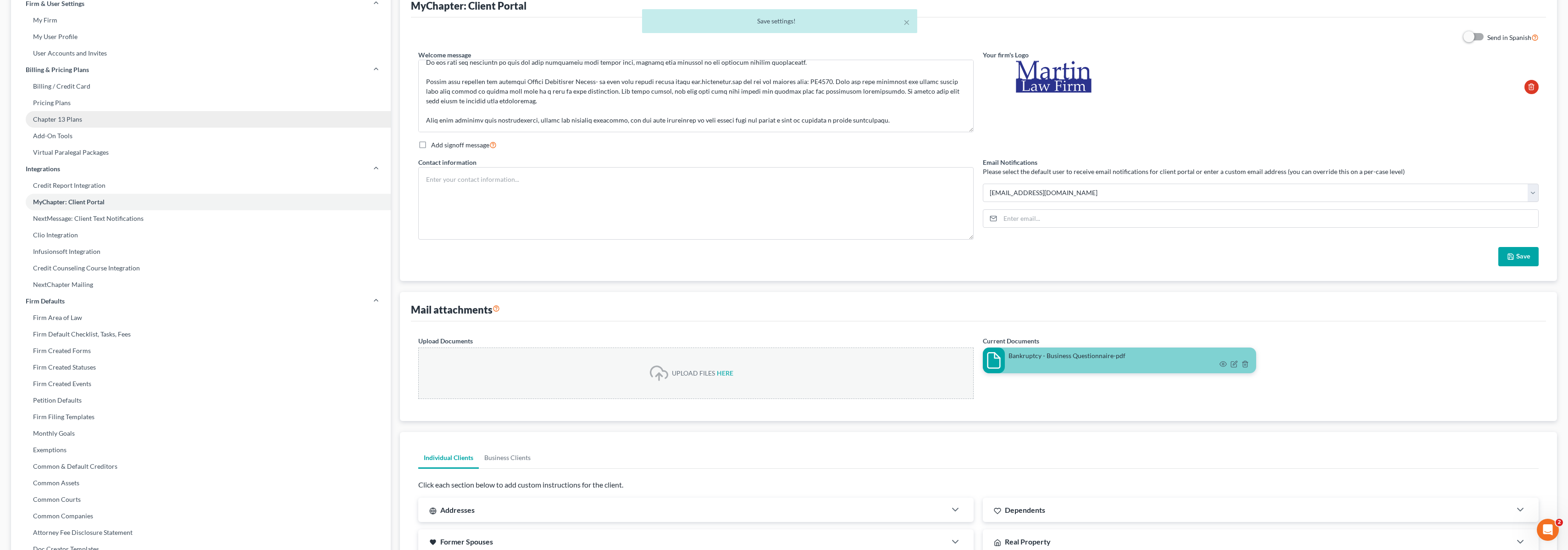
click at [178, 125] on link "Chapter 13 Plans" at bounding box center [201, 119] width 380 height 17
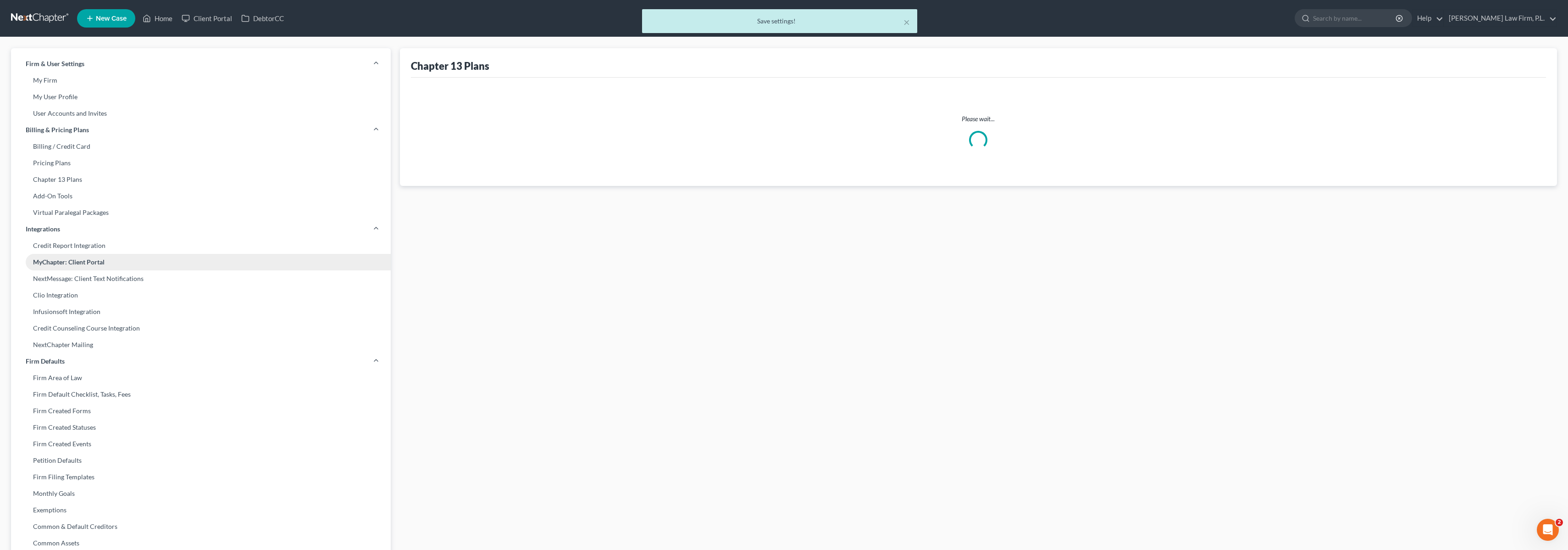
click at [139, 259] on link "MyChapter: Client Portal" at bounding box center [201, 262] width 380 height 17
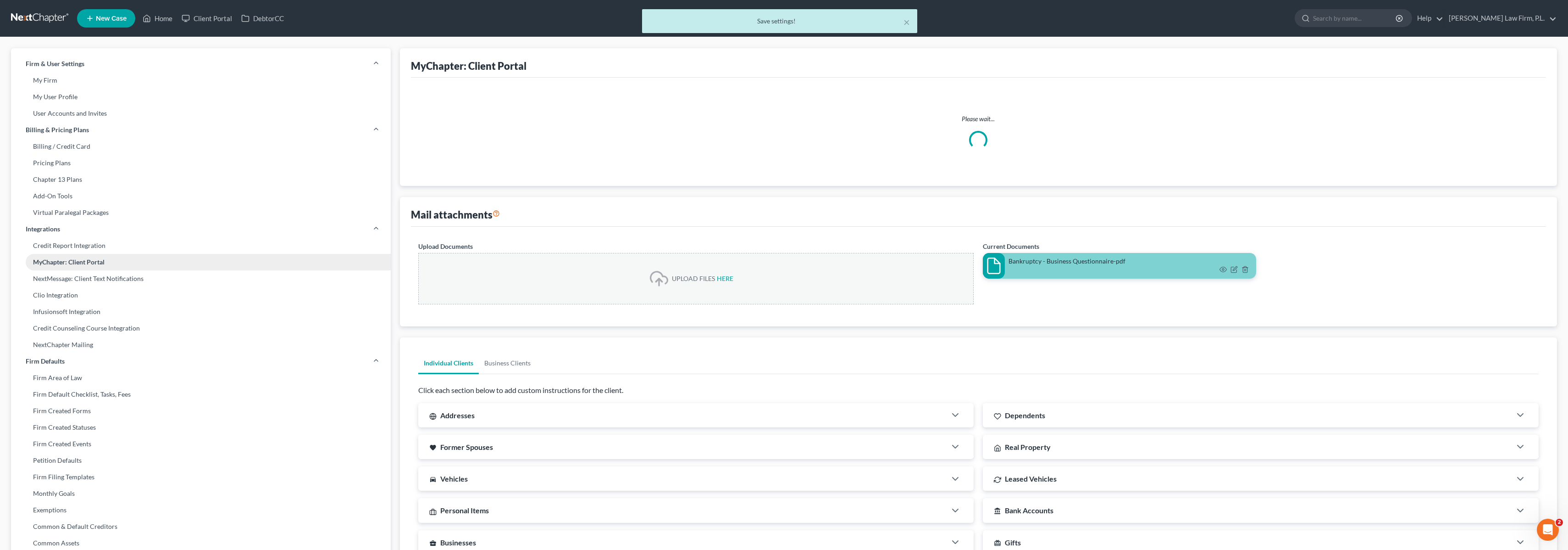
select select "3"
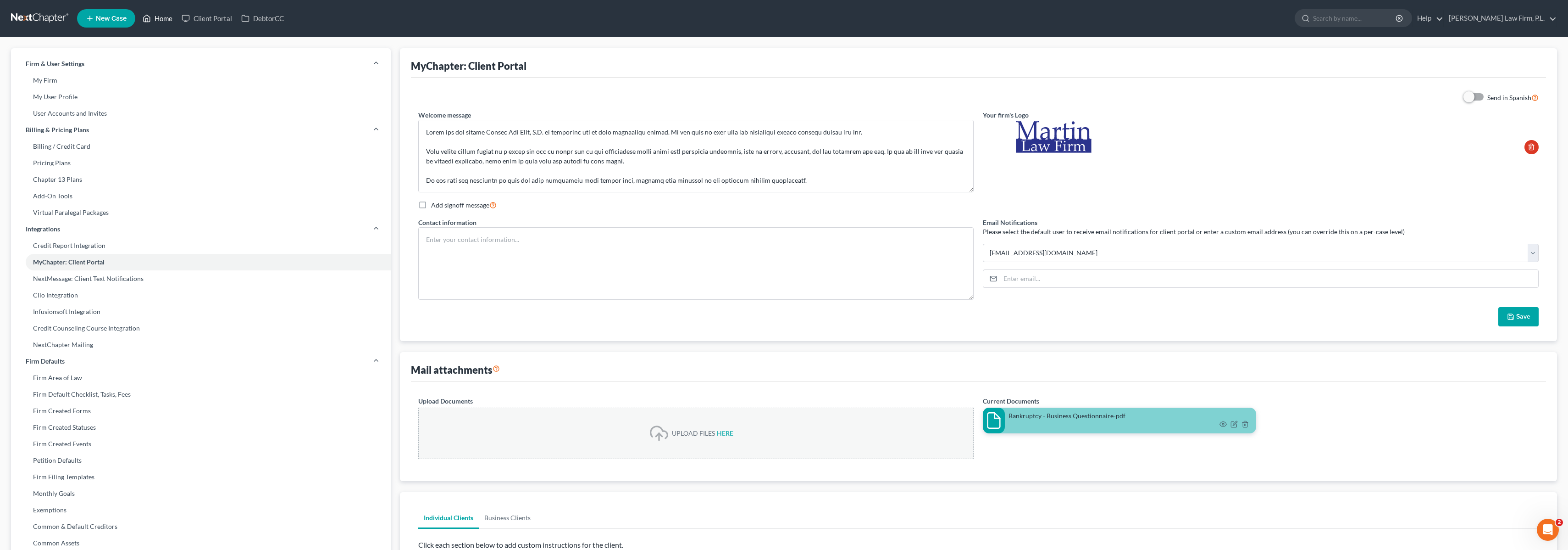
click at [150, 21] on icon at bounding box center [147, 18] width 9 height 11
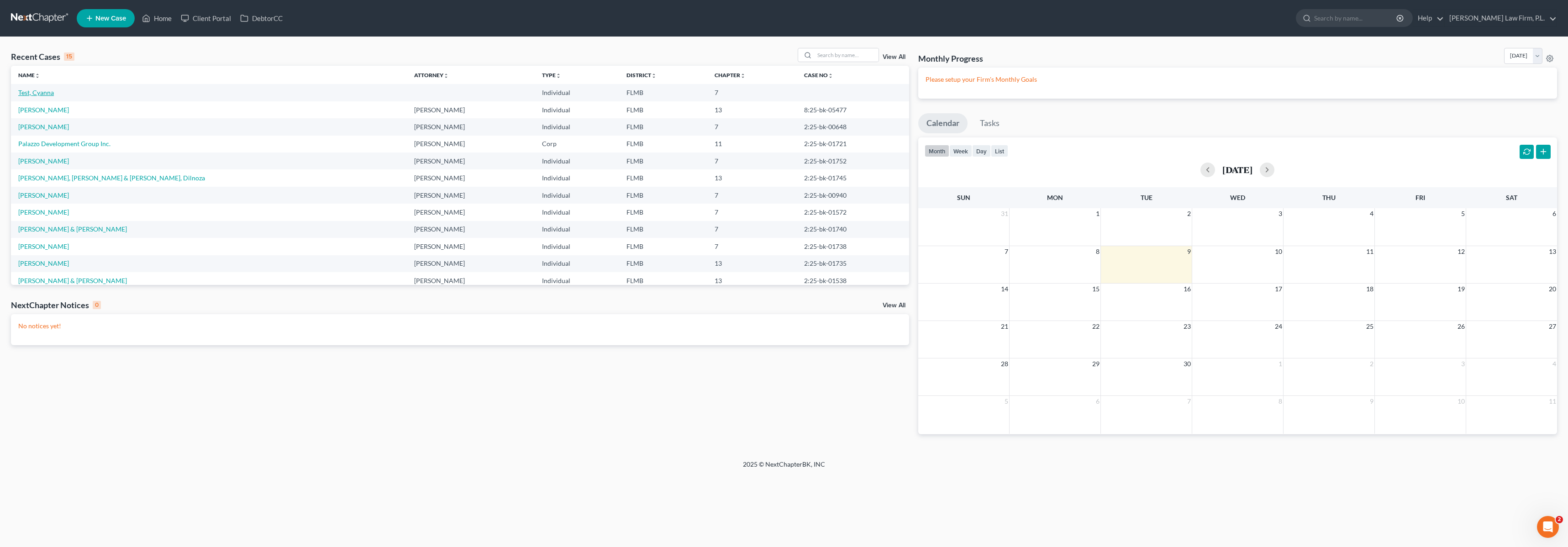
click at [38, 92] on link "Test, Cyanna" at bounding box center [36, 92] width 36 height 8
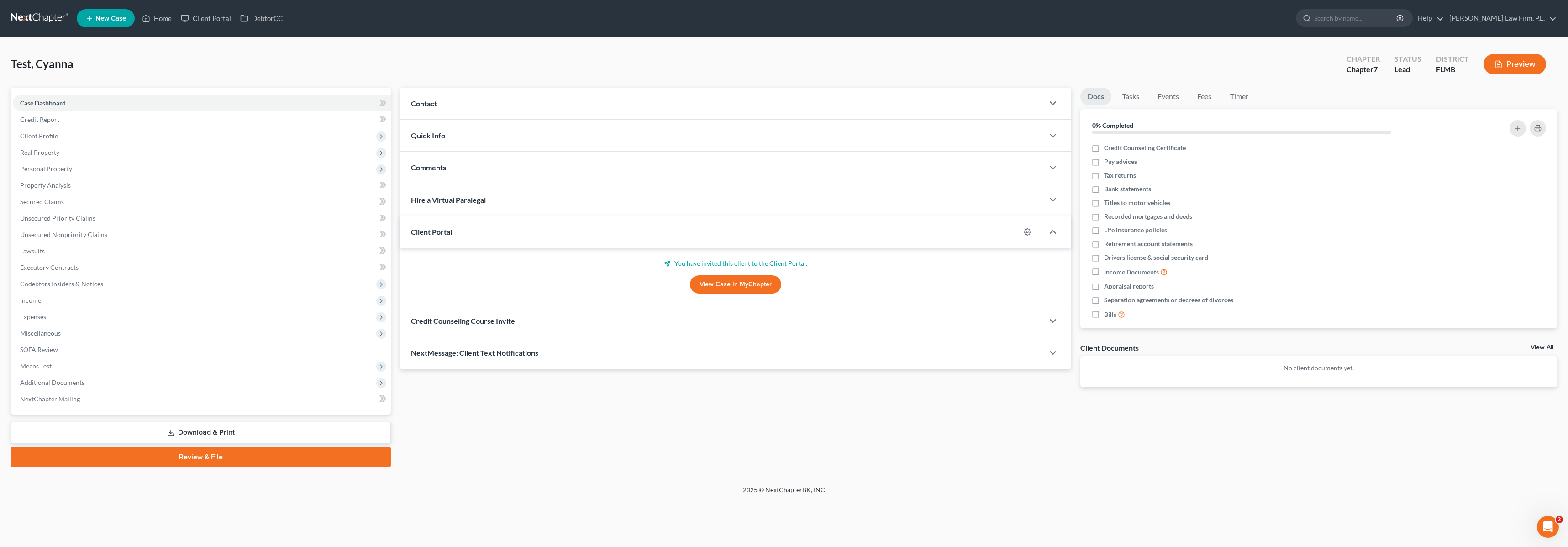
click at [761, 265] on p "You have invited this client to the Client Portal." at bounding box center [735, 263] width 649 height 9
click at [1020, 232] on div at bounding box center [1032, 232] width 24 height 15
click at [1029, 233] on icon "button" at bounding box center [1027, 231] width 7 height 7
select select "3"
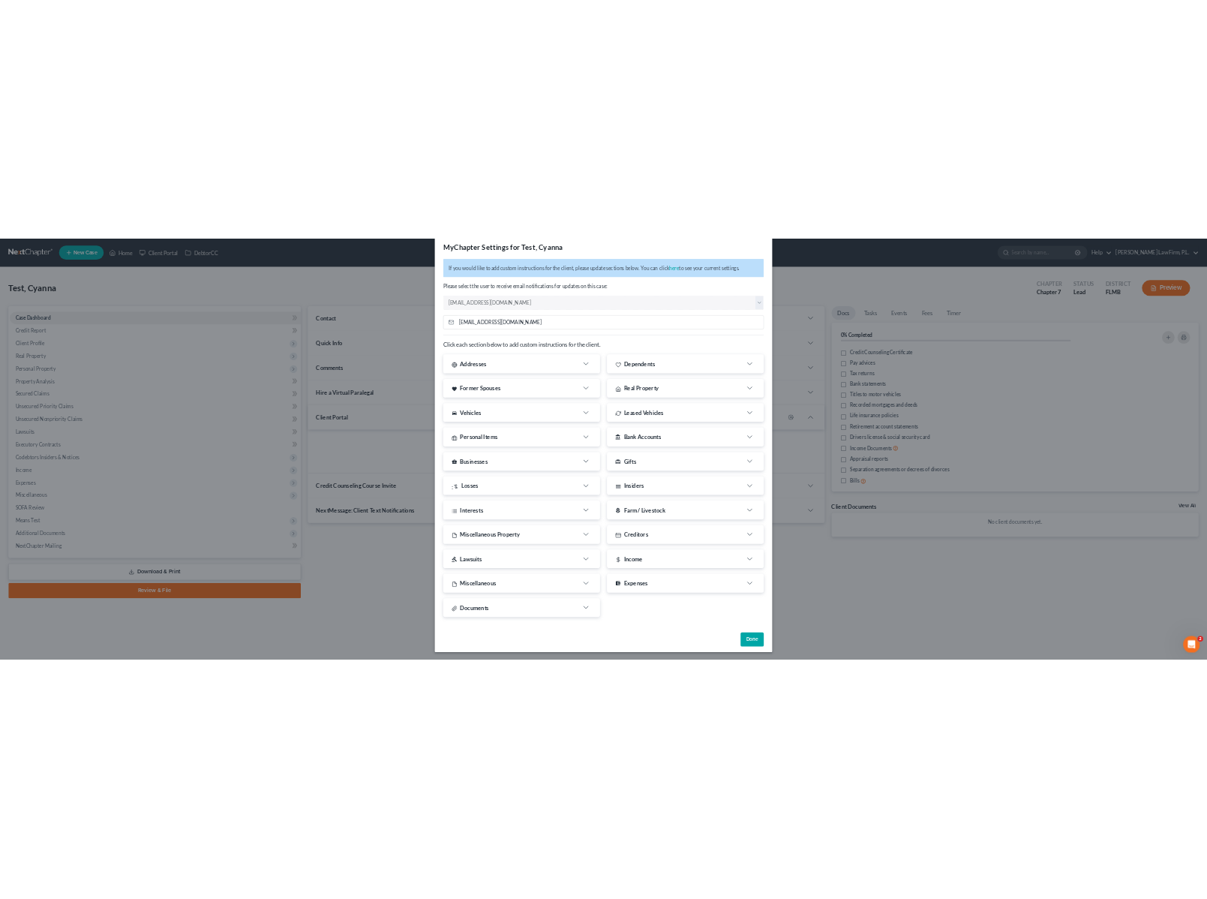
scroll to position [27, 0]
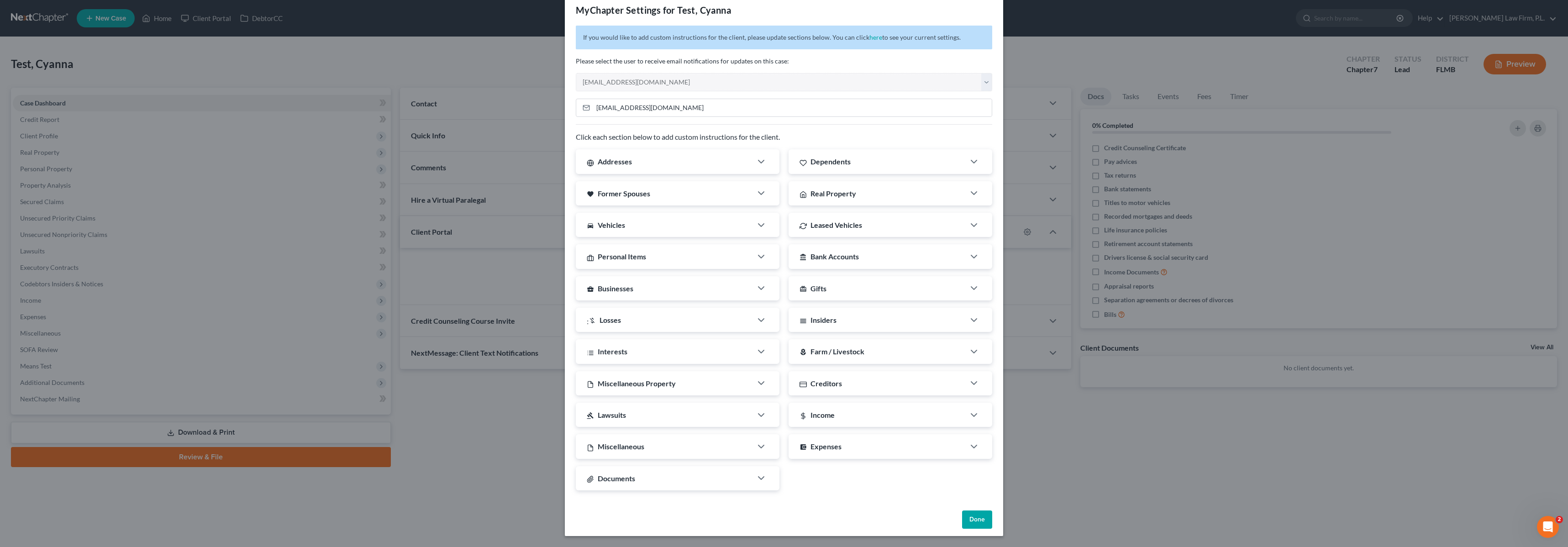
click at [737, 97] on div "If you would like to add custom instructions for the client, please update sect…" at bounding box center [784, 266] width 438 height 481
click at [735, 103] on input "[EMAIL_ADDRESS][DOMAIN_NAME]" at bounding box center [792, 108] width 399 height 18
click at [968, 524] on button "Done" at bounding box center [978, 520] width 30 height 18
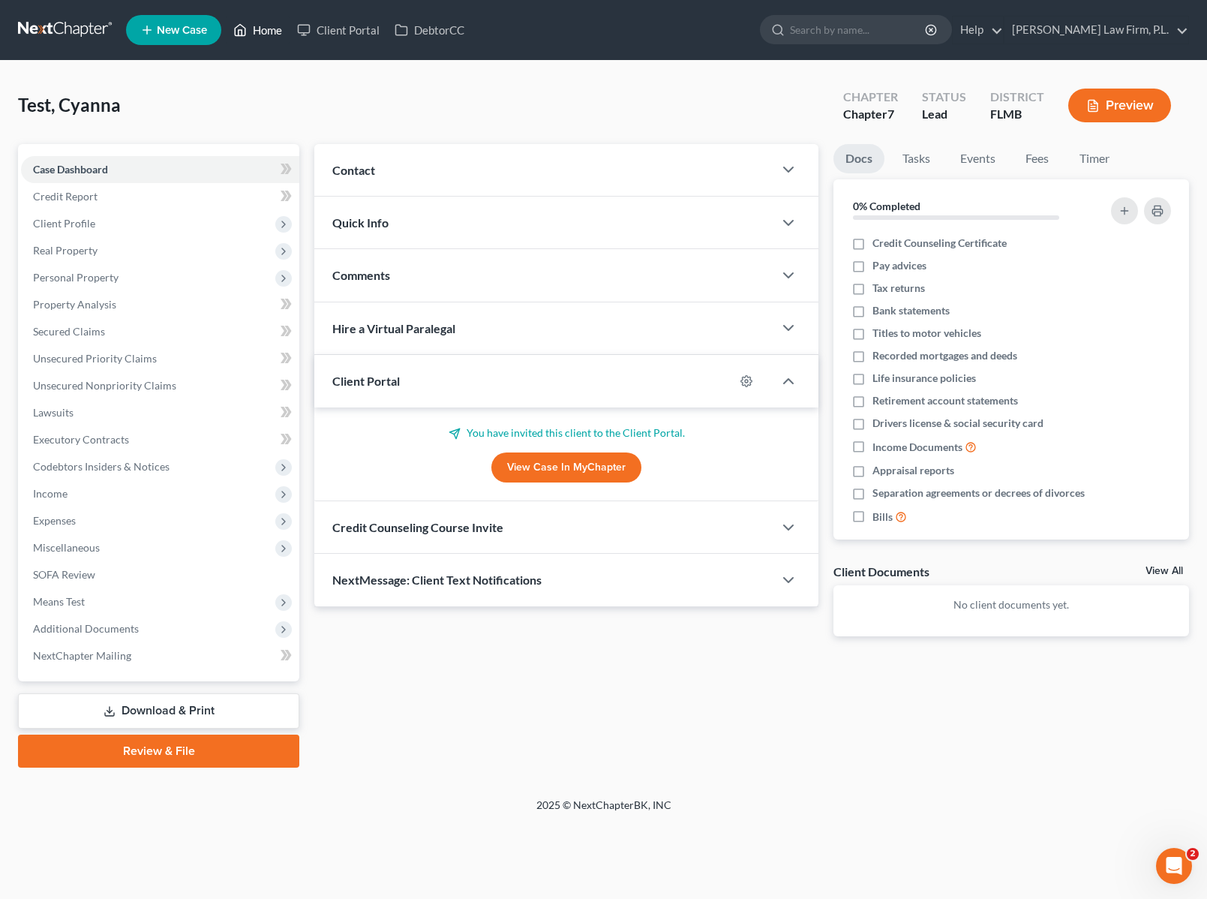
click at [270, 30] on link "Home" at bounding box center [258, 30] width 64 height 27
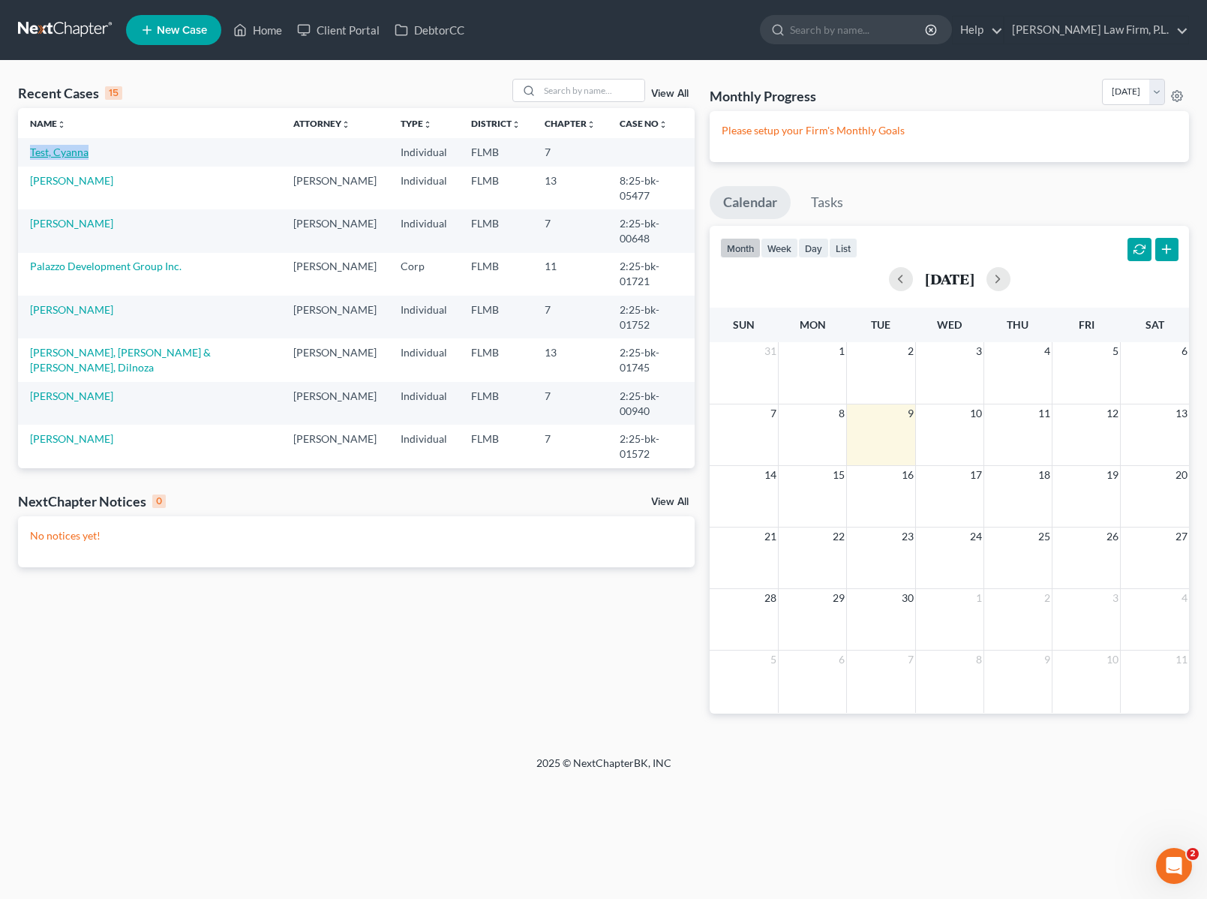
click at [42, 151] on link "Test, Cyanna" at bounding box center [59, 152] width 59 height 13
click at [63, 153] on link "Test, Cyanna" at bounding box center [59, 152] width 59 height 13
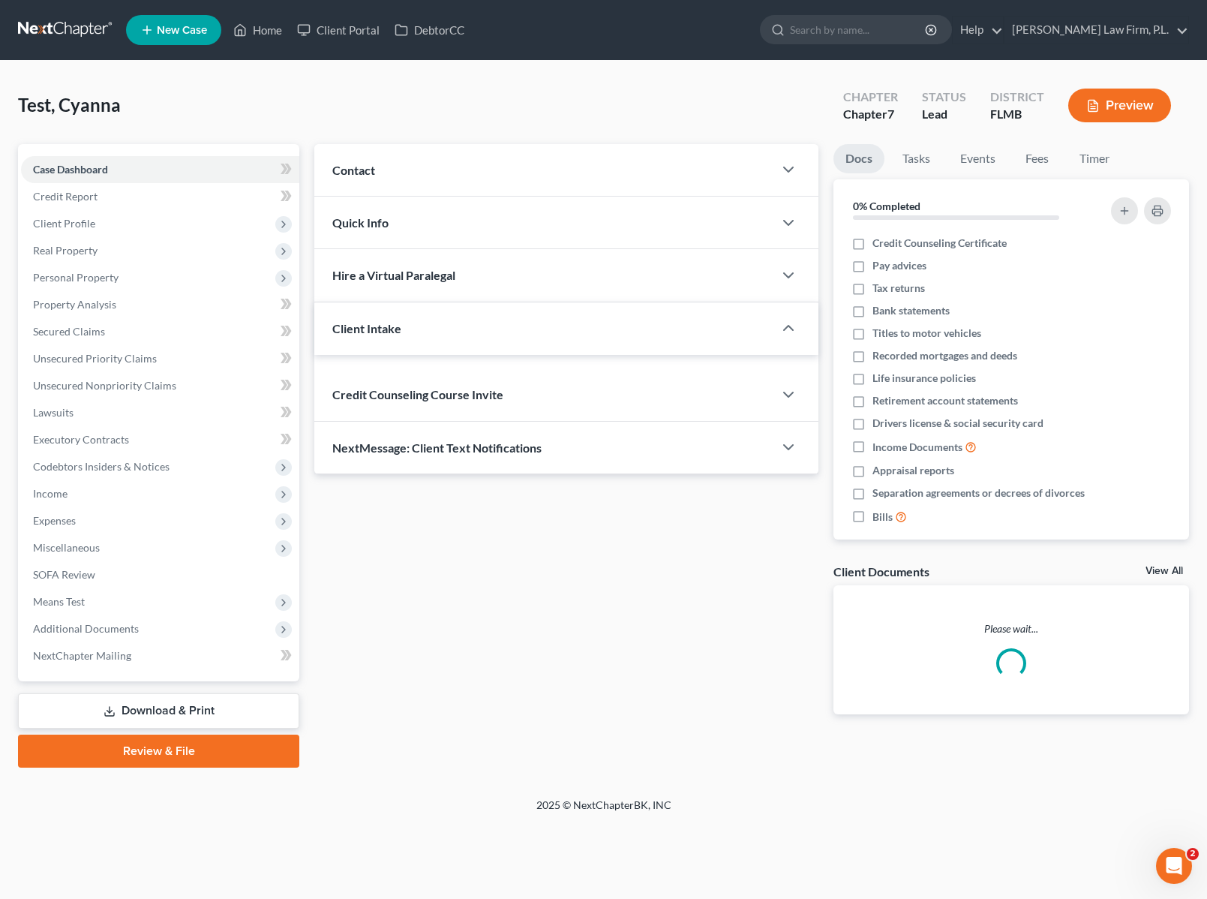
click at [259, 161] on link "Case Dashboard" at bounding box center [160, 169] width 278 height 27
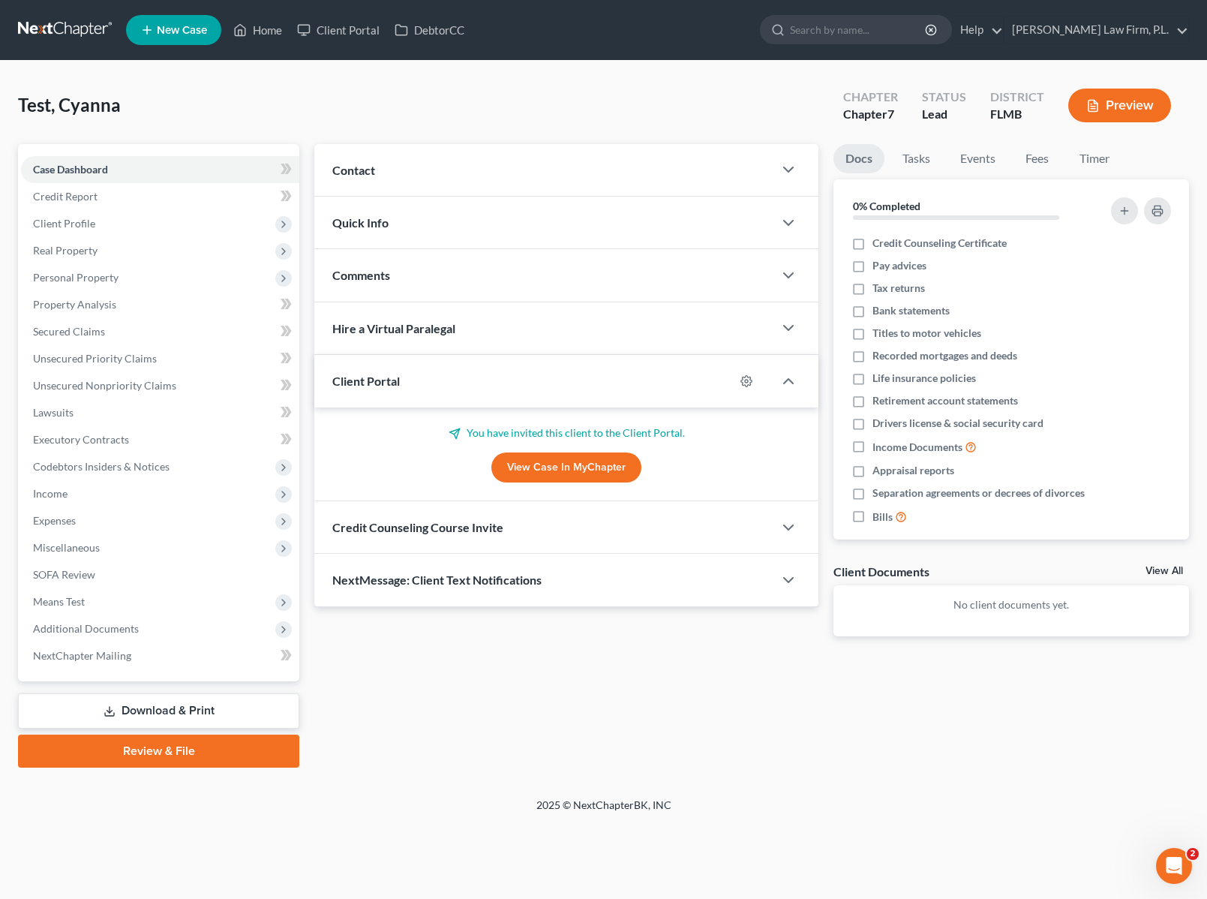
click at [648, 572] on div "NextMessage: Client Text Notifications" at bounding box center [543, 580] width 459 height 52
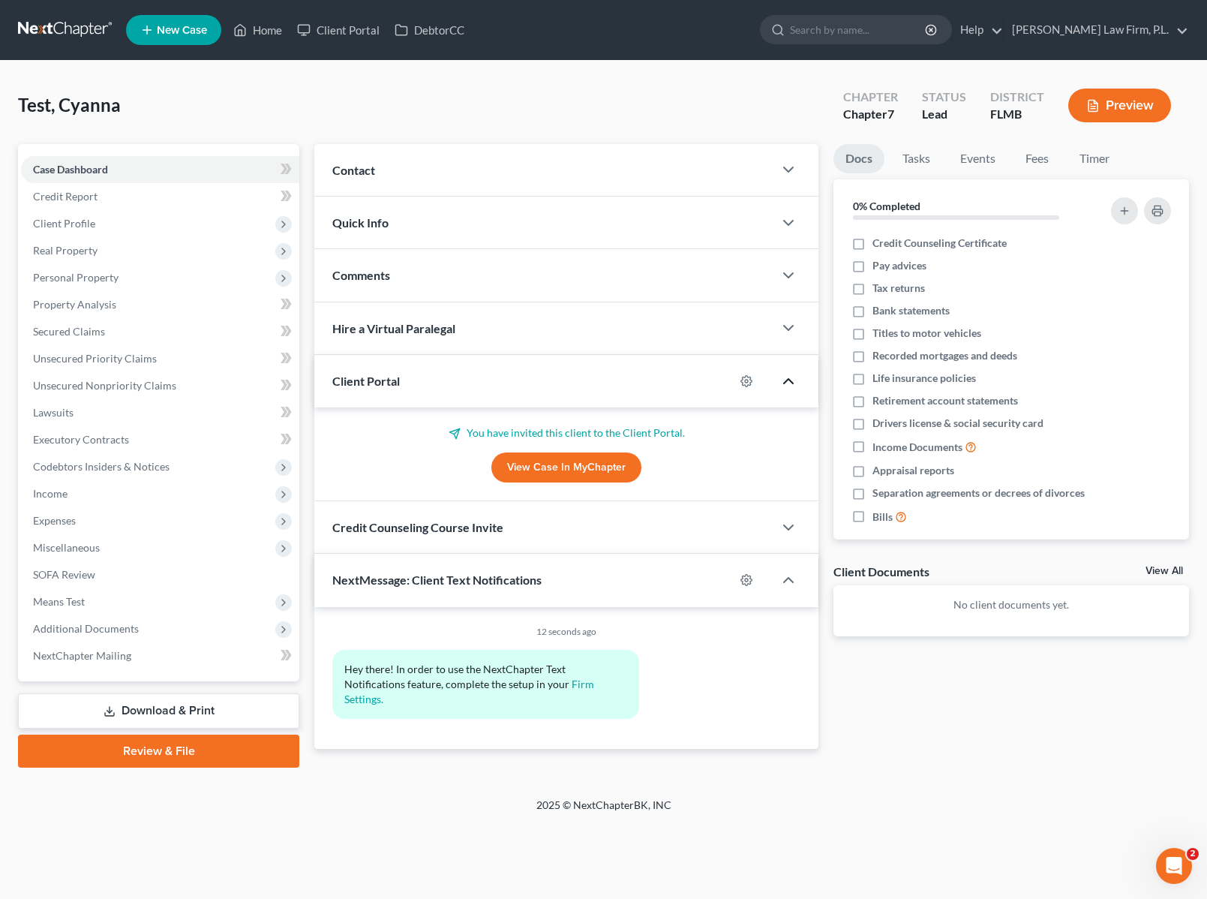
click at [783, 377] on icon "button" at bounding box center [788, 381] width 18 height 18
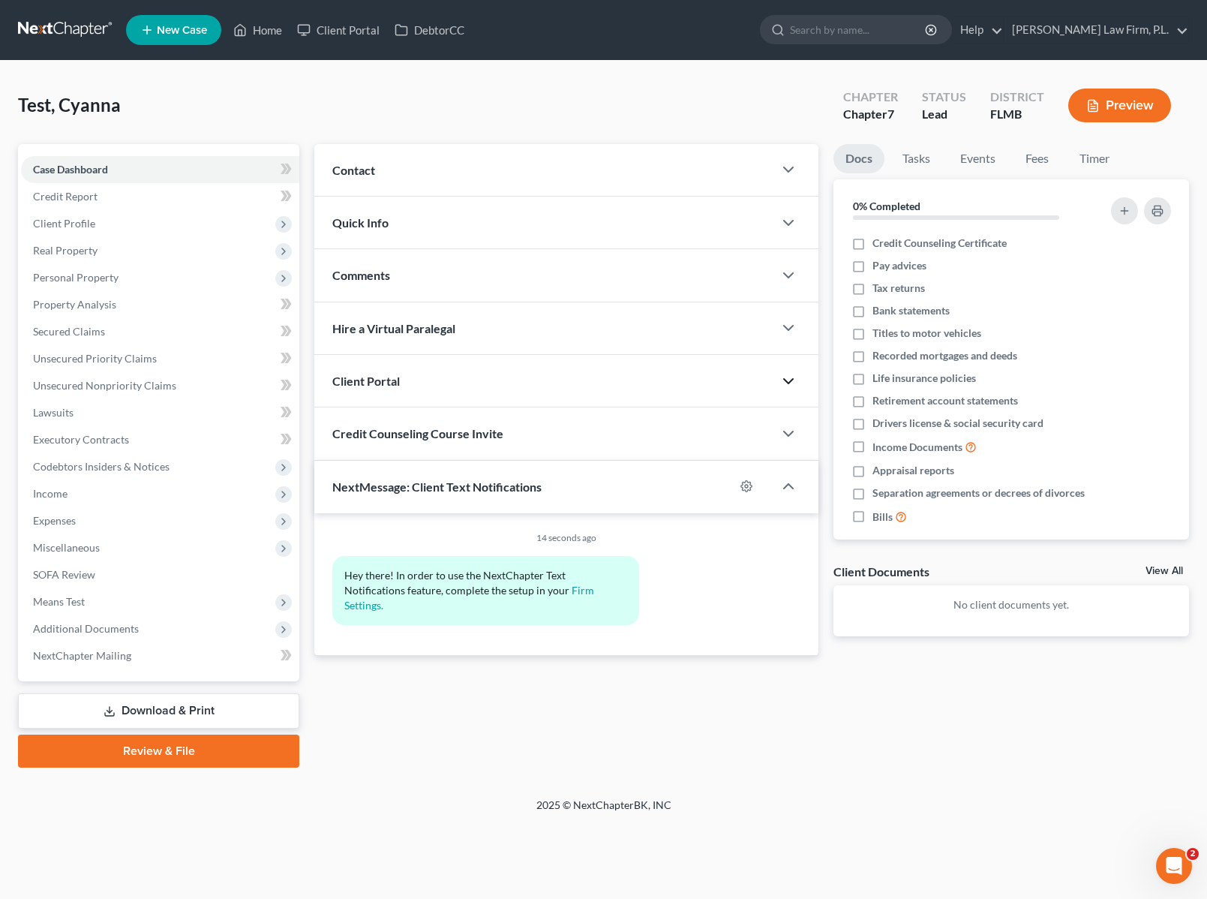
click at [423, 380] on div "Client Portal" at bounding box center [543, 381] width 459 height 52
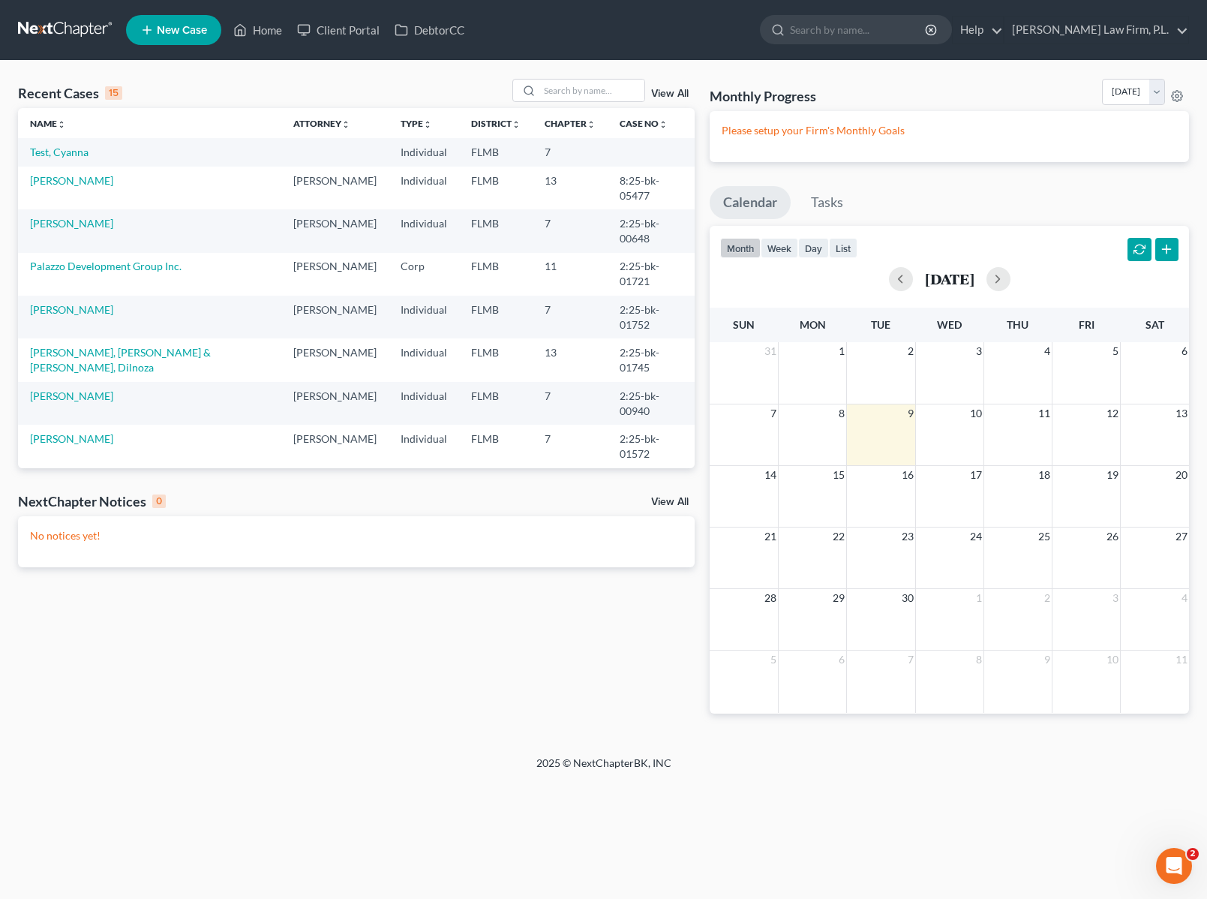
click at [180, 38] on link "New Case" at bounding box center [173, 30] width 95 height 30
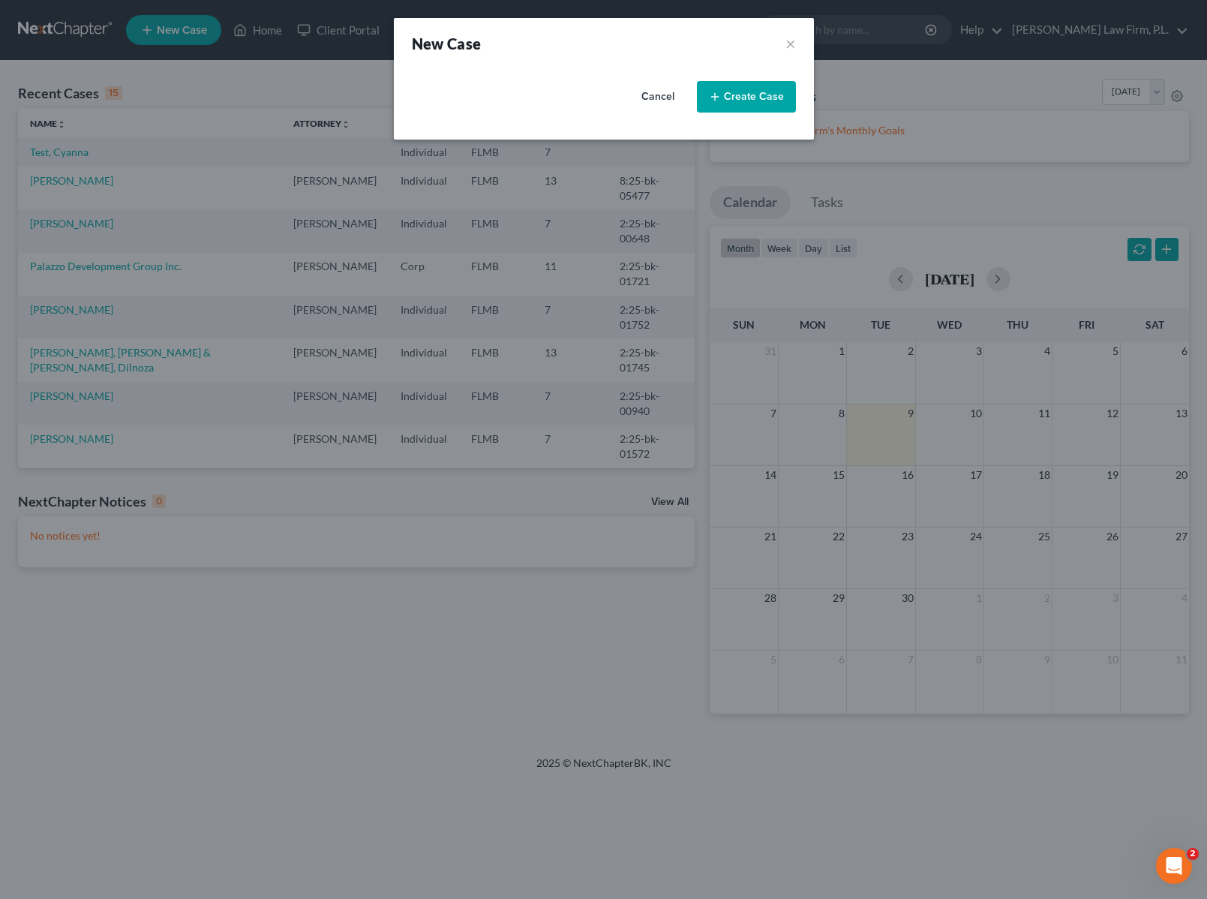
select select "15"
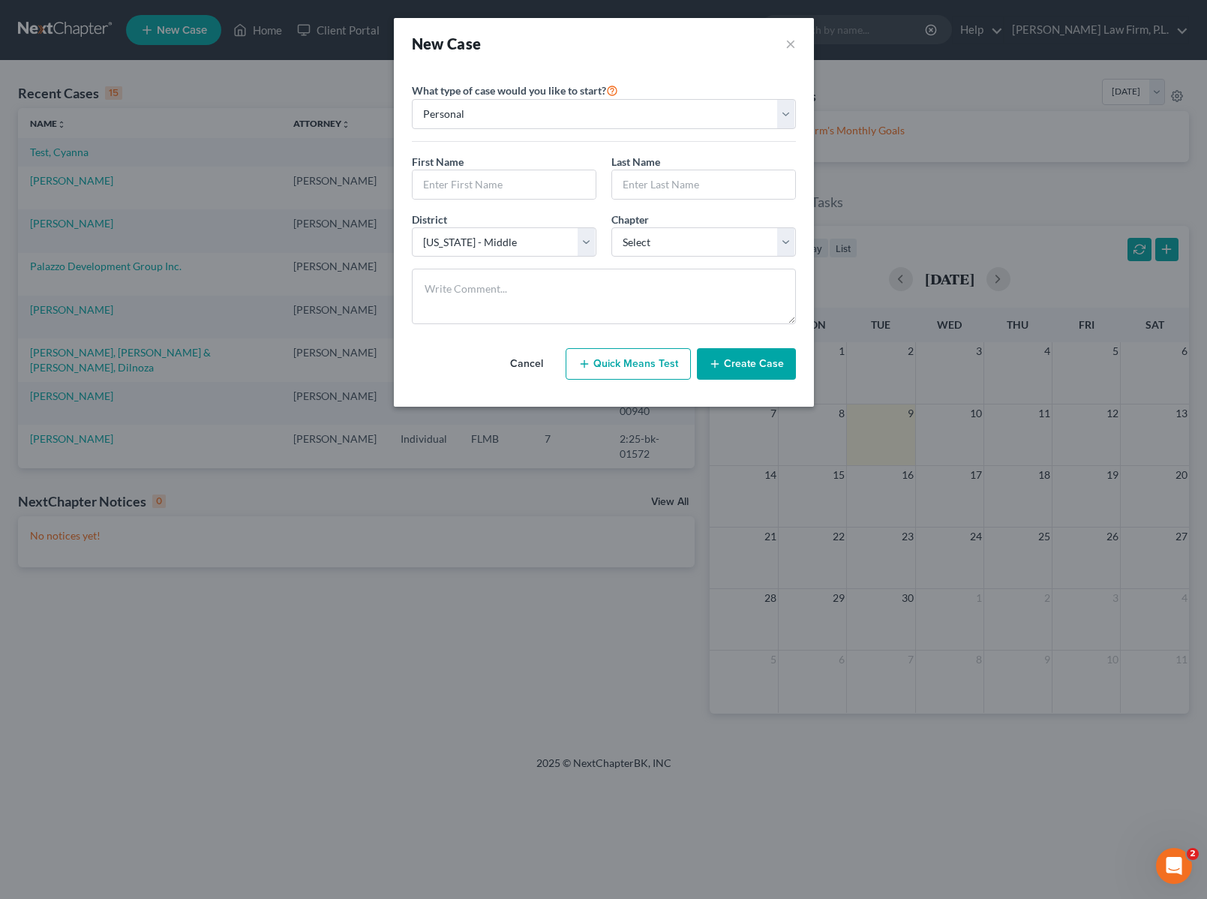
click at [484, 203] on div "First Name * Last Name *" at bounding box center [603, 183] width 399 height 58
click at [489, 196] on input "text" at bounding box center [504, 184] width 183 height 29
type input "BCY"
type input "Test"
click at [639, 246] on select "Select 7 11 12 13" at bounding box center [703, 242] width 185 height 30
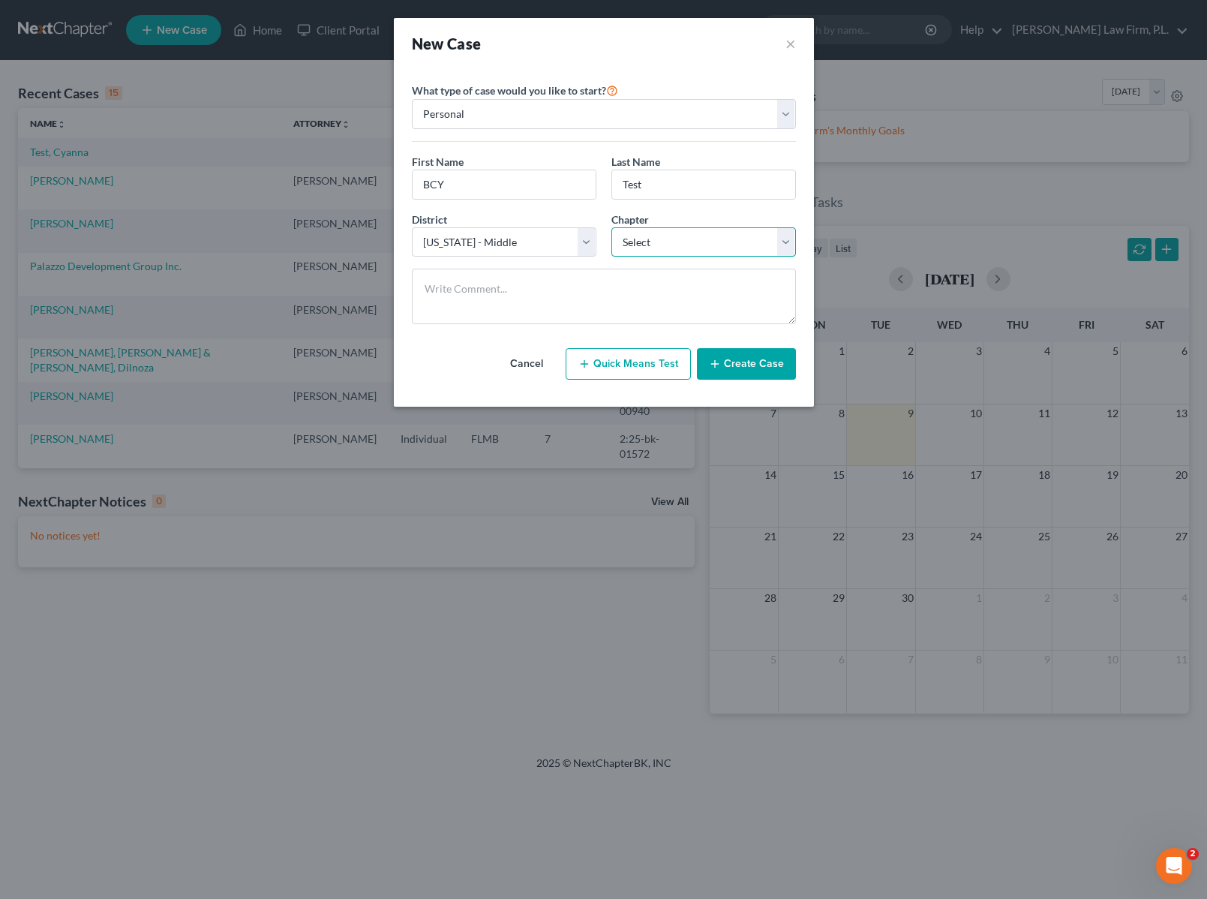
select select "0"
click at [611, 227] on select "Select 7 11 12 13" at bounding box center [703, 242] width 185 height 30
click at [773, 371] on button "Create Case" at bounding box center [746, 364] width 99 height 32
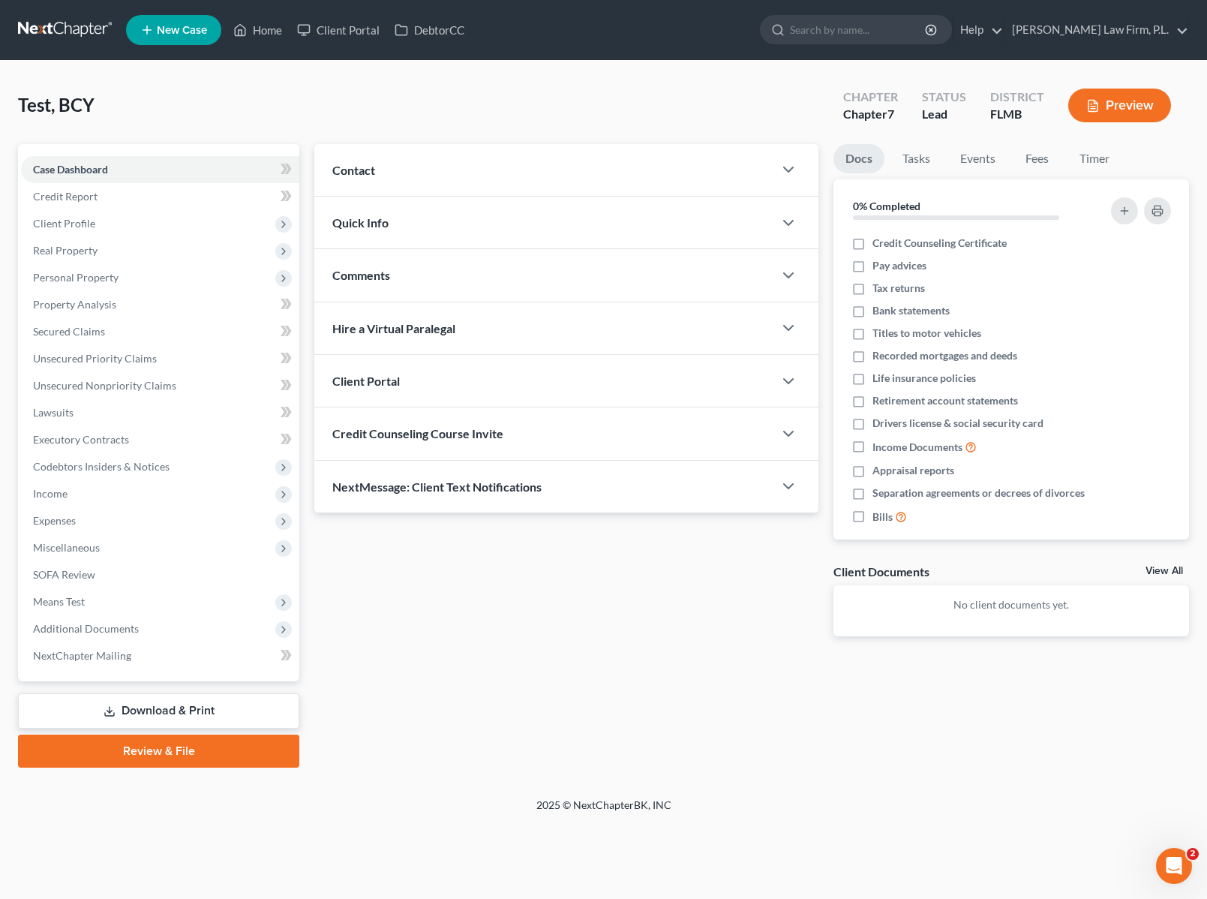
click at [495, 377] on div "Client Portal" at bounding box center [543, 381] width 459 height 52
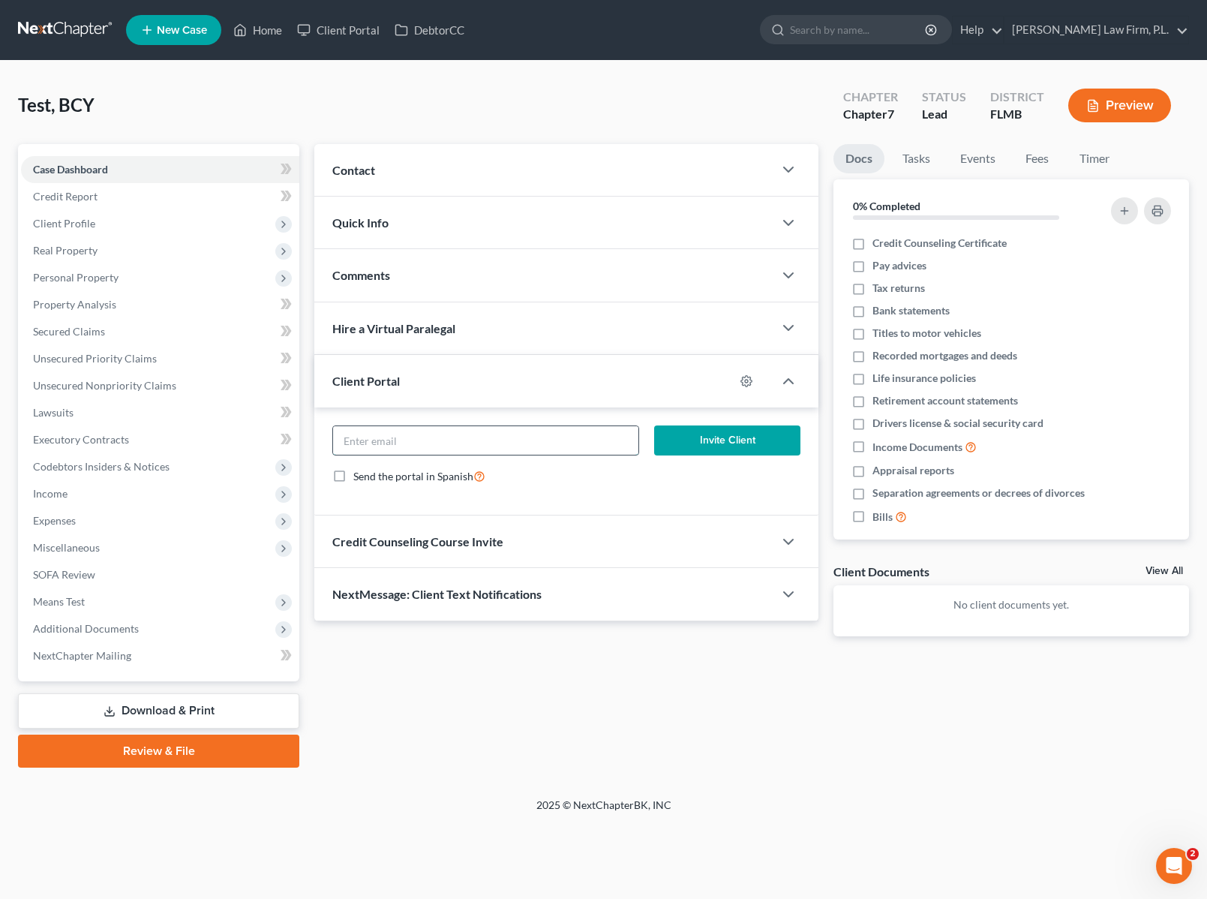
click at [511, 432] on input "email" at bounding box center [485, 440] width 305 height 29
type input "[EMAIL_ADDRESS][DOMAIN_NAME]"
click at [749, 434] on button "Invite Client" at bounding box center [727, 440] width 146 height 30
